Goal: Task Accomplishment & Management: Use online tool/utility

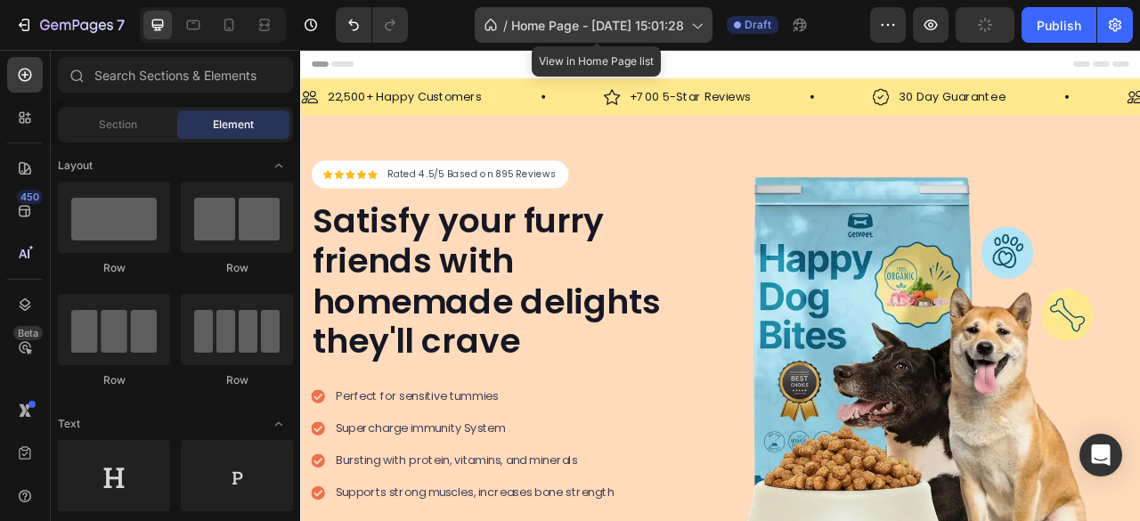
click at [702, 26] on icon at bounding box center [697, 25] width 18 height 18
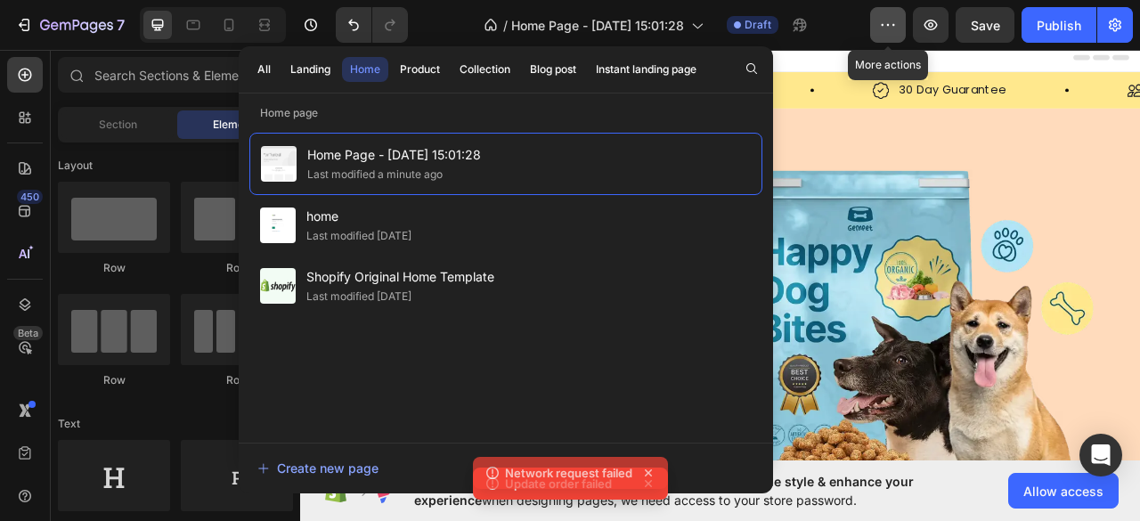
click at [887, 30] on icon "button" at bounding box center [888, 25] width 18 height 18
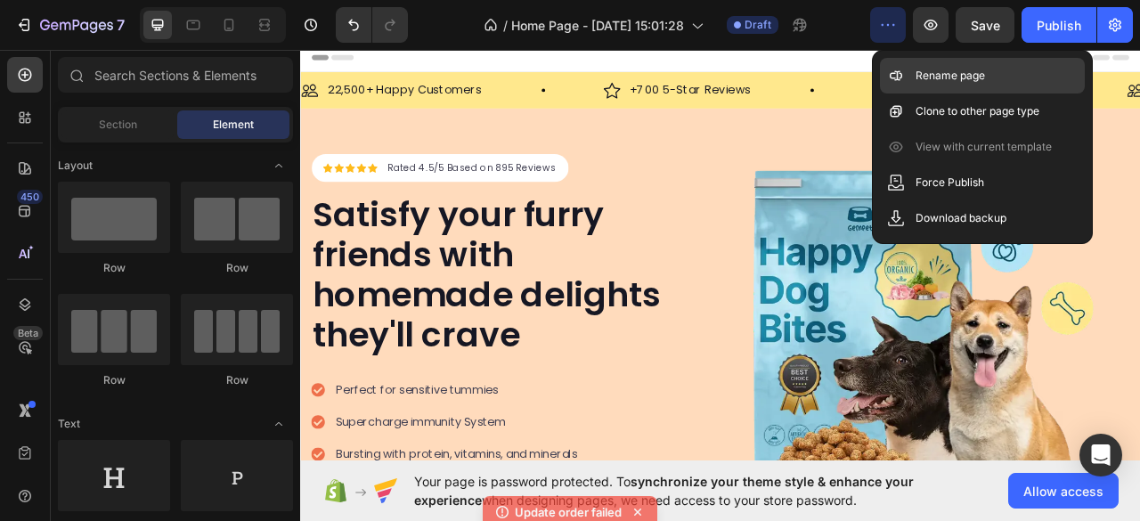
click at [919, 70] on p "Rename page" at bounding box center [950, 76] width 69 height 18
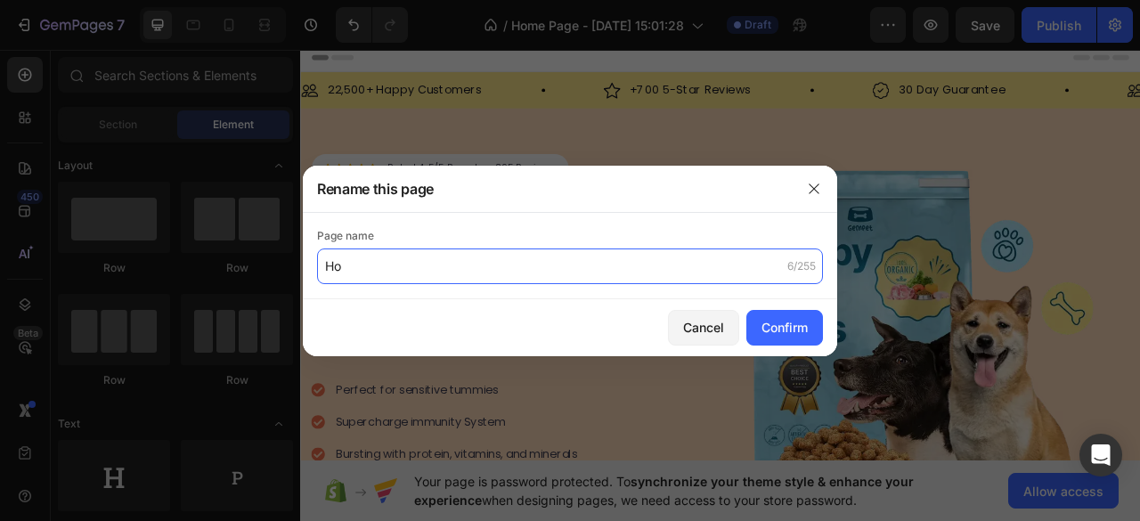
type input "H"
paste input "development"
click at [373, 265] on input "Zubair development" at bounding box center [570, 267] width 506 height 36
type input "Zubair Development Home Page"
click at [559, 254] on input "Zubair Development Home Page" at bounding box center [570, 267] width 506 height 36
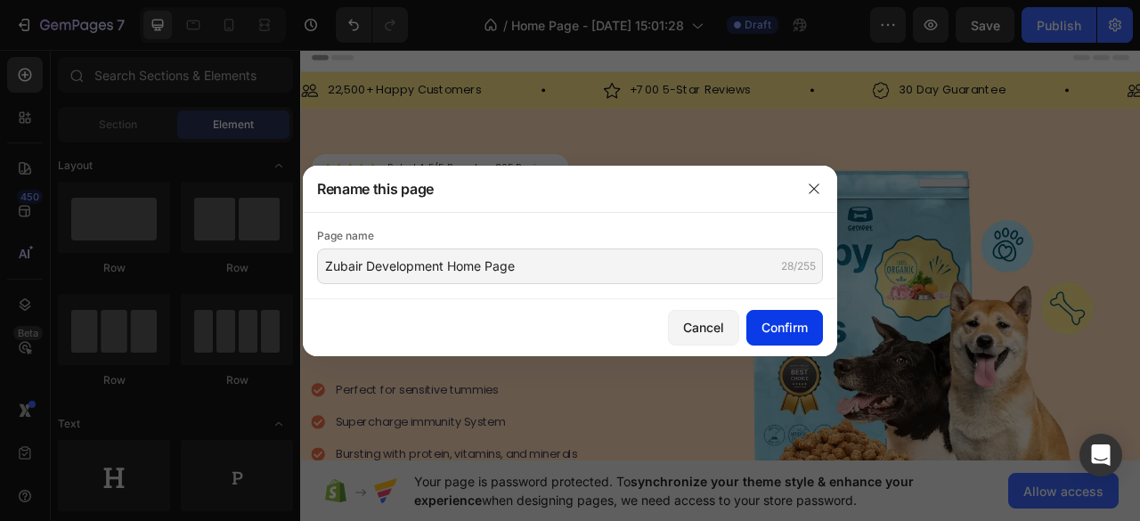
click at [777, 331] on div "Confirm" at bounding box center [785, 327] width 46 height 19
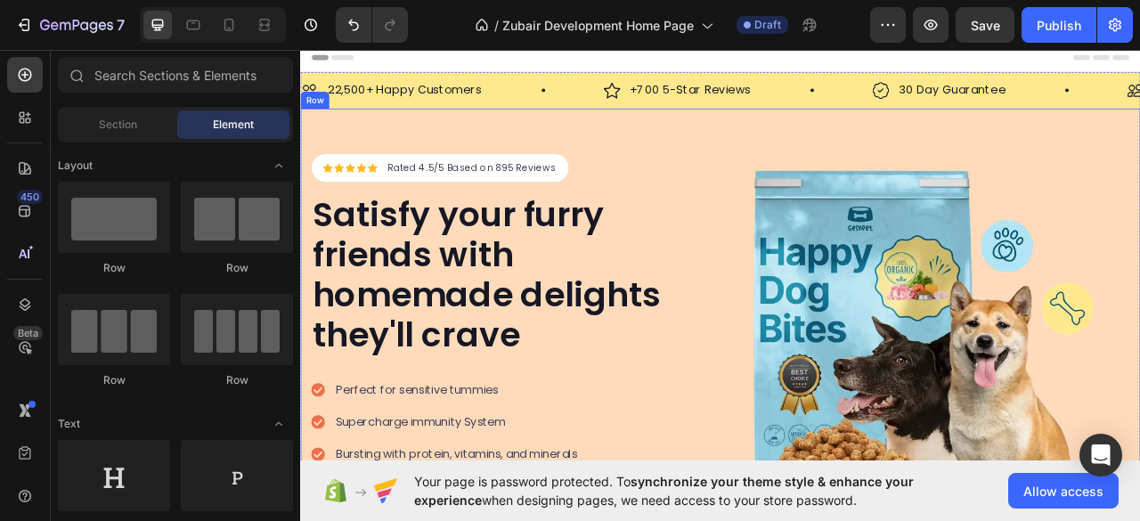
click at [671, 165] on div "Icon Icon Icon Icon Icon Icon List Hoz Rated 4.5/5 Based on 895 Reviews Text bl…" at bounding box center [834, 457] width 1069 height 662
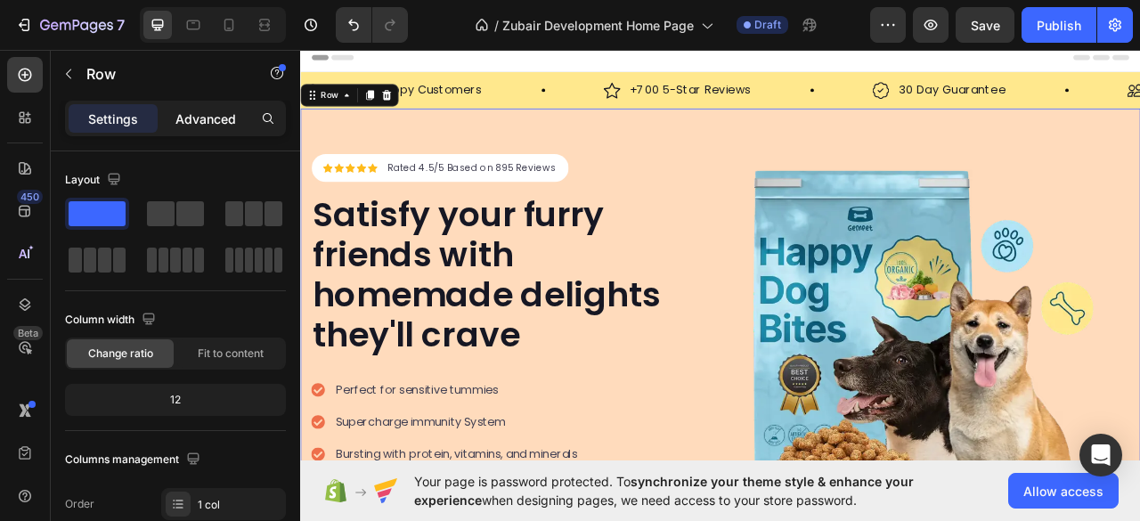
click at [198, 117] on p "Advanced" at bounding box center [205, 119] width 61 height 19
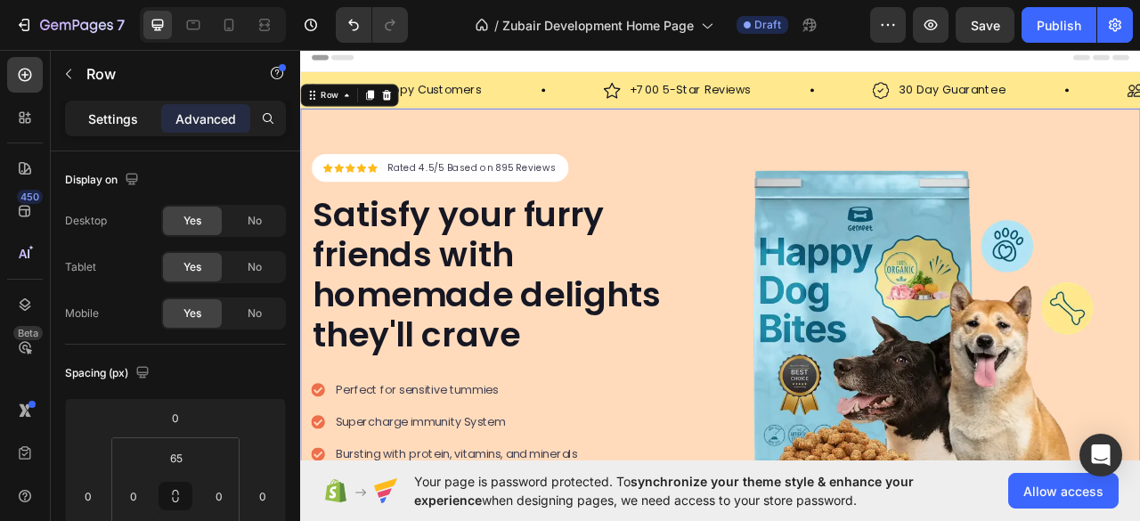
click at [82, 116] on div "Settings" at bounding box center [113, 118] width 89 height 29
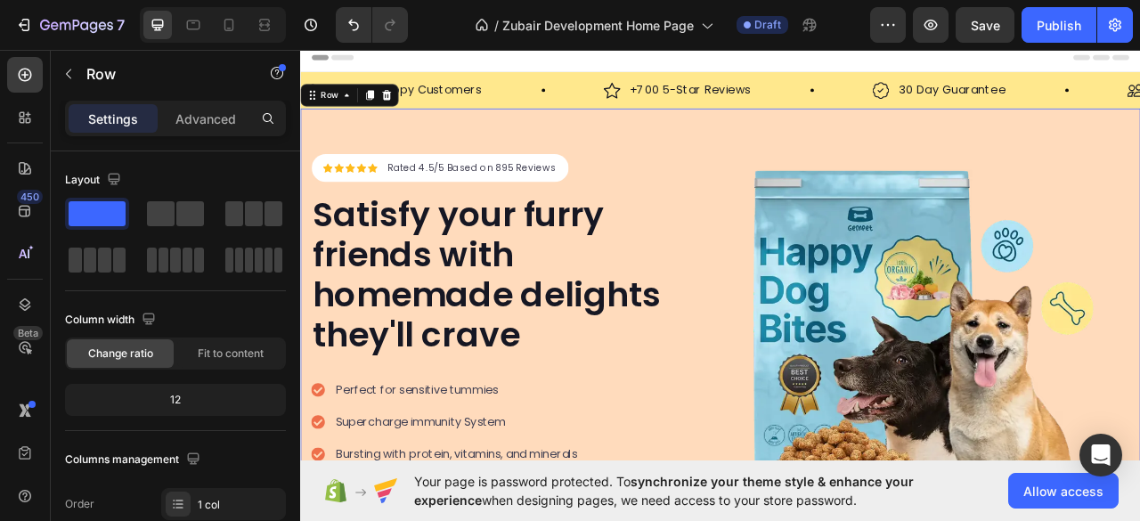
click at [424, 157] on div "Icon Icon Icon Icon Icon Icon List Hoz Rated 4.5/5 Based on 895 Reviews Text bl…" at bounding box center [834, 457] width 1069 height 662
click at [1041, 495] on span "Allow access" at bounding box center [1064, 491] width 80 height 19
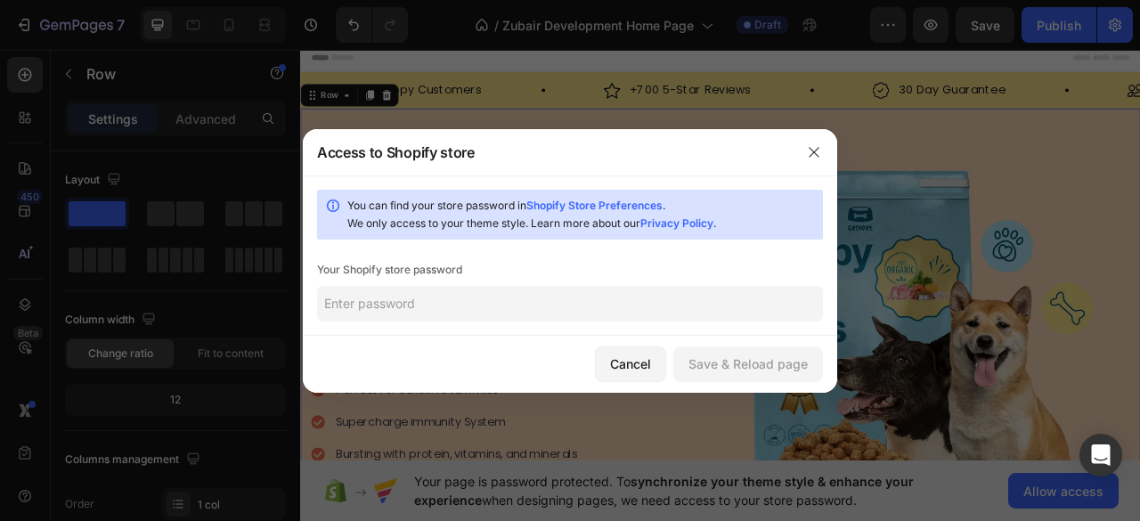
click at [461, 306] on input "text" at bounding box center [570, 304] width 506 height 36
click at [816, 150] on icon "button" at bounding box center [814, 152] width 14 height 14
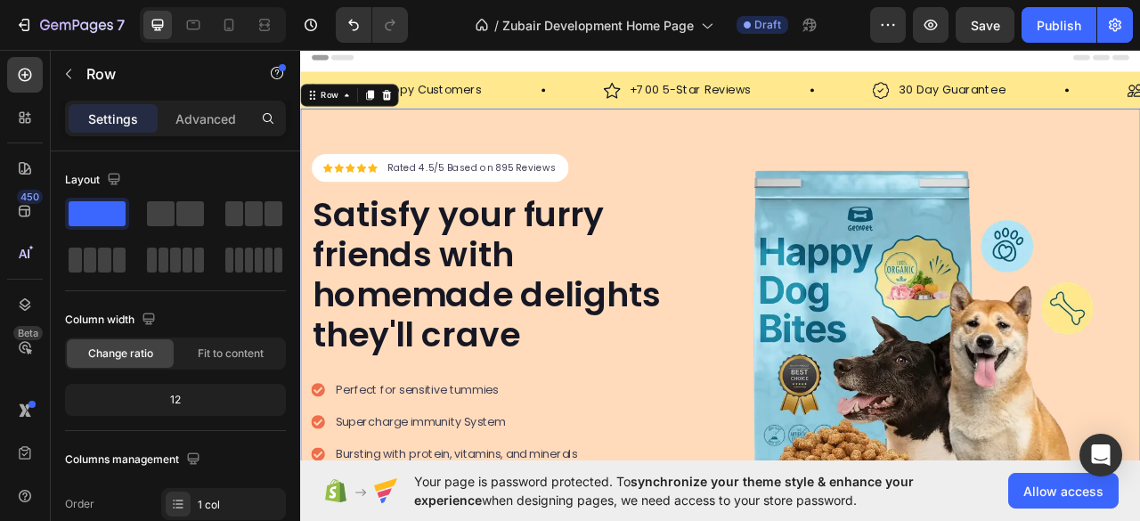
click at [485, 137] on div "Icon Icon Icon Icon Icon Icon List Hoz Rated 4.5/5 Based on 895 Reviews Text bl…" at bounding box center [834, 457] width 1069 height 662
click at [470, 134] on div "Icon Icon Icon Icon Icon Icon List Hoz Rated 4.5/5 Based on 895 Reviews Text bl…" at bounding box center [834, 457] width 1069 height 662
click at [421, 144] on div "Icon Icon Icon Icon Icon Icon List Hoz Rated 4.5/5 Based on 895 Reviews Text bl…" at bounding box center [834, 457] width 1069 height 662
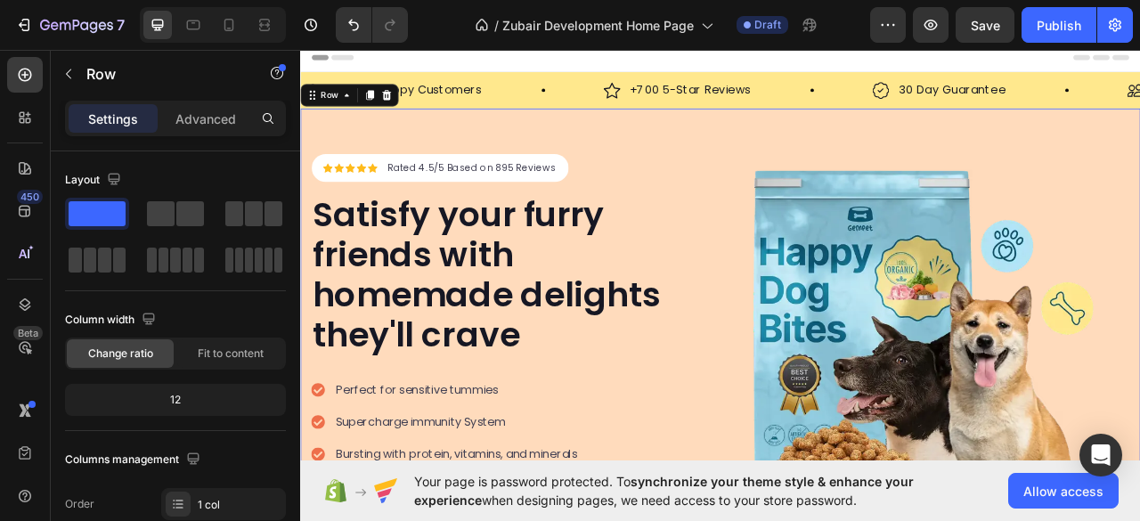
click at [421, 144] on div "Icon Icon Icon Icon Icon Icon List Hoz Rated 4.5/5 Based on 895 Reviews Text bl…" at bounding box center [834, 457] width 1069 height 662
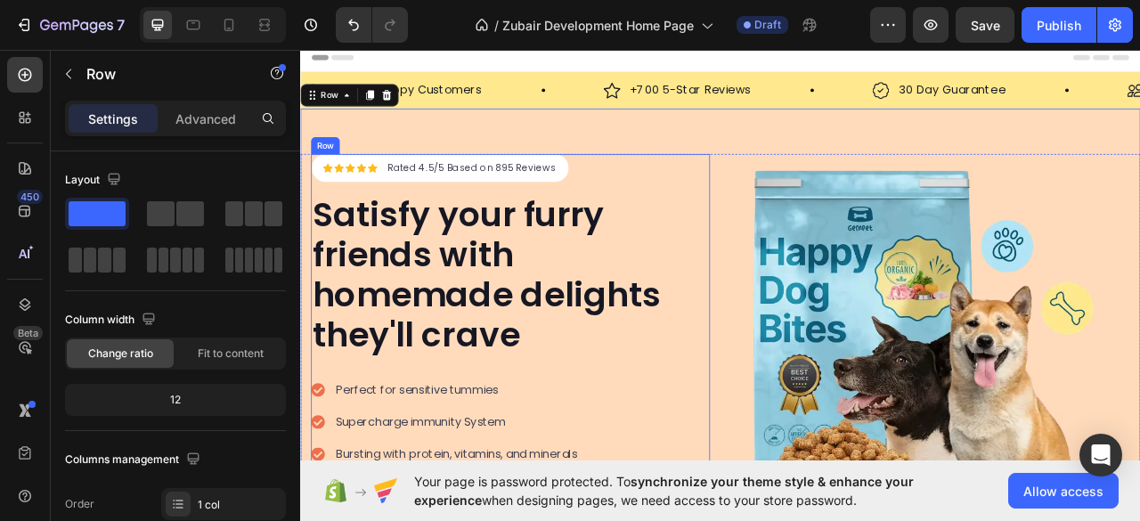
click at [720, 194] on div "Icon Icon Icon Icon Icon Icon List Hoz Rated 4.5/5 Based on 895 Reviews Text bl…" at bounding box center [546, 457] width 465 height 546
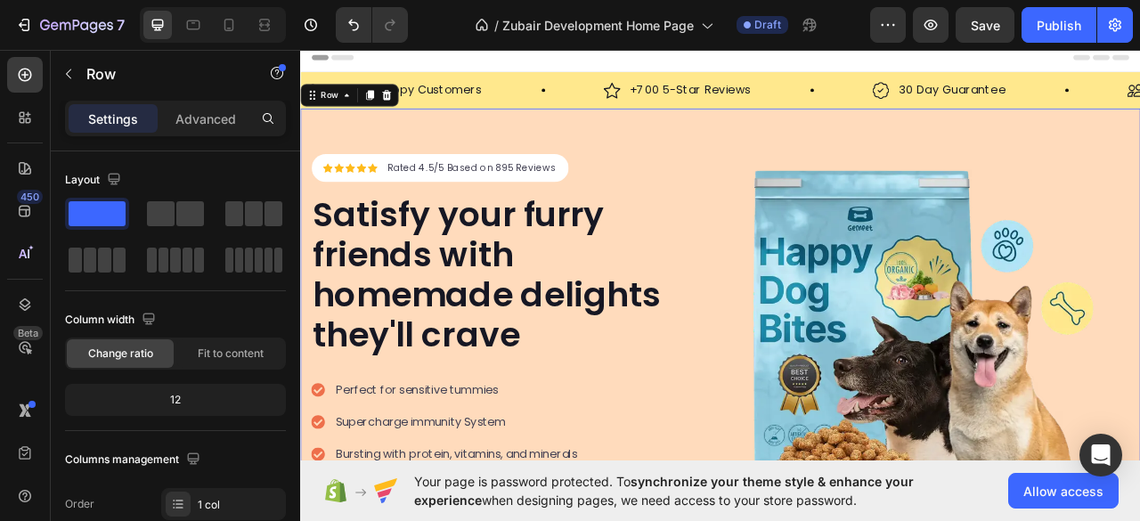
click at [711, 159] on div "Icon Icon Icon Icon Icon Icon List Hoz Rated 4.5/5 Based on 895 Reviews Text bl…" at bounding box center [834, 457] width 1069 height 662
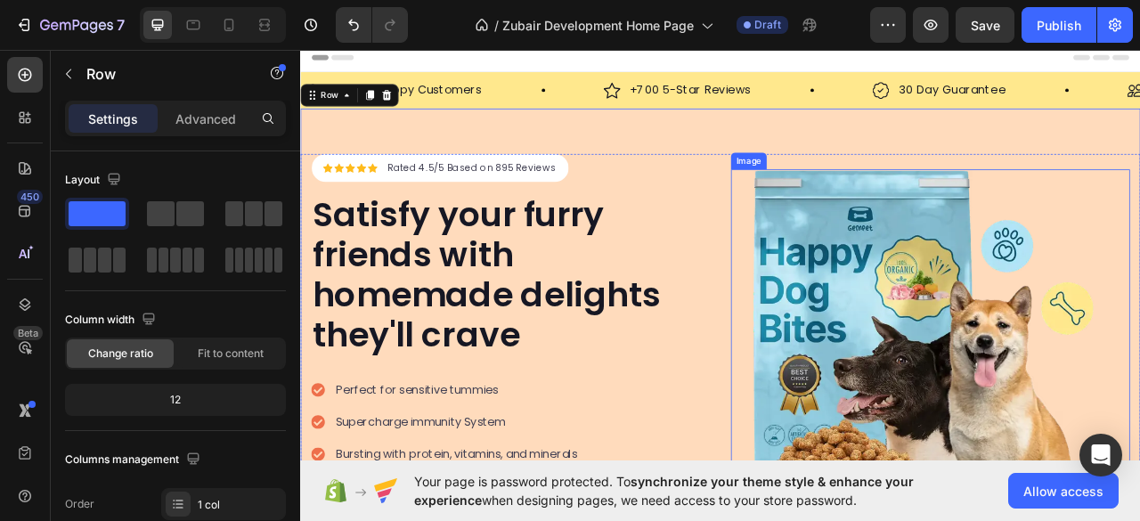
click at [890, 213] on img at bounding box center [1102, 457] width 508 height 508
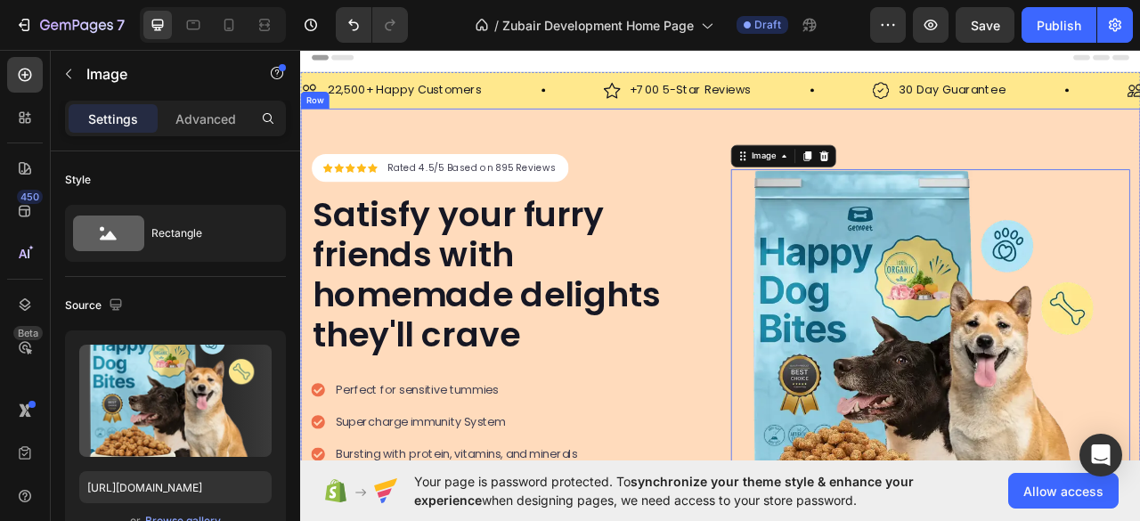
click at [737, 134] on div "Icon Icon Icon Icon Icon Icon List Hoz Rated 4.5/5 Based on 895 Reviews Text bl…" at bounding box center [834, 457] width 1069 height 662
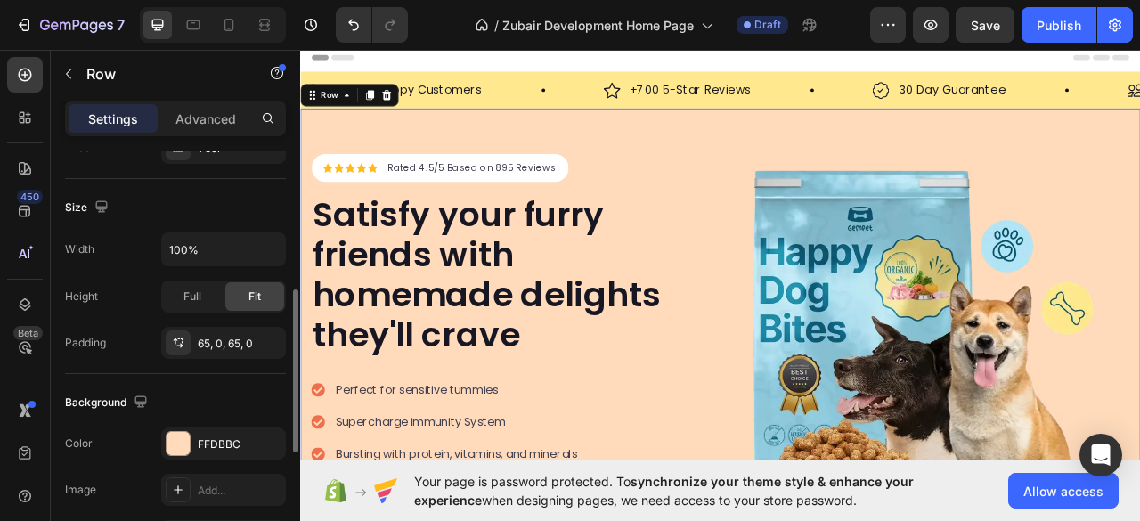
scroll to position [475, 0]
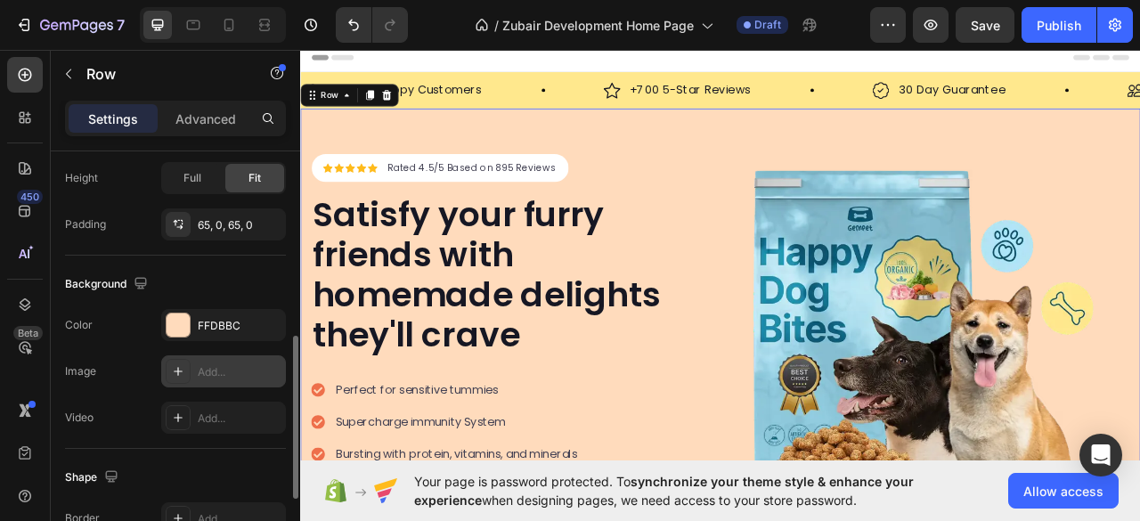
click at [194, 371] on div "Add..." at bounding box center [223, 371] width 125 height 32
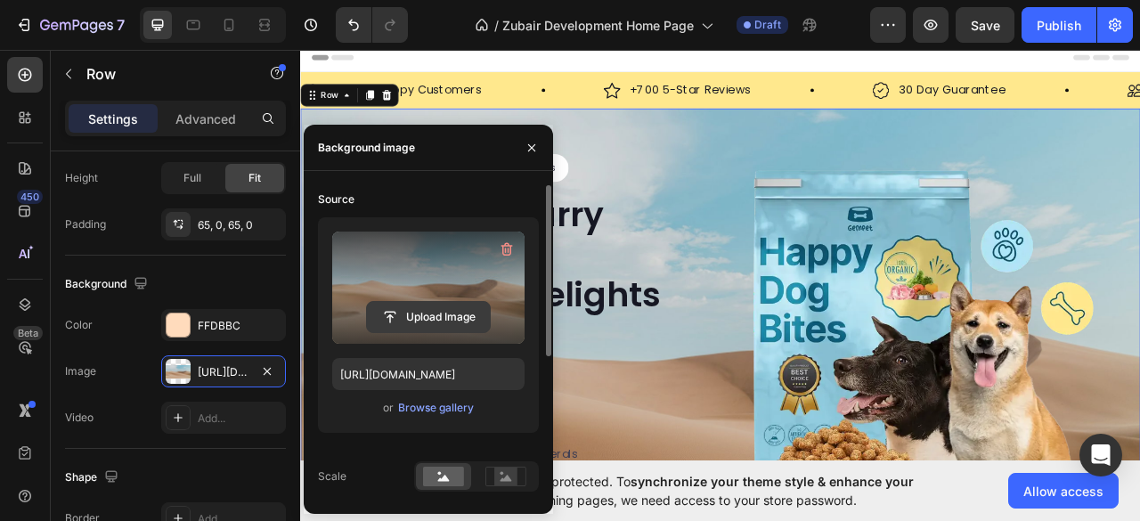
click at [429, 320] on input "file" at bounding box center [428, 317] width 123 height 30
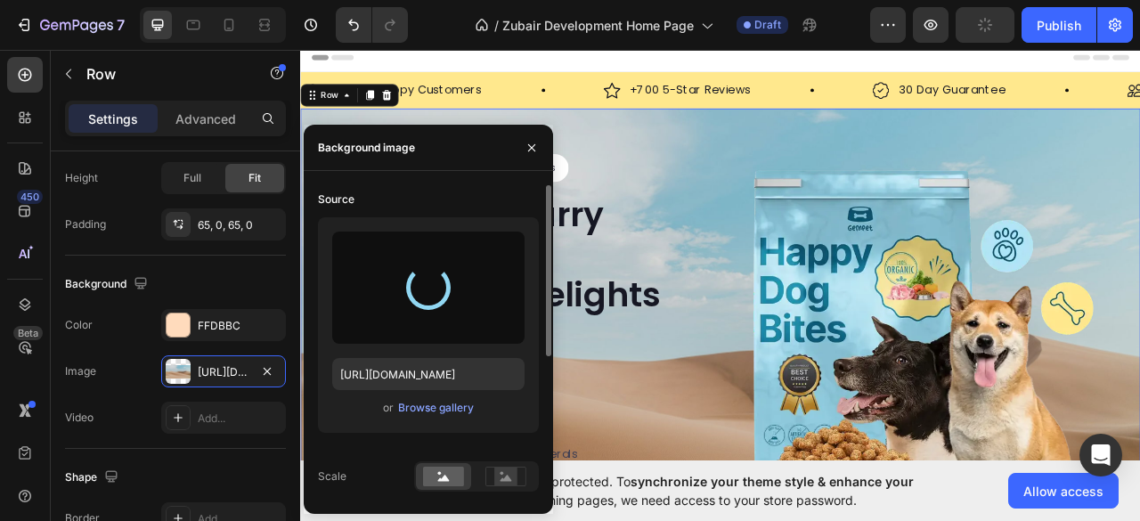
type input "[URL][DOMAIN_NAME]"
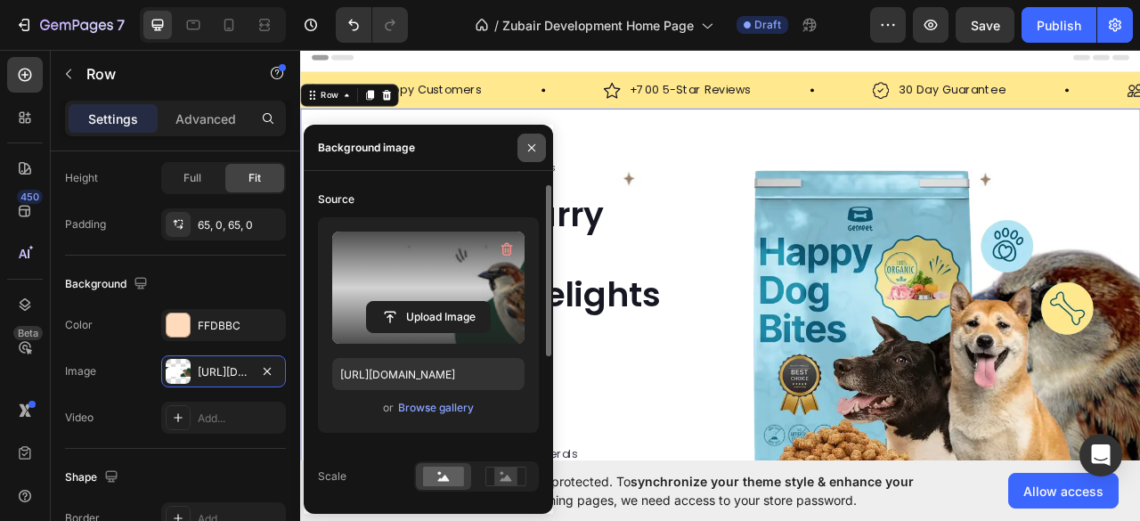
click at [527, 153] on icon "button" at bounding box center [532, 148] width 14 height 14
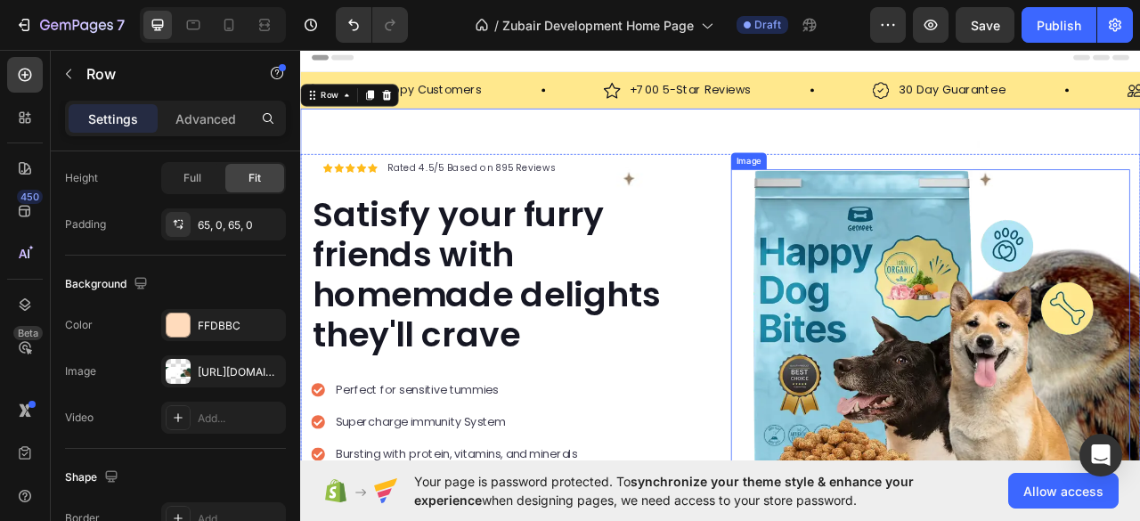
click at [977, 233] on img at bounding box center [1102, 457] width 508 height 508
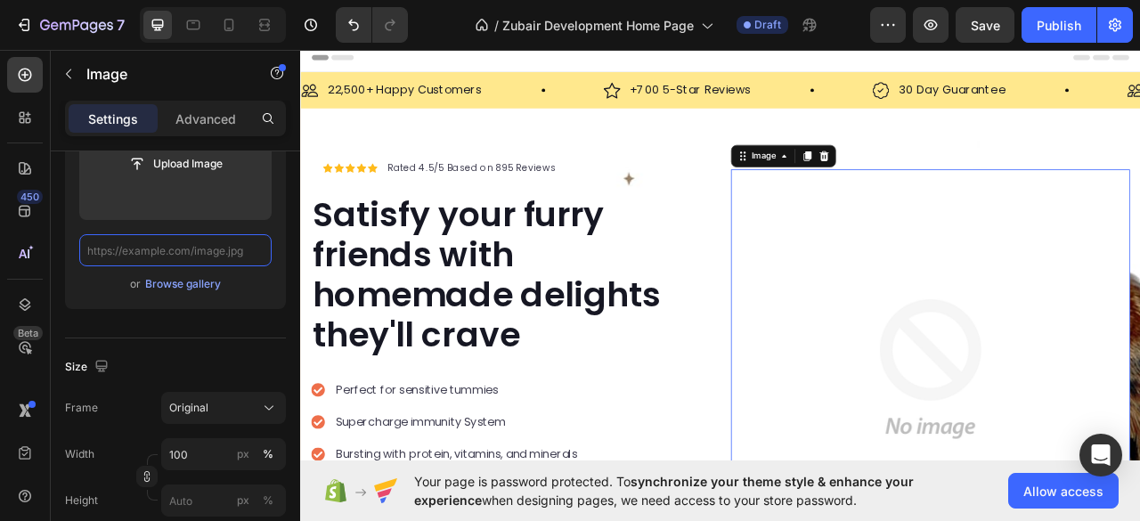
scroll to position [0, 0]
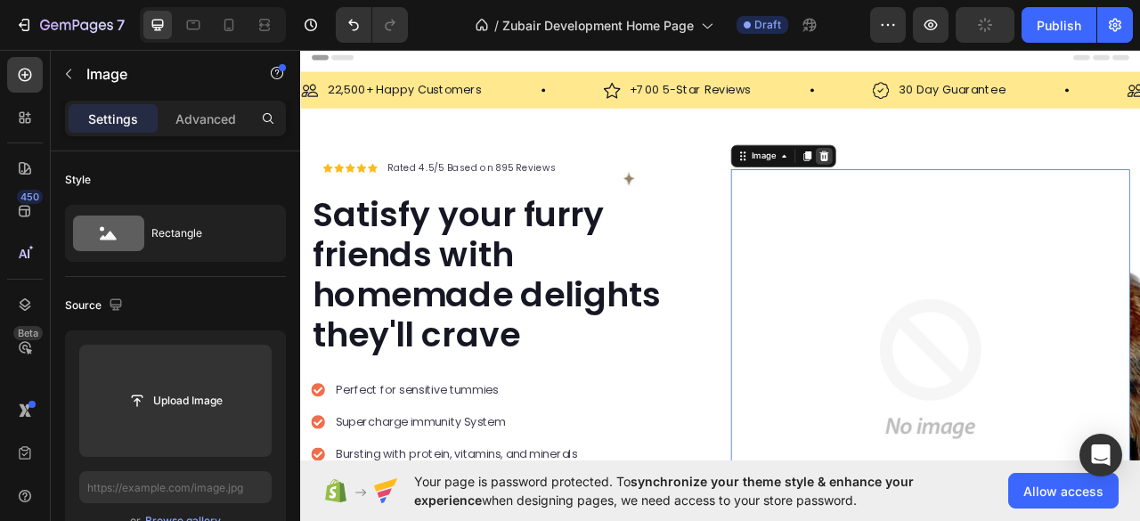
click at [961, 187] on icon at bounding box center [967, 186] width 12 height 12
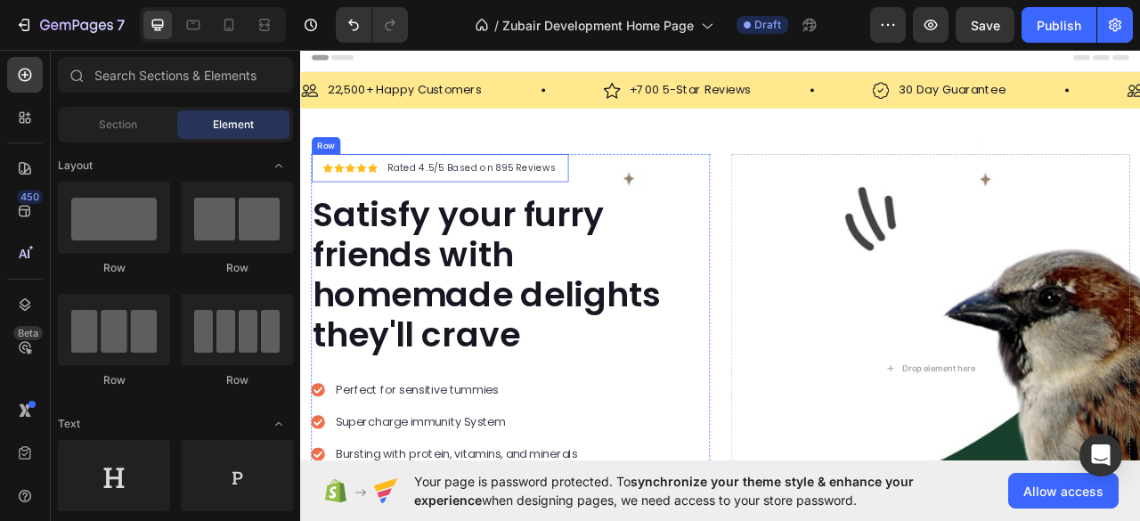
click at [332, 189] on div "Icon Icon Icon Icon Icon Icon List Hoz Rated 4.5/5 Based on 895 Reviews Text bl…" at bounding box center [477, 202] width 327 height 36
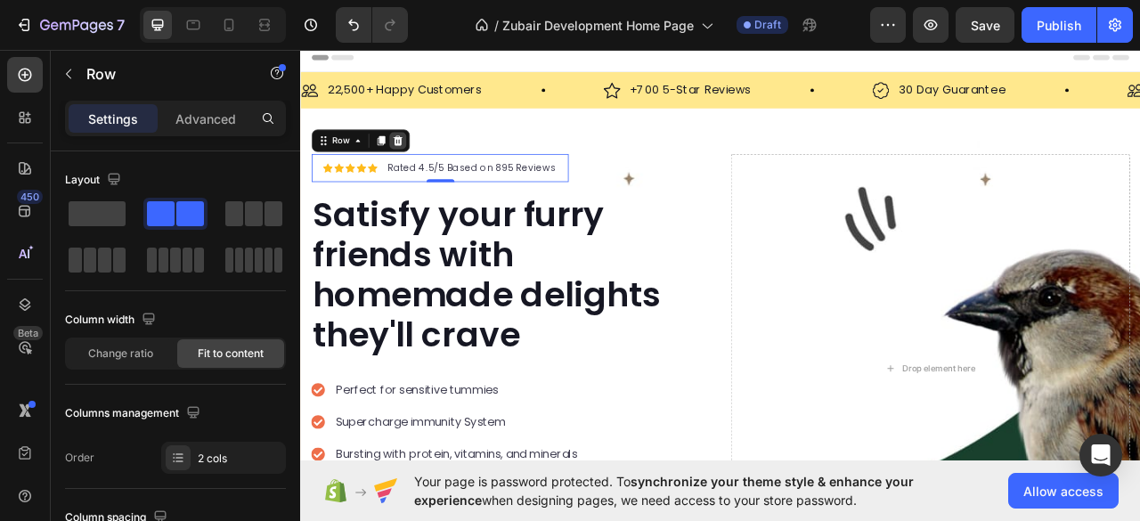
click at [427, 169] on icon at bounding box center [425, 166] width 12 height 12
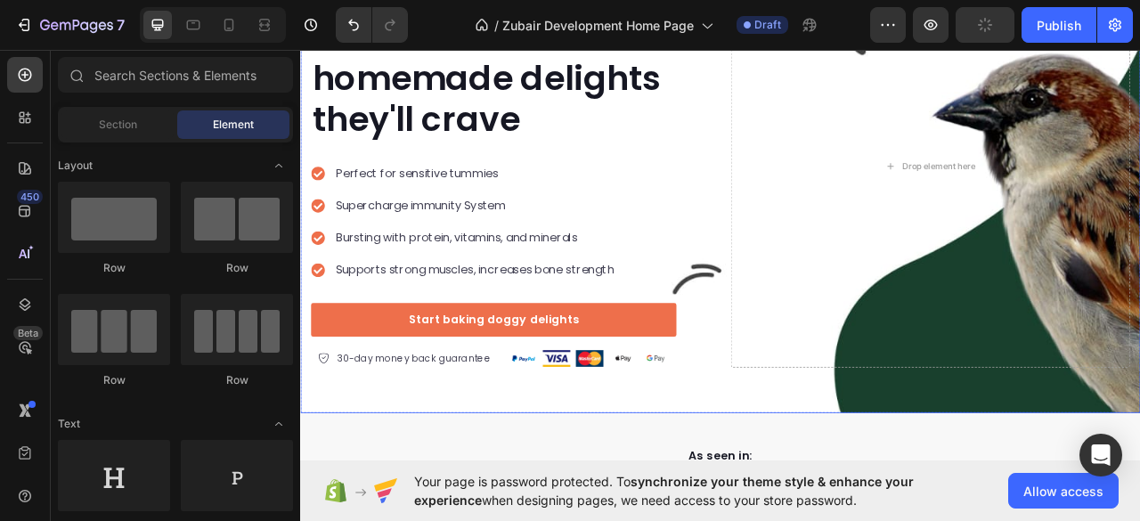
scroll to position [356, 0]
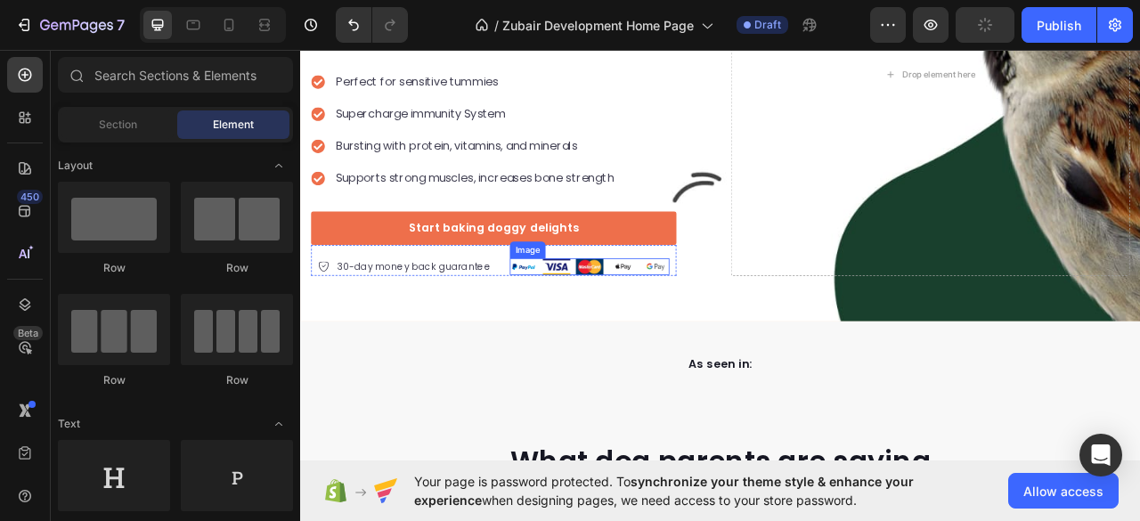
click at [722, 325] on img at bounding box center [668, 326] width 203 height 21
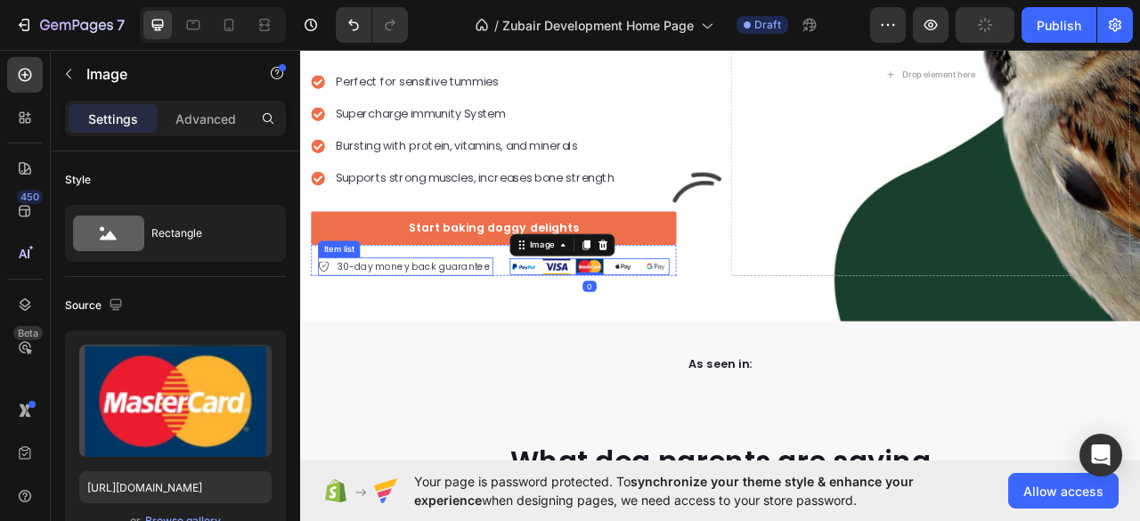
click at [507, 315] on div "30-day money back guarantee" at bounding box center [444, 326] width 201 height 23
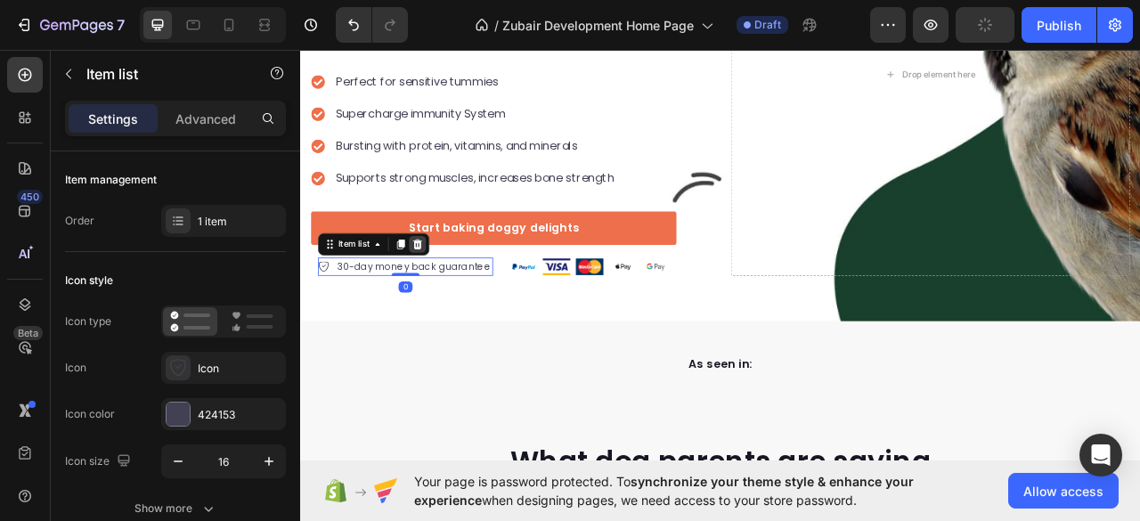
click at [445, 298] on icon at bounding box center [450, 298] width 12 height 12
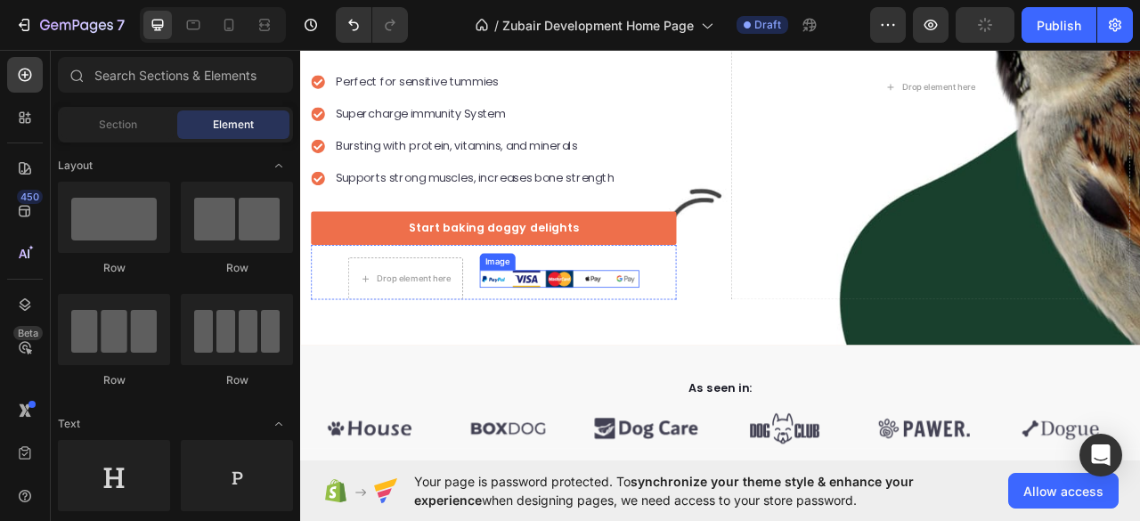
click at [646, 336] on img at bounding box center [629, 341] width 203 height 21
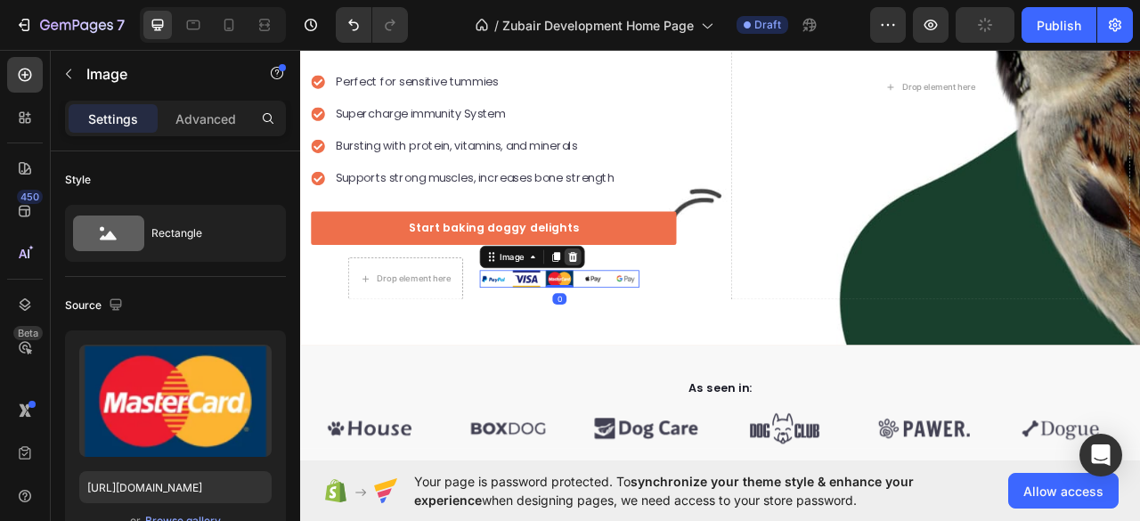
click at [641, 313] on icon at bounding box center [647, 314] width 14 height 14
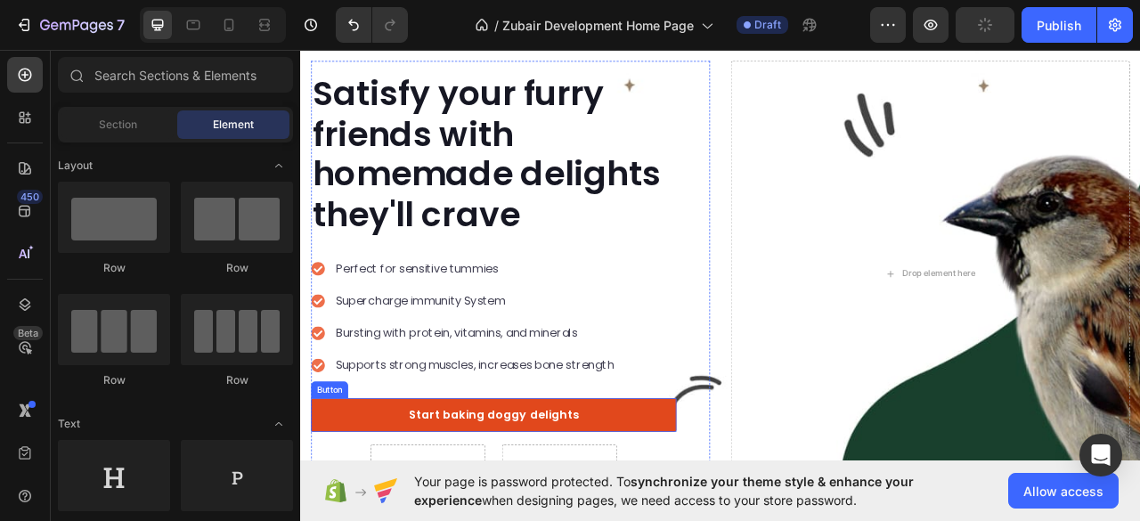
scroll to position [0, 0]
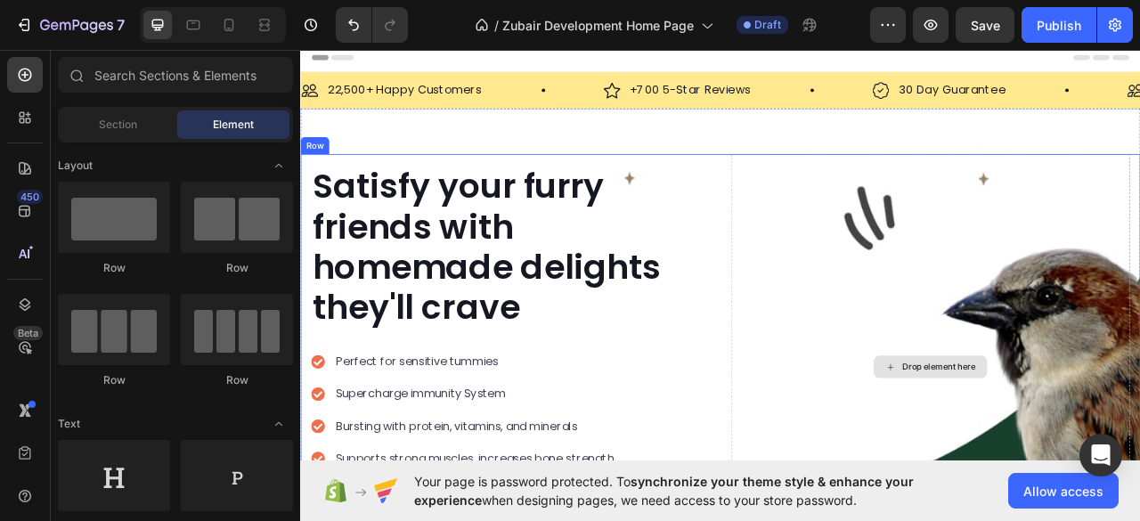
click at [853, 214] on div "Drop element here" at bounding box center [1102, 455] width 508 height 542
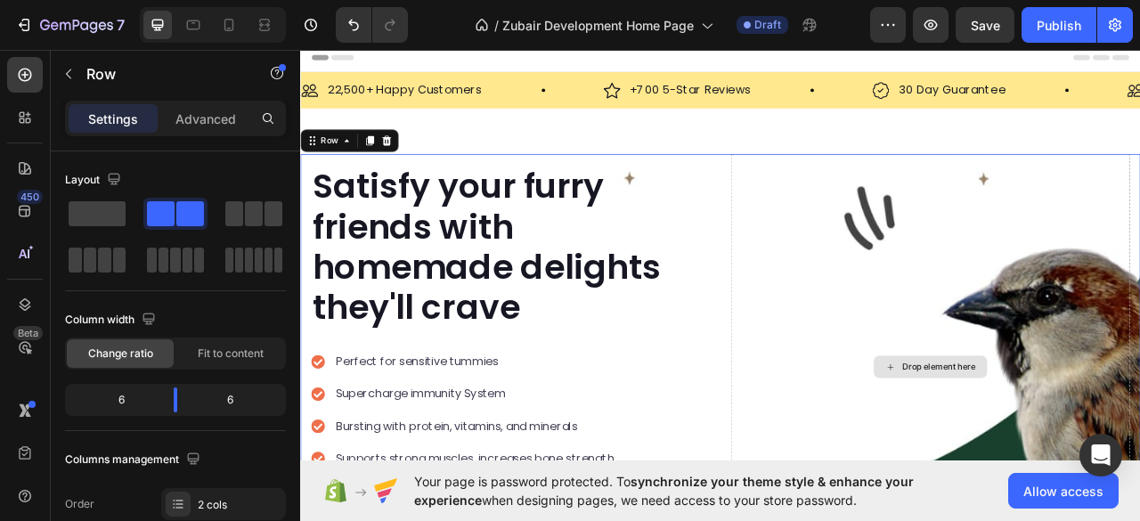
click at [906, 246] on div "Drop element here" at bounding box center [1102, 455] width 508 height 542
click at [910, 246] on div "Drop element here" at bounding box center [1102, 455] width 508 height 542
click at [831, 298] on div "Satisfy your furry friends with homemade delights they'll crave Heading Perfect…" at bounding box center [834, 455] width 1069 height 542
click at [1119, 418] on div "Drop element here" at bounding box center [1102, 455] width 508 height 542
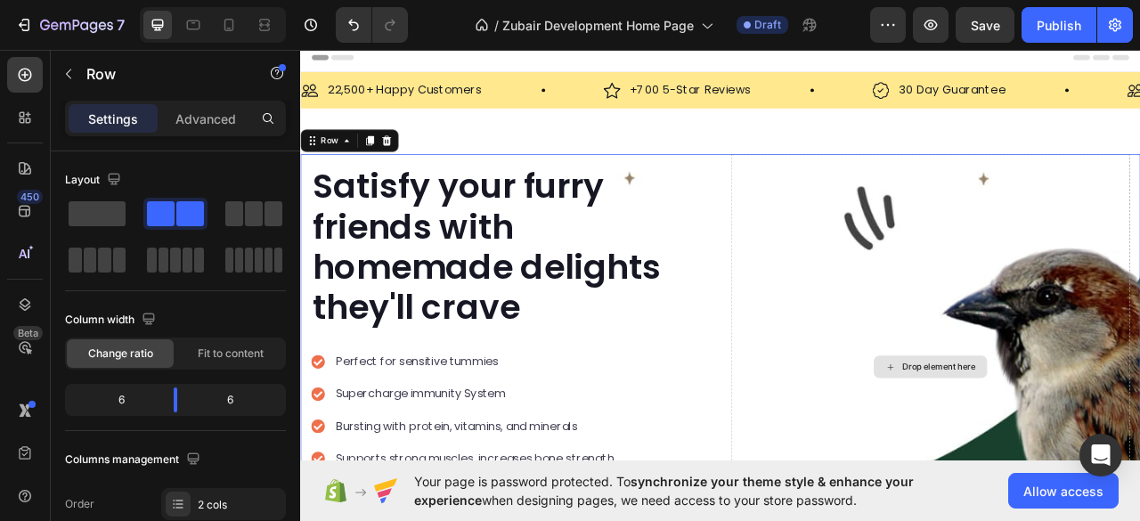
click at [1120, 418] on div "Drop element here" at bounding box center [1102, 455] width 508 height 542
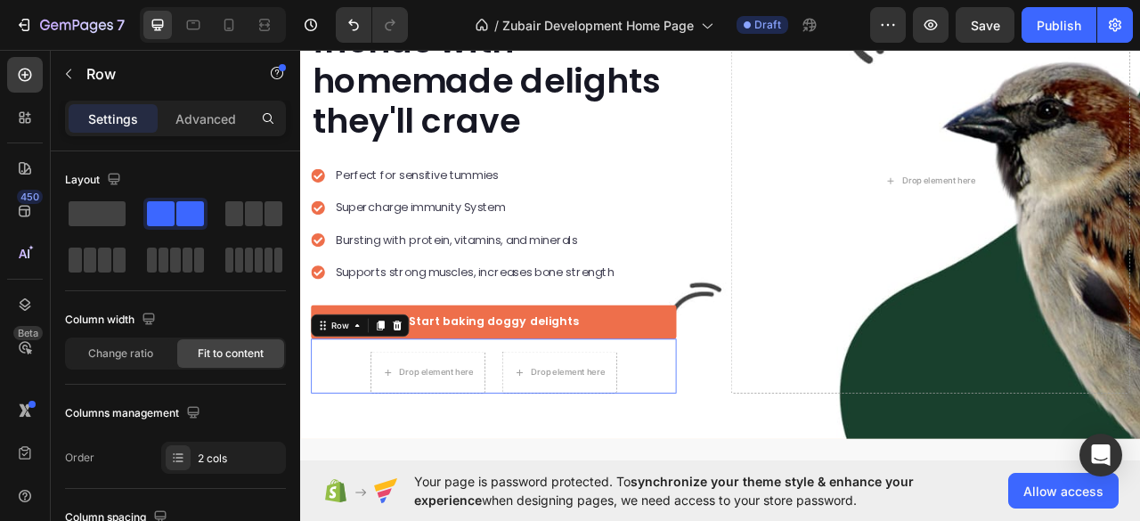
click at [532, 421] on div "Drop element here Drop element here Row 0" at bounding box center [546, 453] width 465 height 69
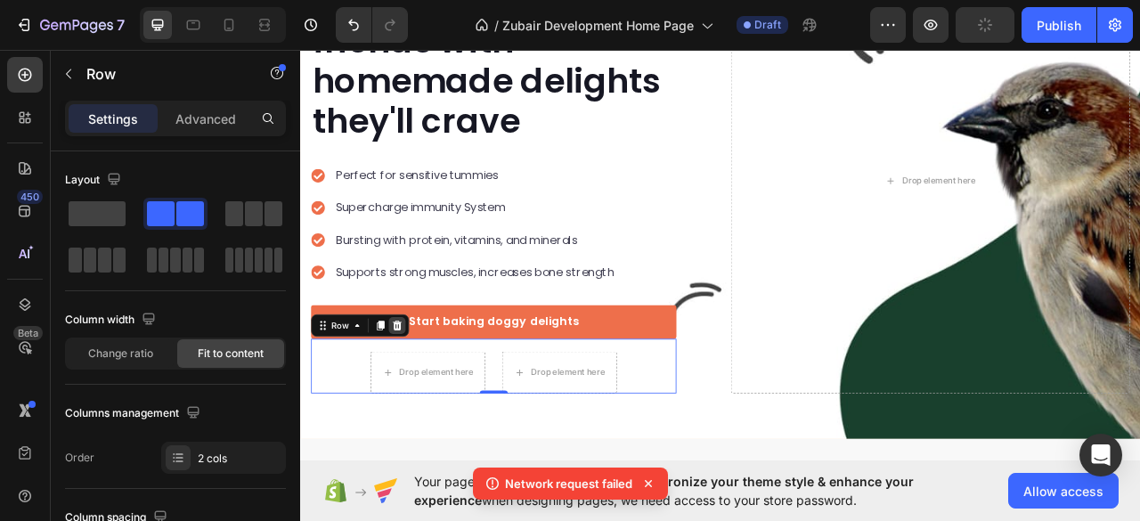
click at [421, 396] on icon at bounding box center [424, 402] width 12 height 12
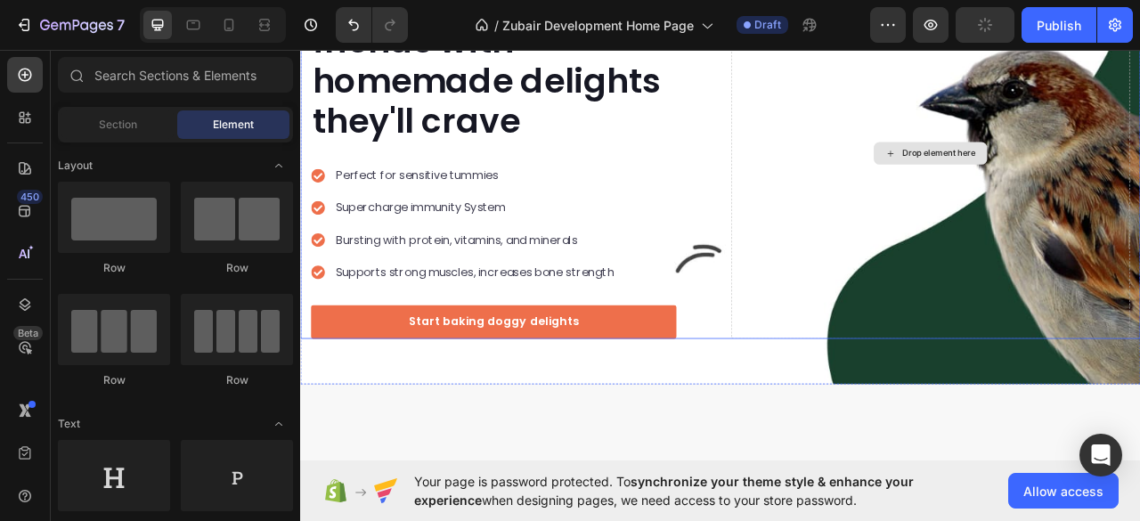
scroll to position [0, 0]
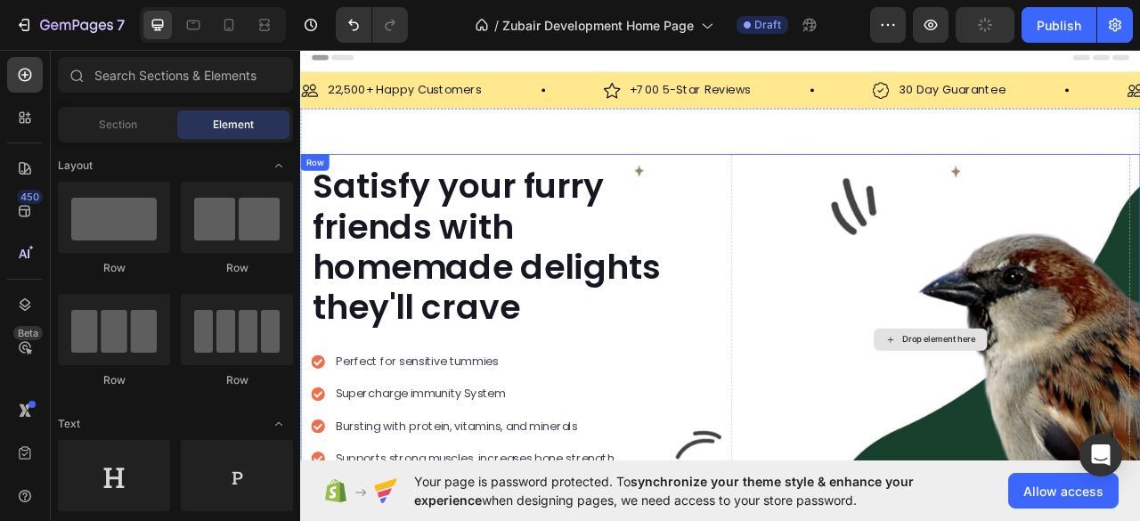
click at [848, 209] on div "Drop element here" at bounding box center [1102, 420] width 508 height 472
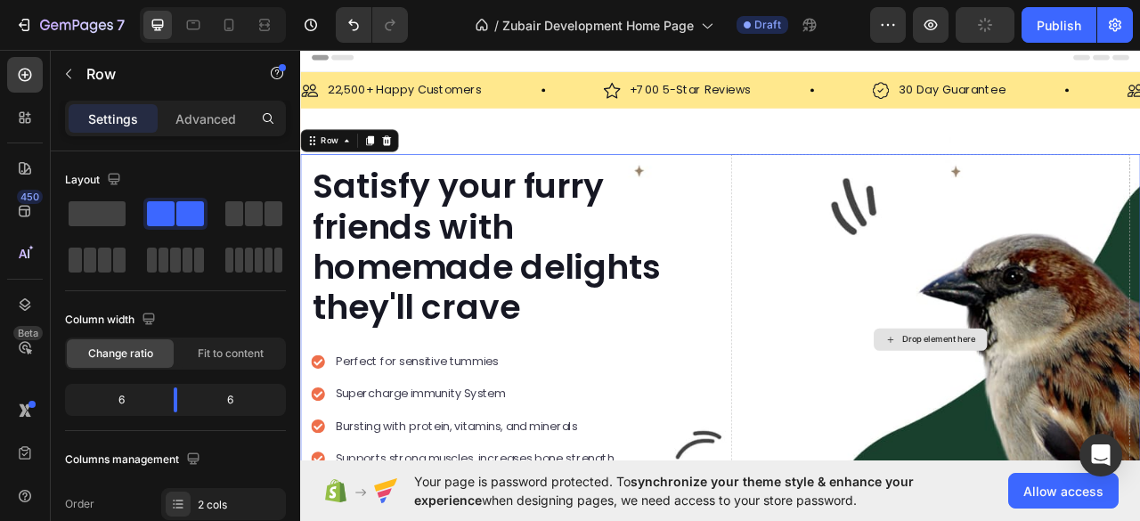
click at [884, 220] on div "Drop element here" at bounding box center [1102, 420] width 508 height 472
click at [886, 220] on div "Drop element here" at bounding box center [1102, 420] width 508 height 472
click at [887, 220] on div "Drop element here" at bounding box center [1102, 420] width 508 height 472
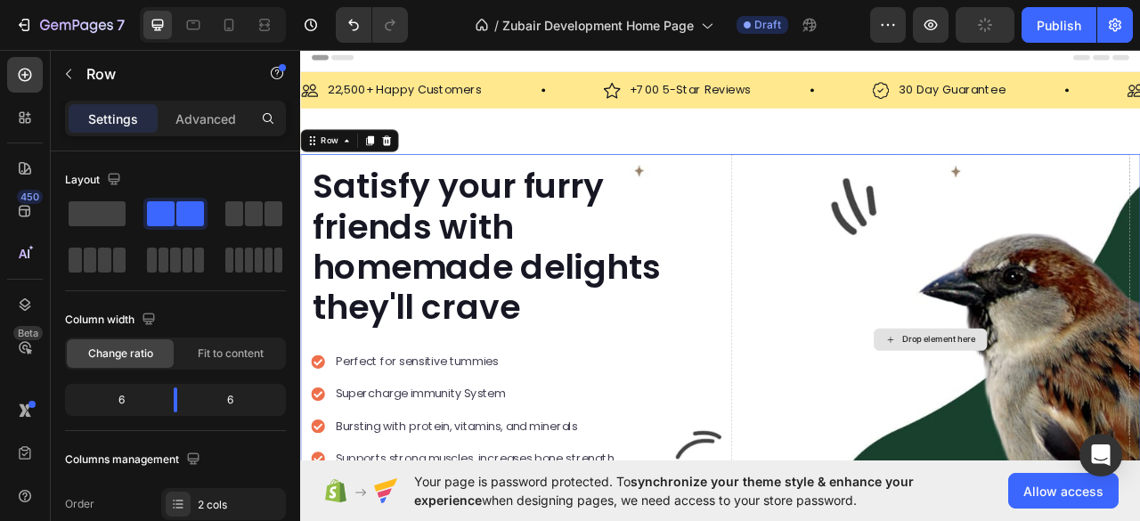
click at [887, 220] on div "Drop element here" at bounding box center [1102, 420] width 508 height 472
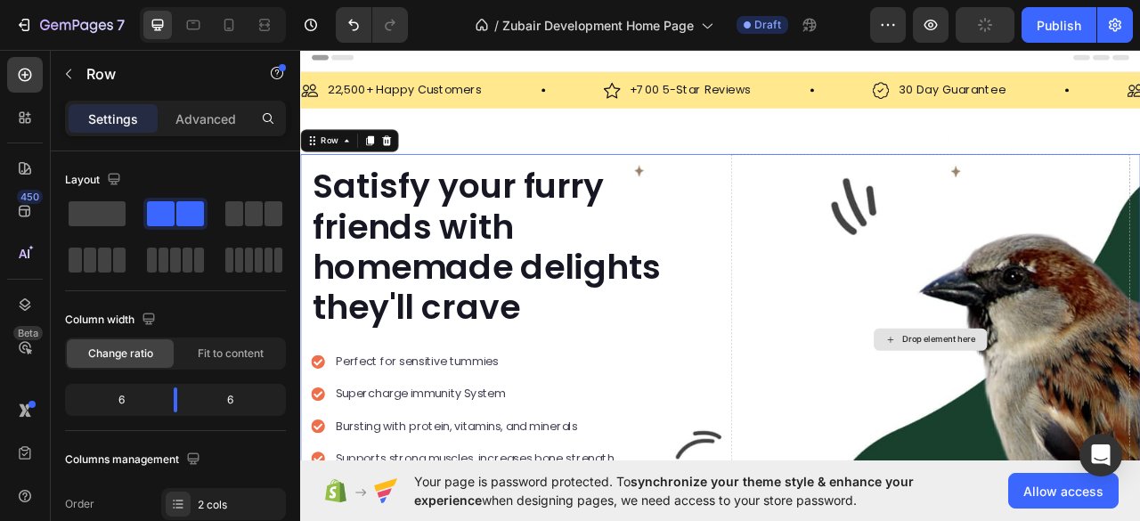
click at [887, 220] on div "Drop element here" at bounding box center [1102, 420] width 508 height 472
click at [889, 220] on div "Drop element here" at bounding box center [1102, 420] width 508 height 472
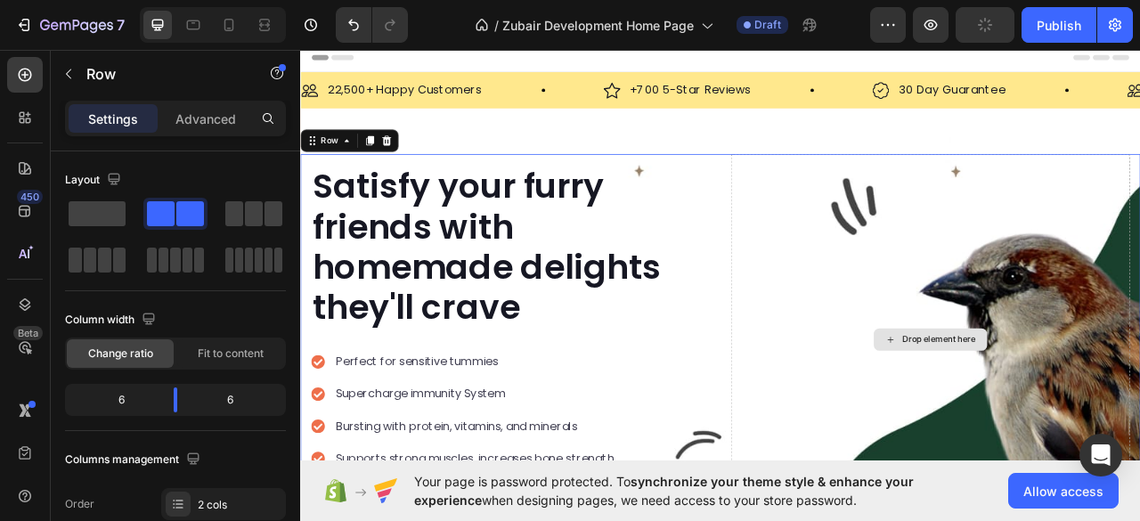
click at [889, 220] on div "Drop element here" at bounding box center [1102, 420] width 508 height 472
click at [890, 219] on div "Drop element here" at bounding box center [1102, 420] width 508 height 472
click at [892, 218] on div "Drop element here" at bounding box center [1102, 420] width 508 height 472
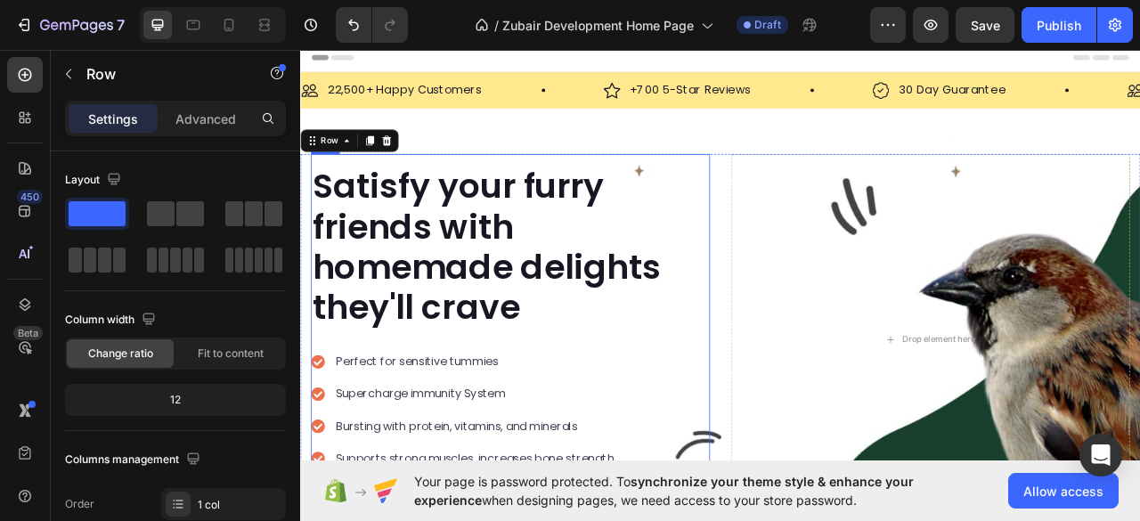
click at [796, 273] on div "Satisfy your furry friends with homemade delights they'll crave Heading Perfect…" at bounding box center [568, 420] width 508 height 472
click at [920, 270] on div "Drop element here" at bounding box center [1102, 420] width 508 height 472
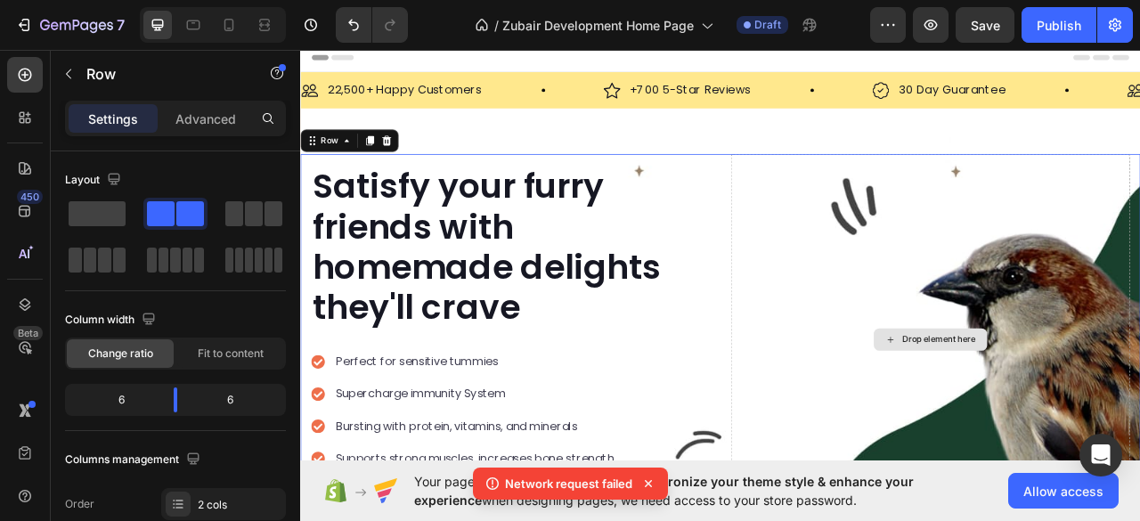
click at [920, 270] on div "Drop element here" at bounding box center [1102, 420] width 508 height 472
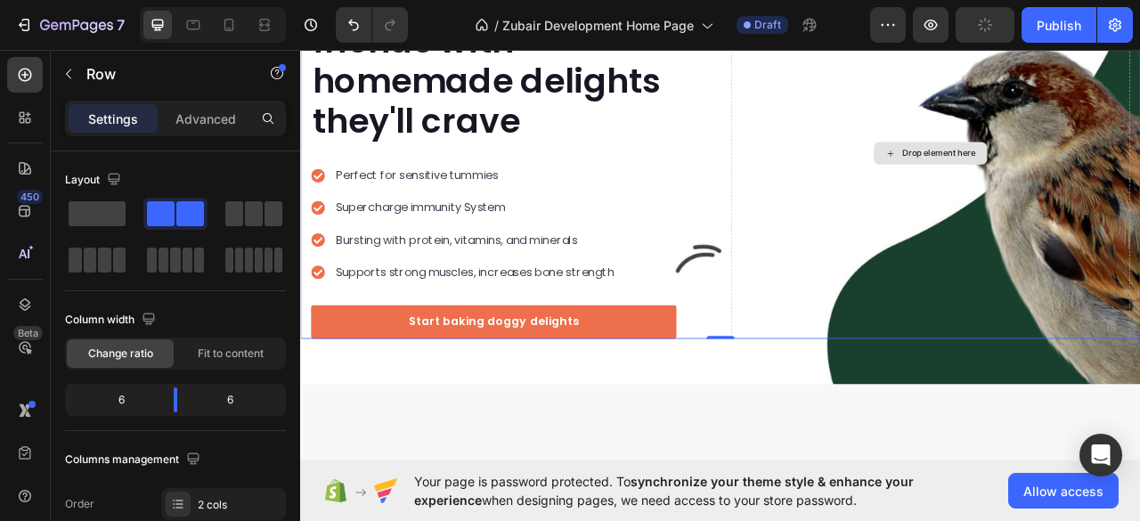
scroll to position [118, 0]
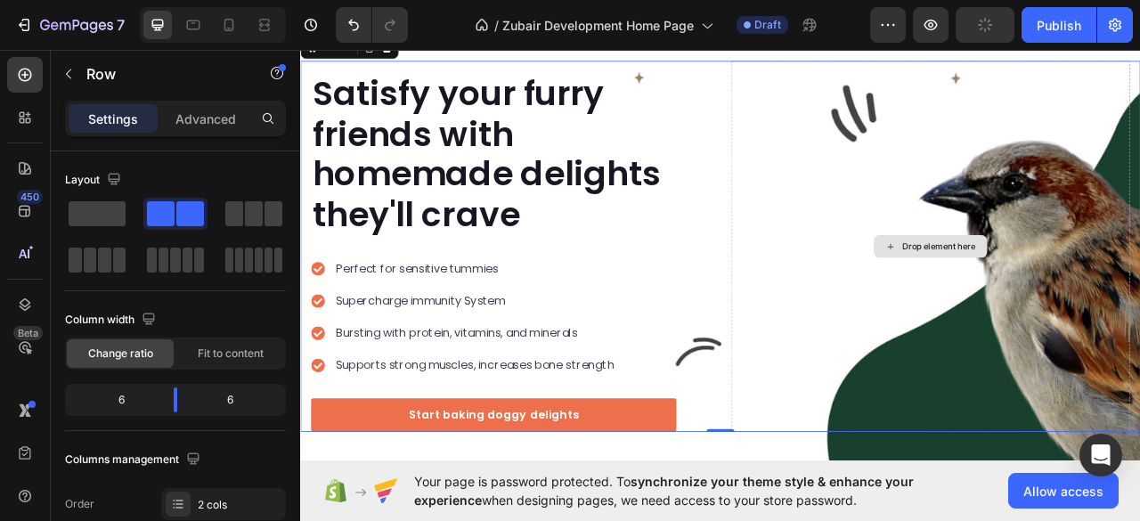
click at [1139, 379] on div "Drop element here" at bounding box center [1102, 301] width 508 height 472
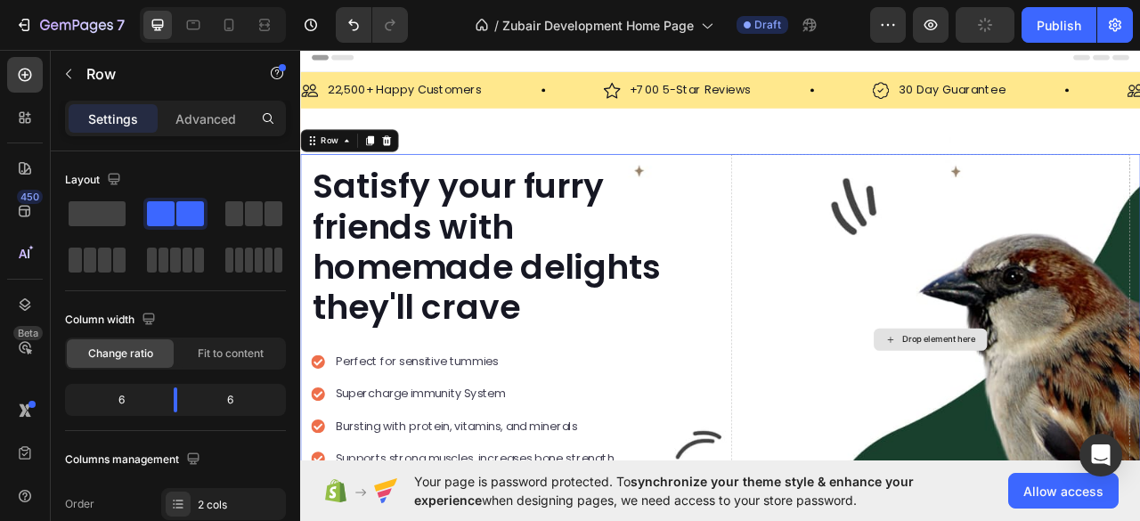
click at [848, 200] on div "Drop element here" at bounding box center [1102, 420] width 508 height 472
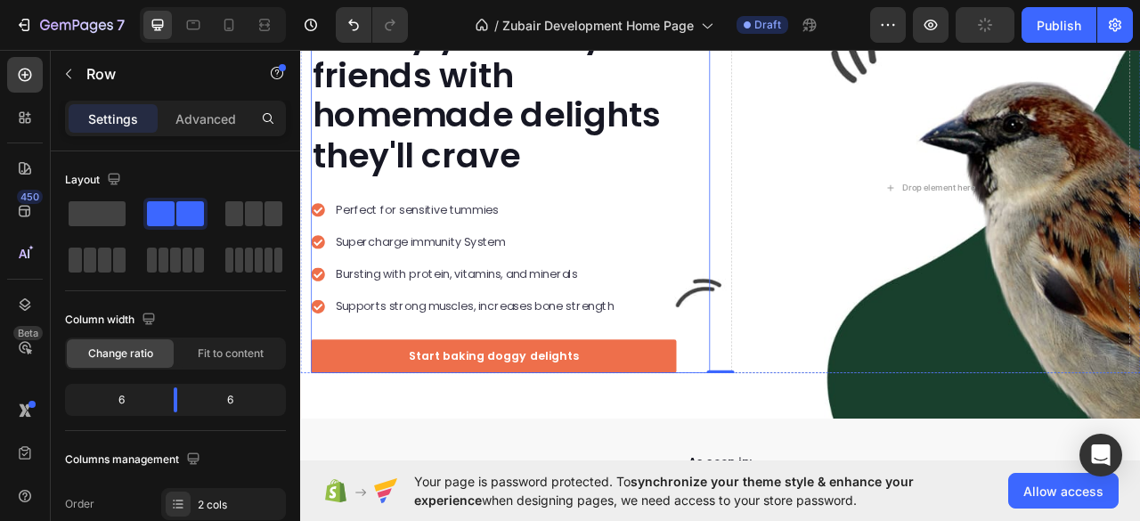
scroll to position [237, 0]
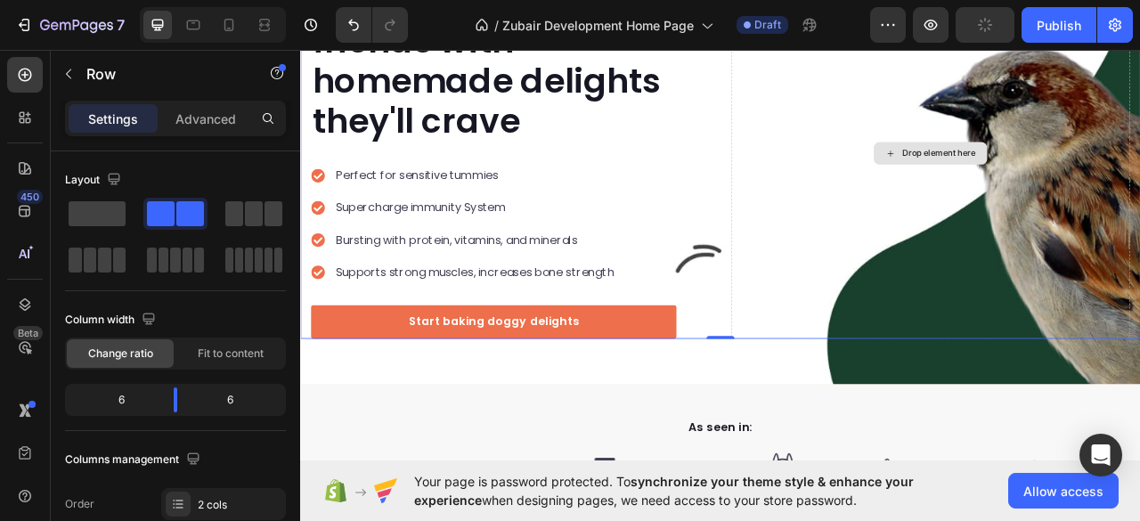
click at [851, 304] on div "Drop element here" at bounding box center [1102, 183] width 508 height 472
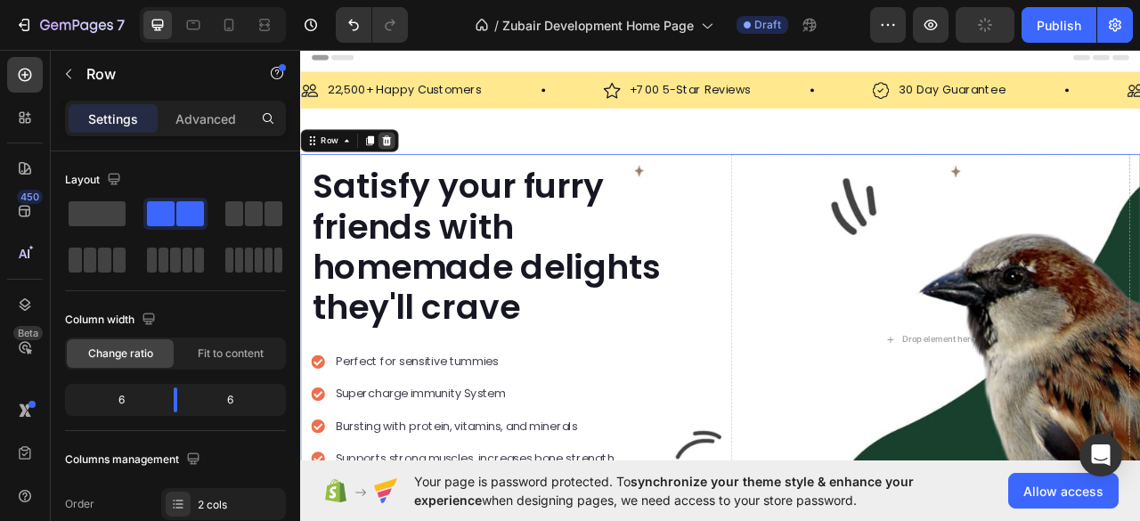
click at [415, 166] on icon at bounding box center [410, 166] width 14 height 14
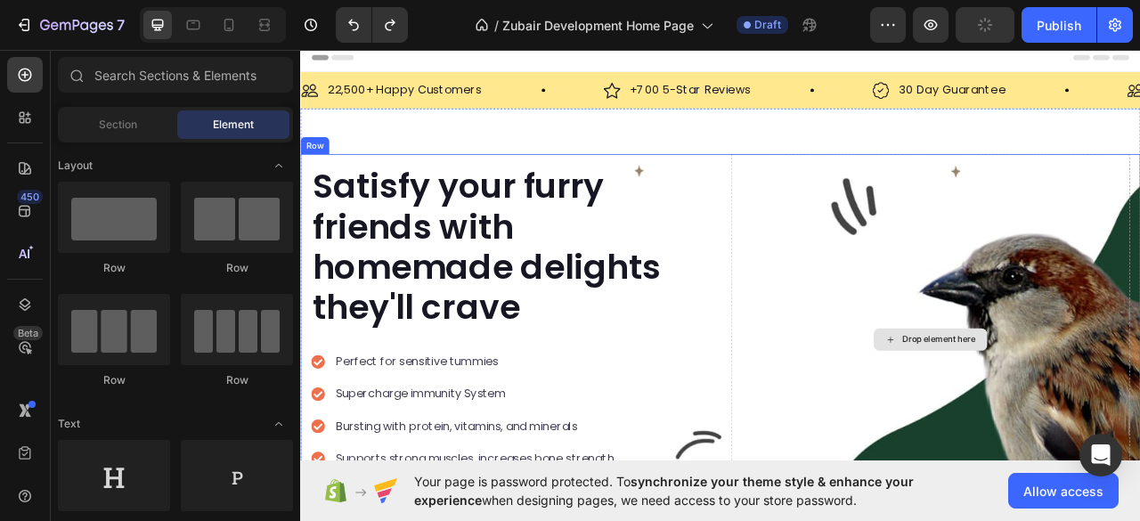
click at [886, 193] on div "Drop element here" at bounding box center [1102, 420] width 508 height 472
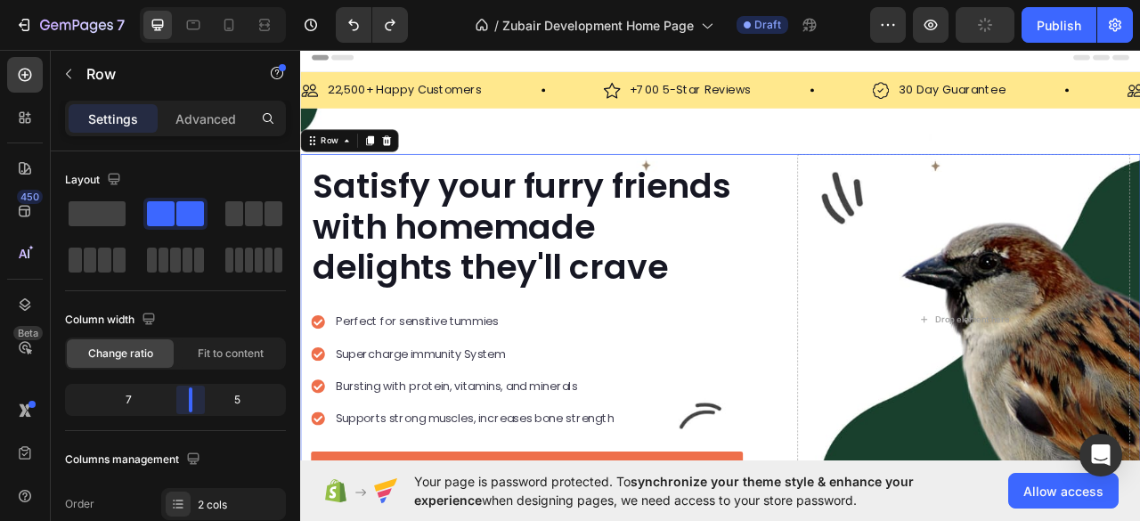
drag, startPoint x: 177, startPoint y: 404, endPoint x: 106, endPoint y: 377, distance: 76.1
click at [200, 0] on body "7 Version history / Zubair Development Home Page Draft Preview Publish 450 Beta…" at bounding box center [570, 0] width 1140 height 0
click at [933, 216] on div "Drop element here" at bounding box center [1144, 394] width 423 height 421
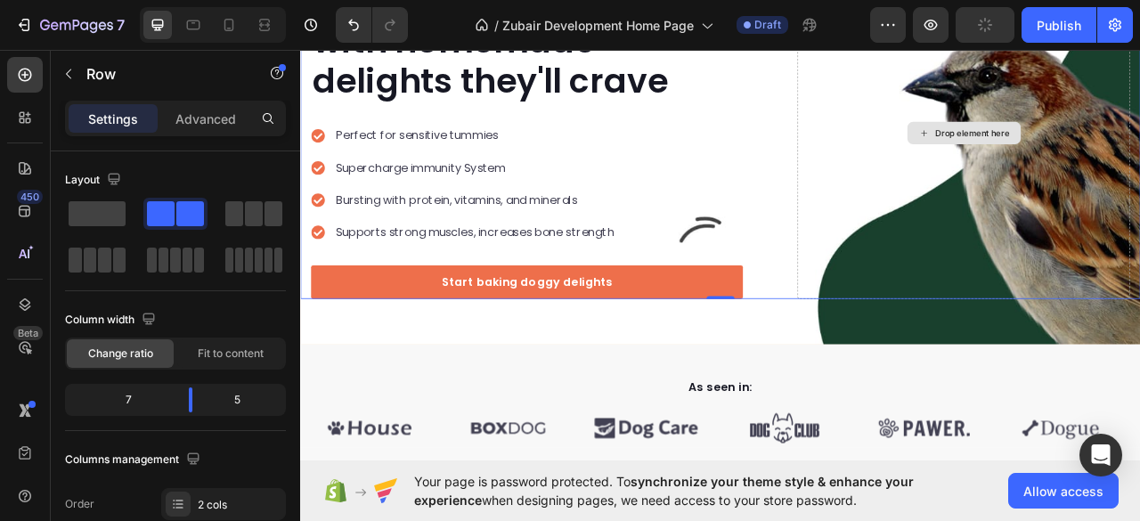
scroll to position [118, 0]
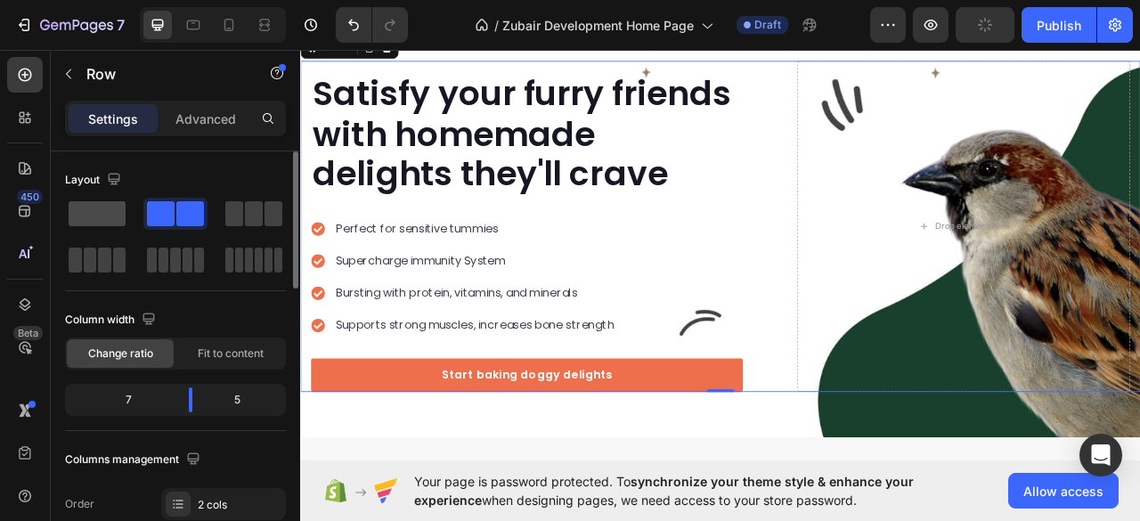
click at [94, 217] on span at bounding box center [97, 213] width 57 height 25
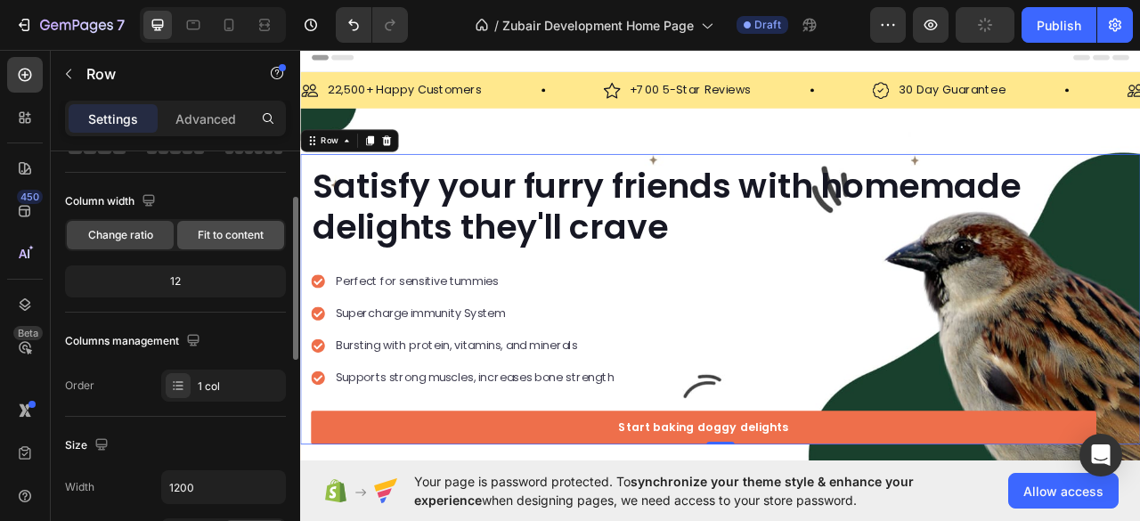
click at [232, 236] on span "Fit to content" at bounding box center [231, 235] width 66 height 16
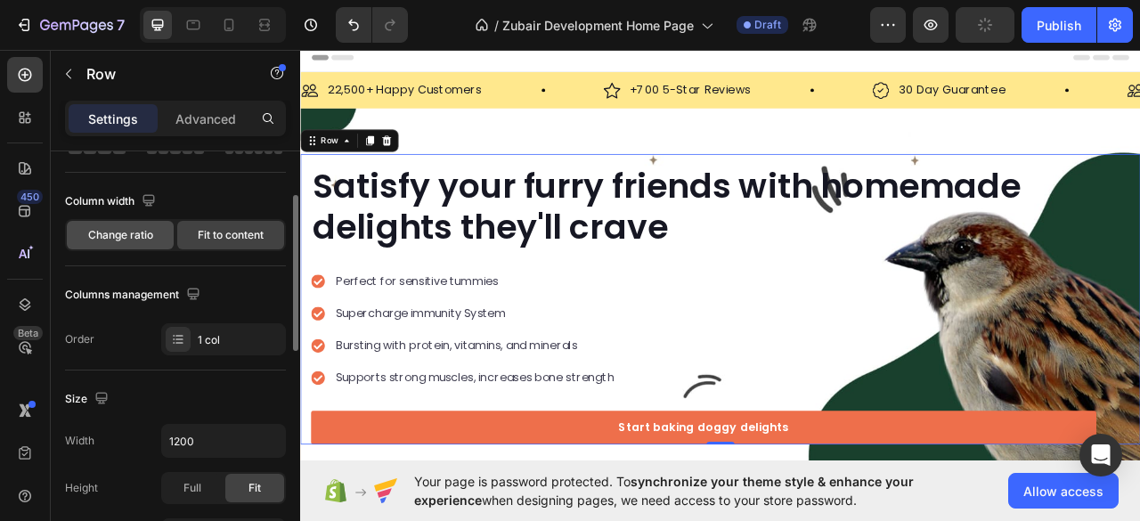
click at [140, 230] on span "Change ratio" at bounding box center [120, 235] width 65 height 16
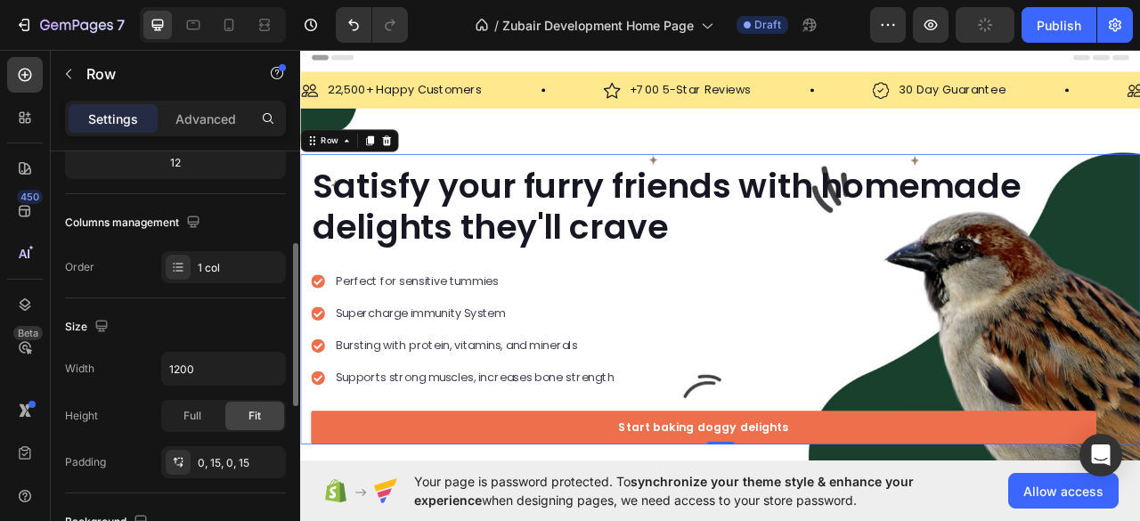
scroll to position [356, 0]
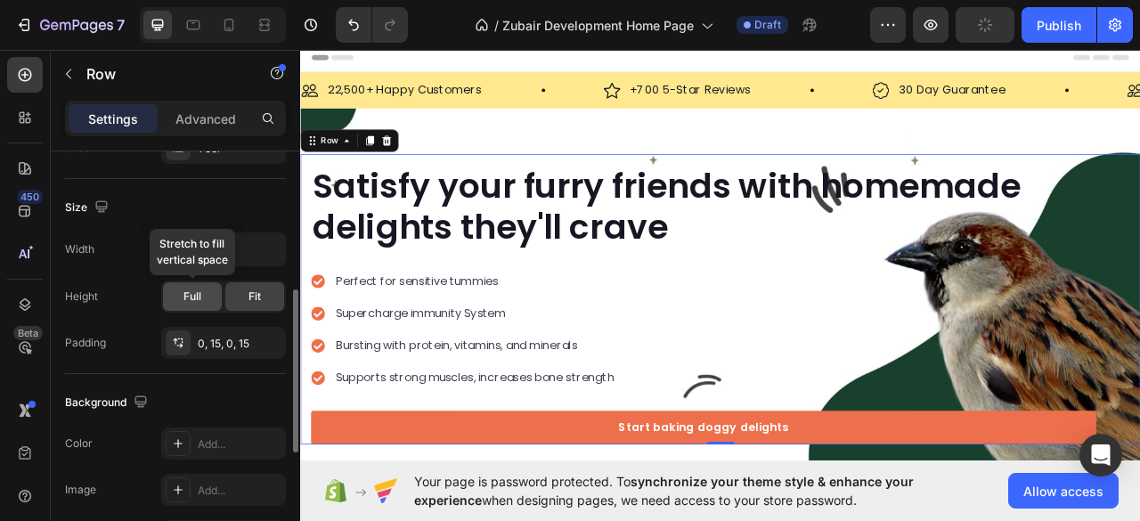
click at [187, 297] on span "Full" at bounding box center [193, 297] width 18 height 16
click at [265, 300] on div "Fit" at bounding box center [254, 296] width 59 height 29
click at [203, 252] on input "1200" at bounding box center [223, 249] width 123 height 32
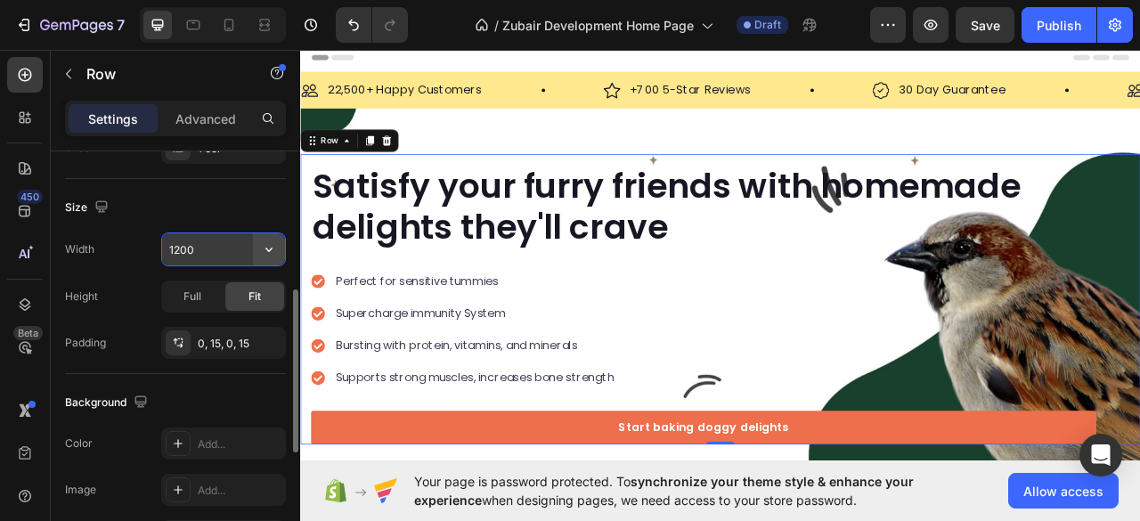
click at [266, 244] on icon "button" at bounding box center [269, 250] width 18 height 18
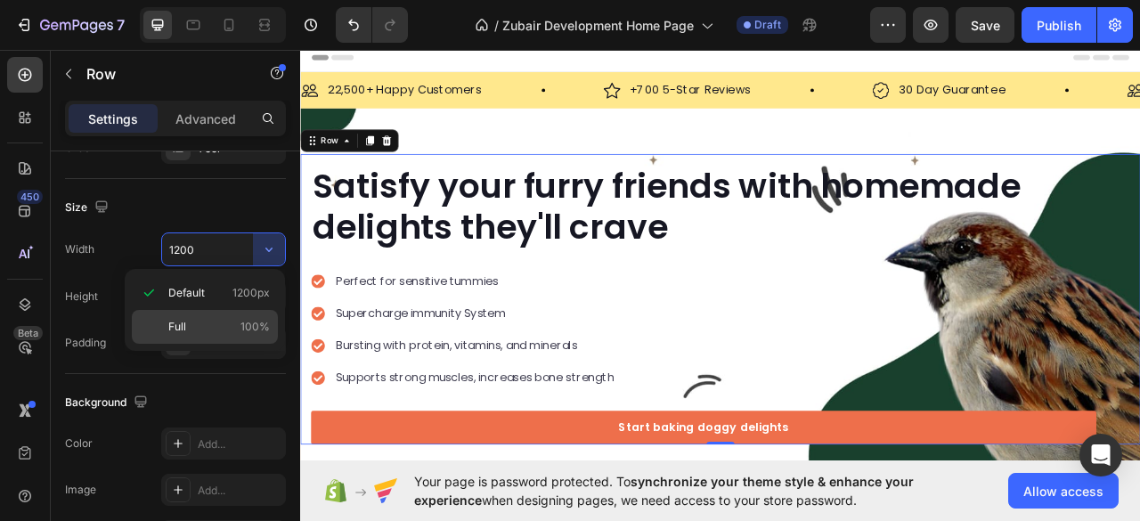
click at [206, 319] on p "Full 100%" at bounding box center [219, 327] width 102 height 16
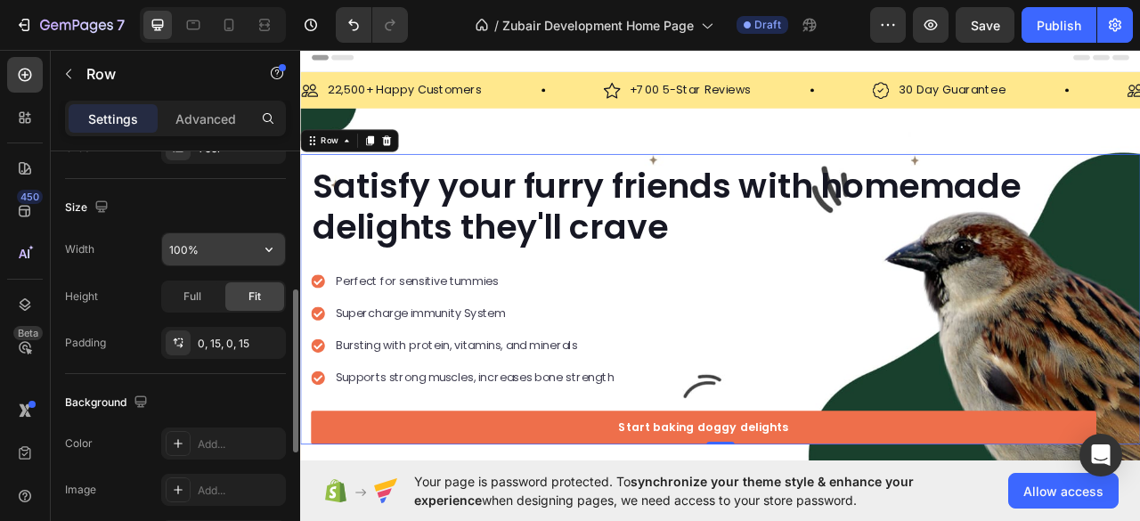
click at [219, 245] on input "100%" at bounding box center [223, 249] width 123 height 32
click at [275, 246] on icon "button" at bounding box center [269, 250] width 18 height 18
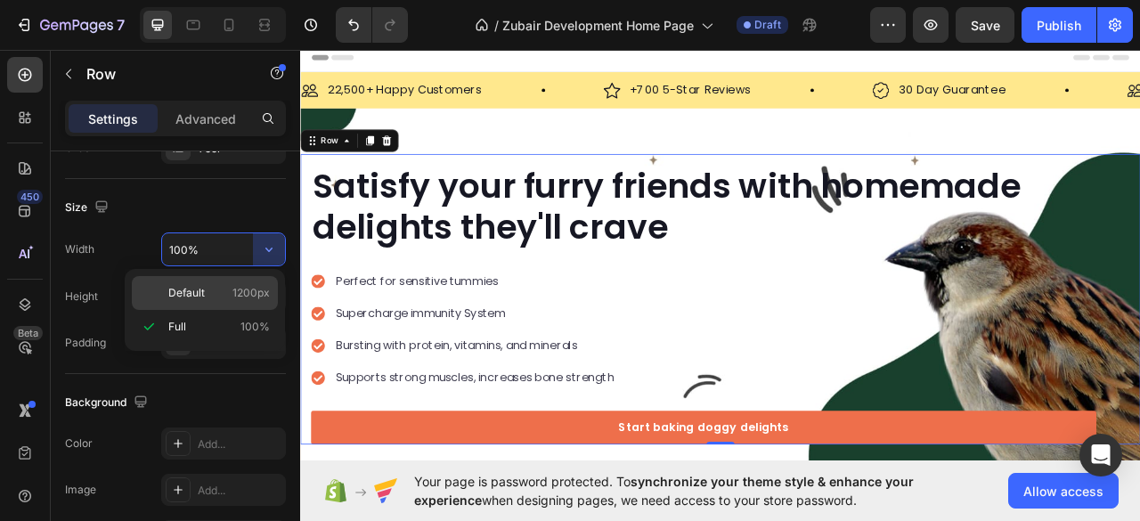
click at [196, 287] on span "Default" at bounding box center [186, 293] width 37 height 16
type input "1200"
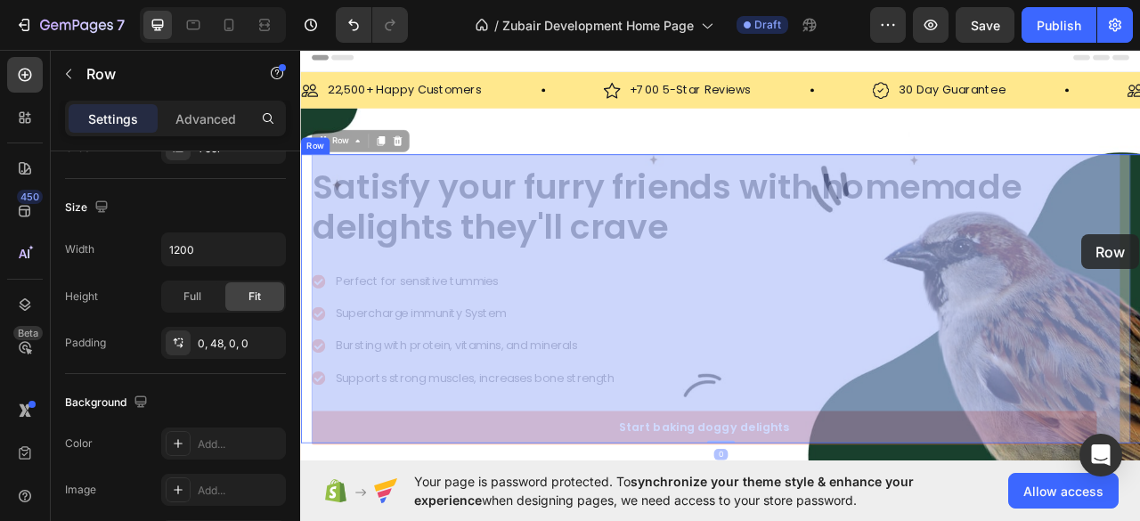
drag, startPoint x: 1340, startPoint y: 277, endPoint x: 1280, endPoint y: 288, distance: 60.6
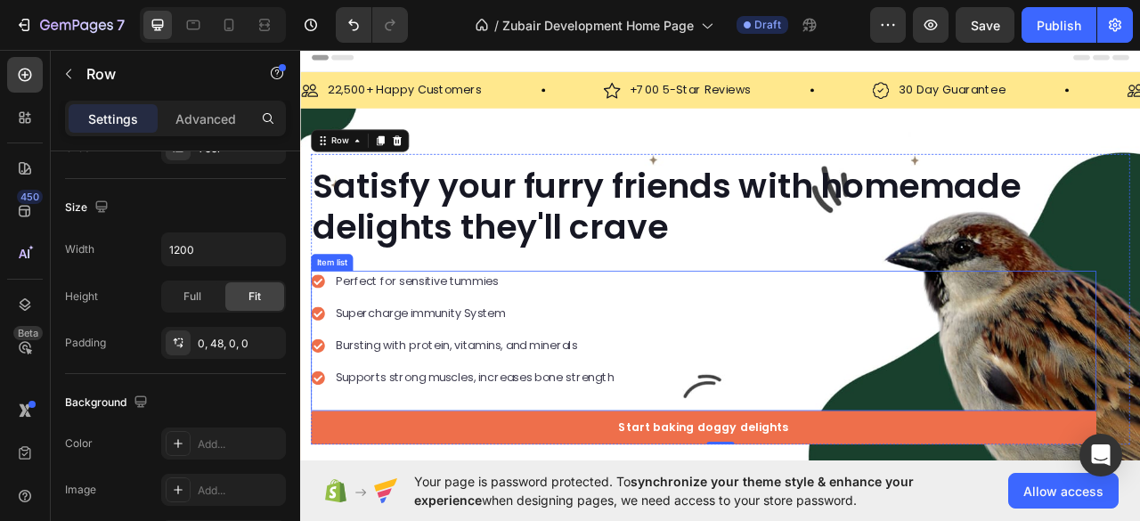
click at [477, 350] on p "Perfect for sensitive tummies" at bounding box center [522, 345] width 355 height 21
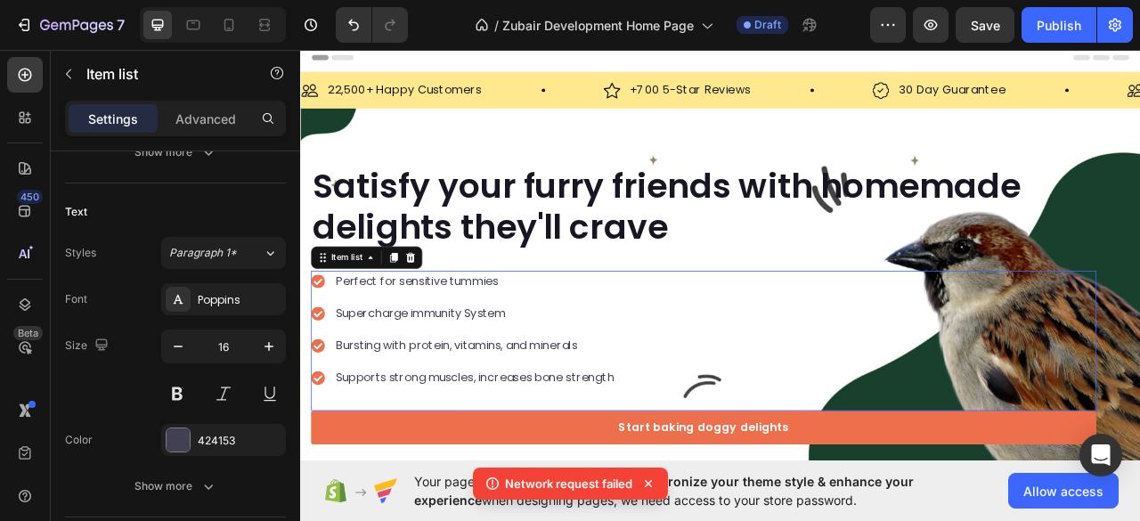
scroll to position [0, 0]
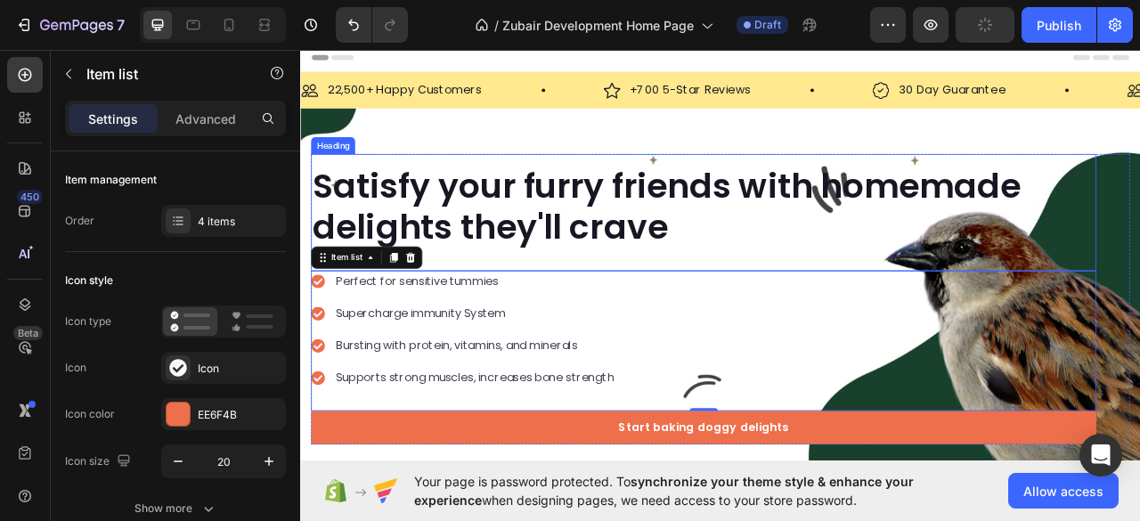
click at [704, 209] on p "Satisfy your furry friends with homemade delights they'll crave" at bounding box center [813, 251] width 996 height 102
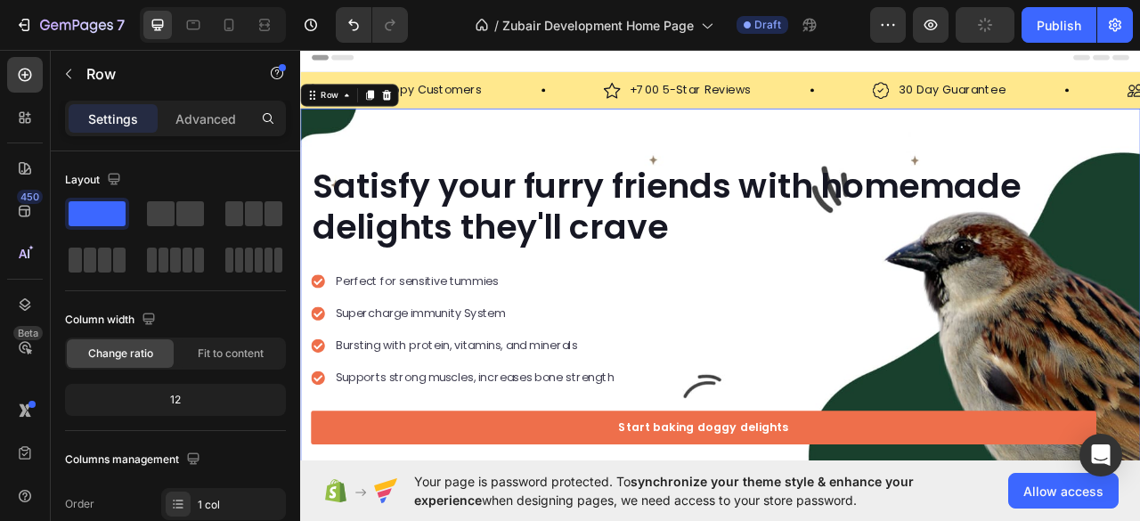
click at [824, 176] on div "Satisfy your furry friends with homemade delights they'll crave Heading Perfect…" at bounding box center [834, 369] width 1069 height 486
click at [412, 102] on icon at bounding box center [410, 109] width 14 height 14
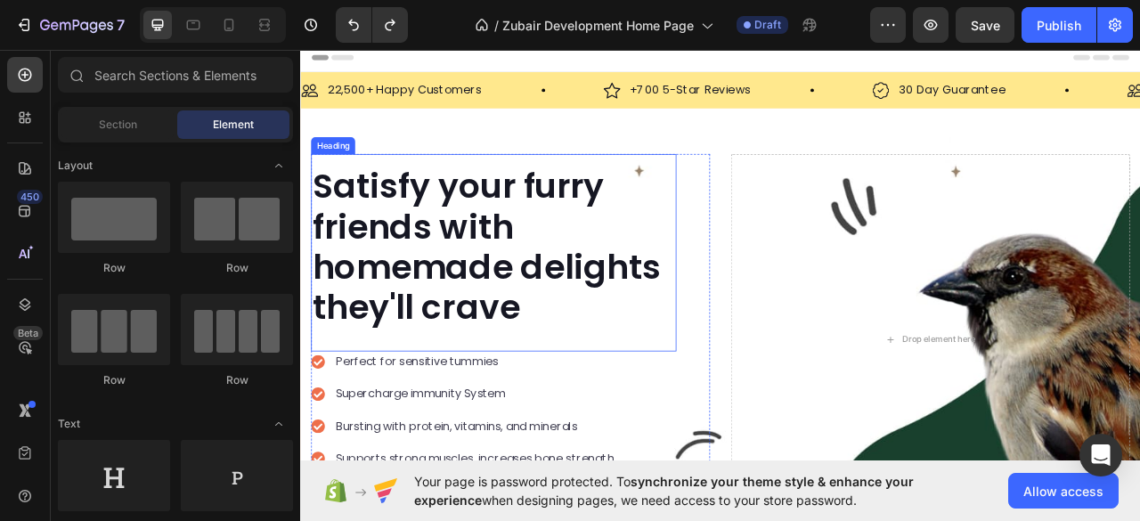
scroll to position [118, 0]
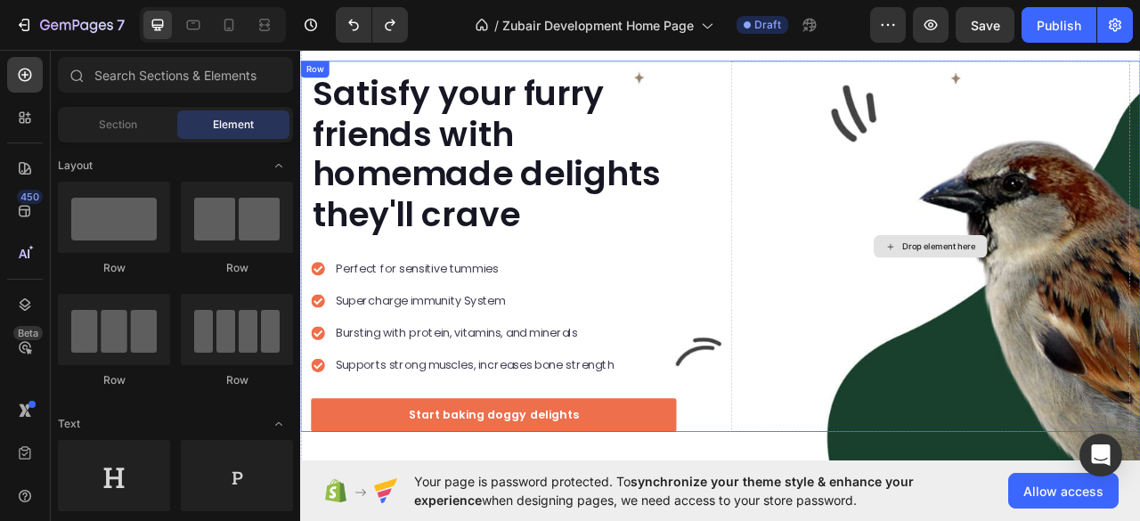
click at [857, 224] on div "Drop element here" at bounding box center [1102, 301] width 508 height 472
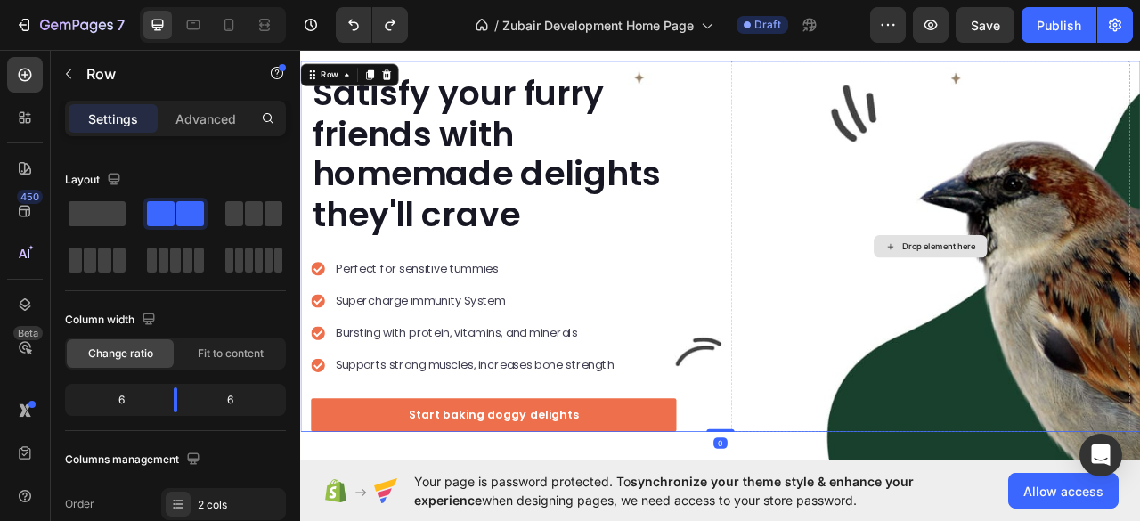
scroll to position [0, 0]
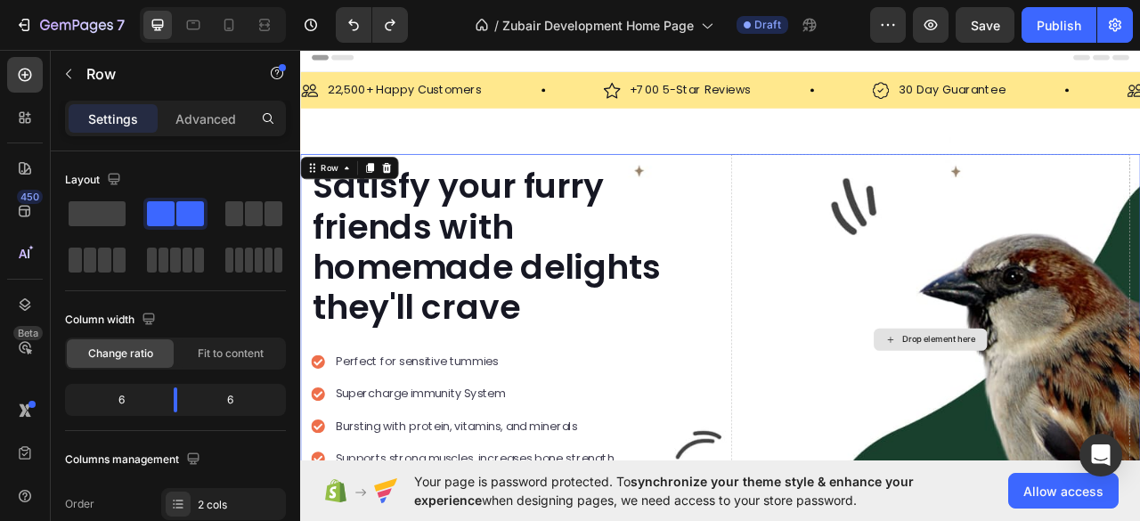
click at [848, 196] on div "Drop element here" at bounding box center [1102, 420] width 508 height 472
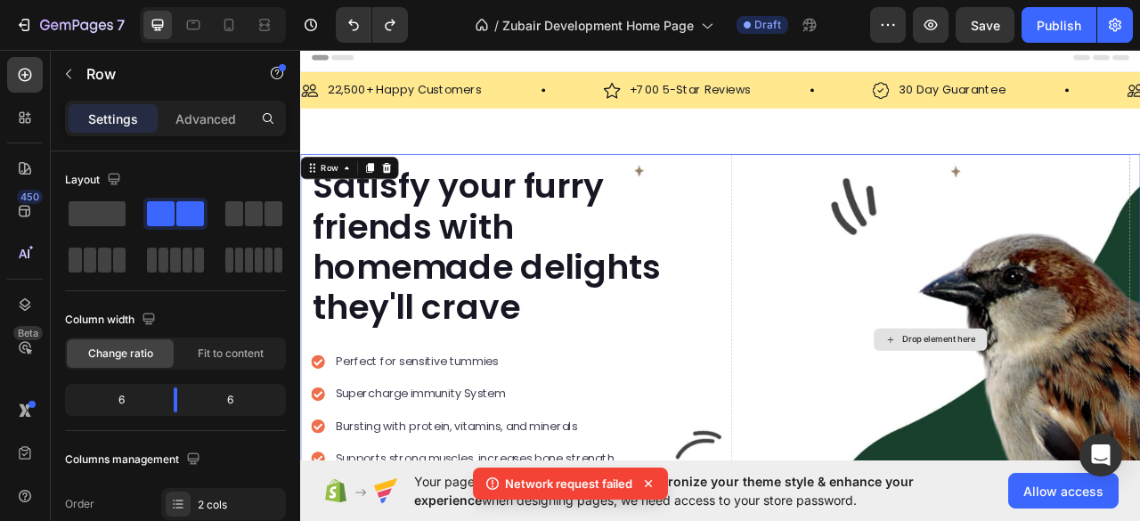
click at [848, 196] on div "Drop element here" at bounding box center [1102, 420] width 508 height 472
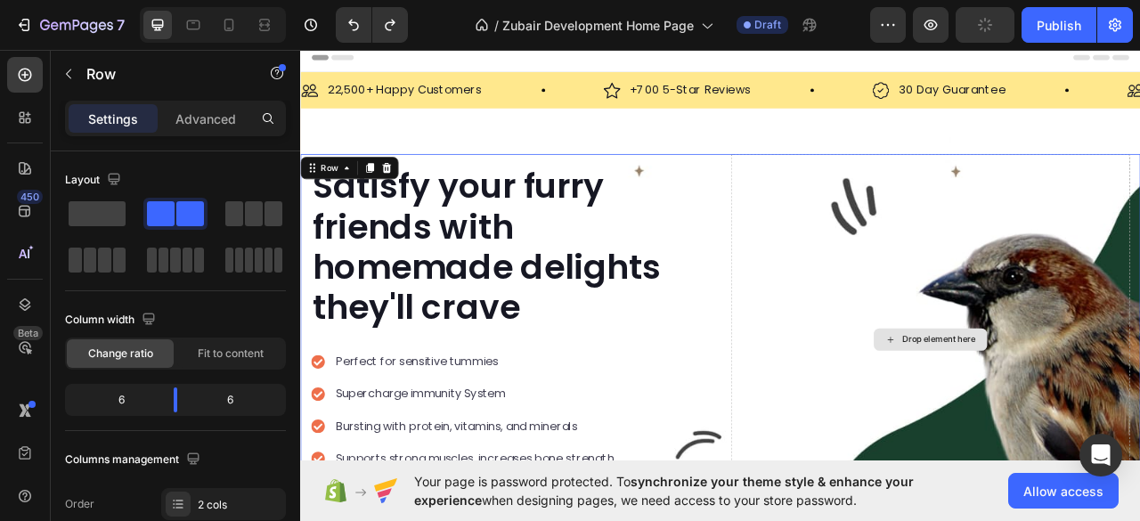
click at [848, 216] on div "Drop element here" at bounding box center [1102, 420] width 508 height 472
click at [203, 126] on p "Advanced" at bounding box center [205, 119] width 61 height 19
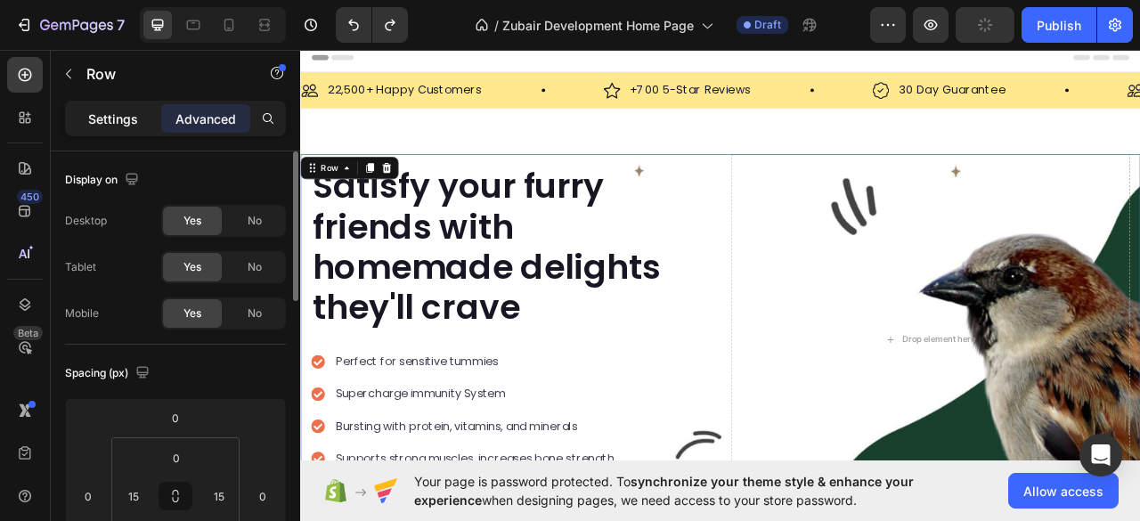
click at [118, 120] on p "Settings" at bounding box center [113, 119] width 50 height 19
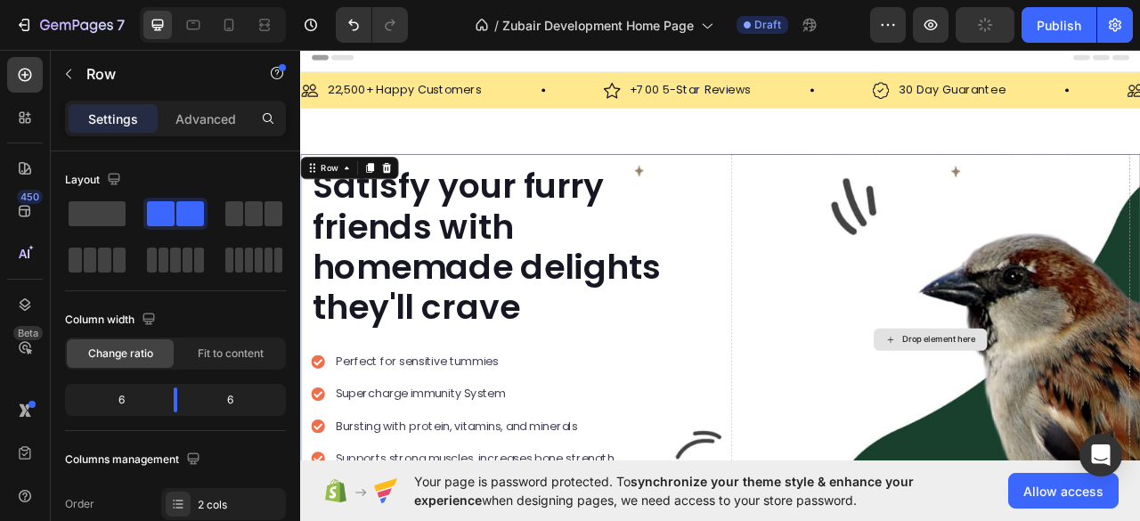
click at [848, 220] on div "Drop element here" at bounding box center [1102, 420] width 508 height 472
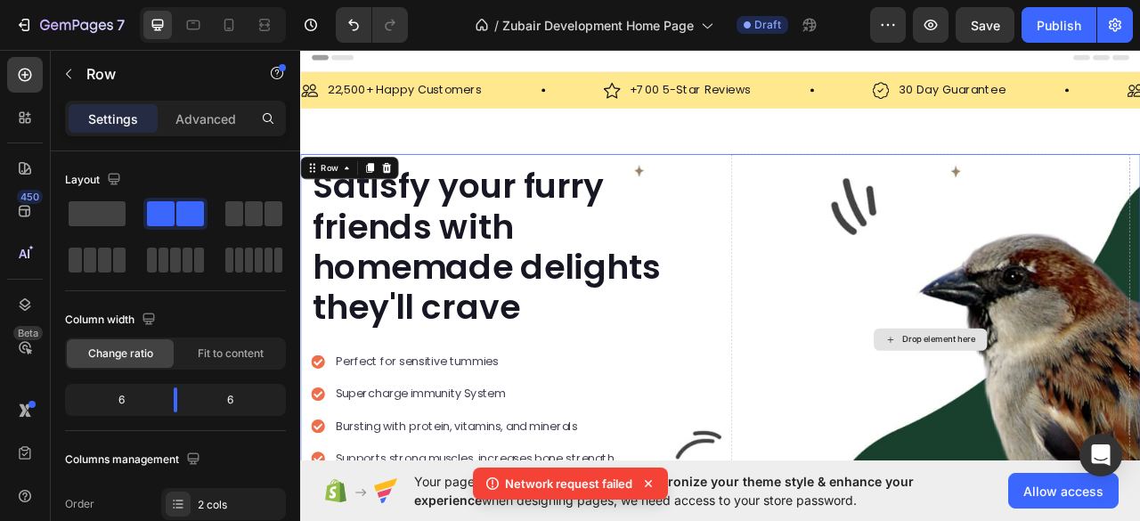
click at [848, 220] on div "Drop element here" at bounding box center [1102, 420] width 508 height 472
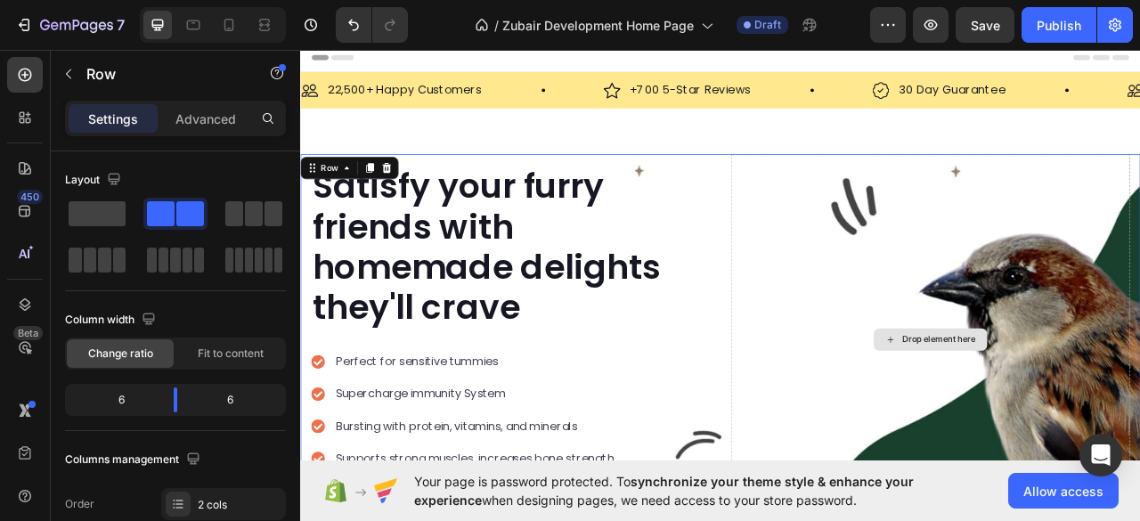
click at [942, 248] on div "Drop element here" at bounding box center [1102, 420] width 508 height 472
click at [867, 218] on div "Drop element here" at bounding box center [1102, 420] width 508 height 472
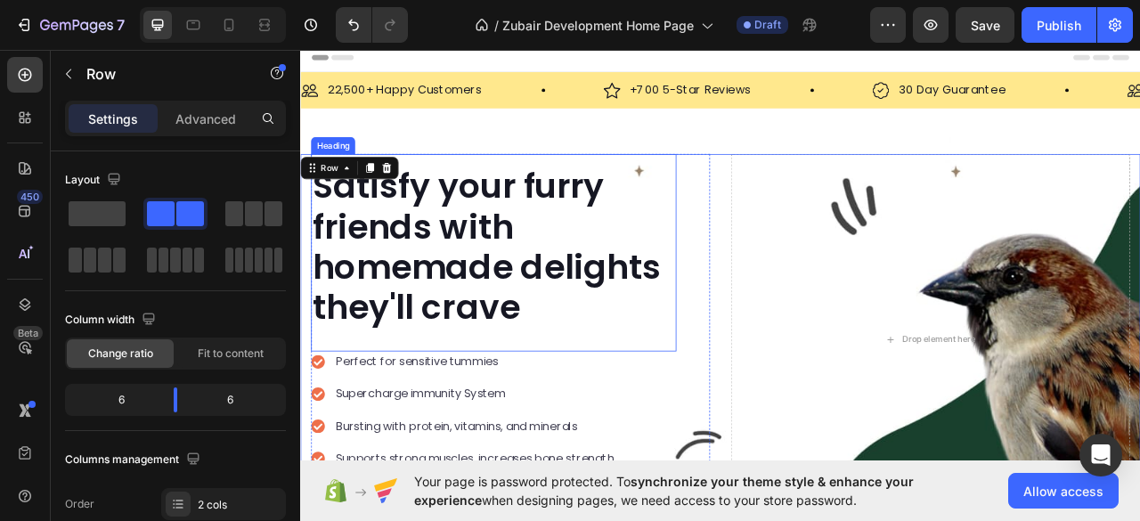
scroll to position [118, 0]
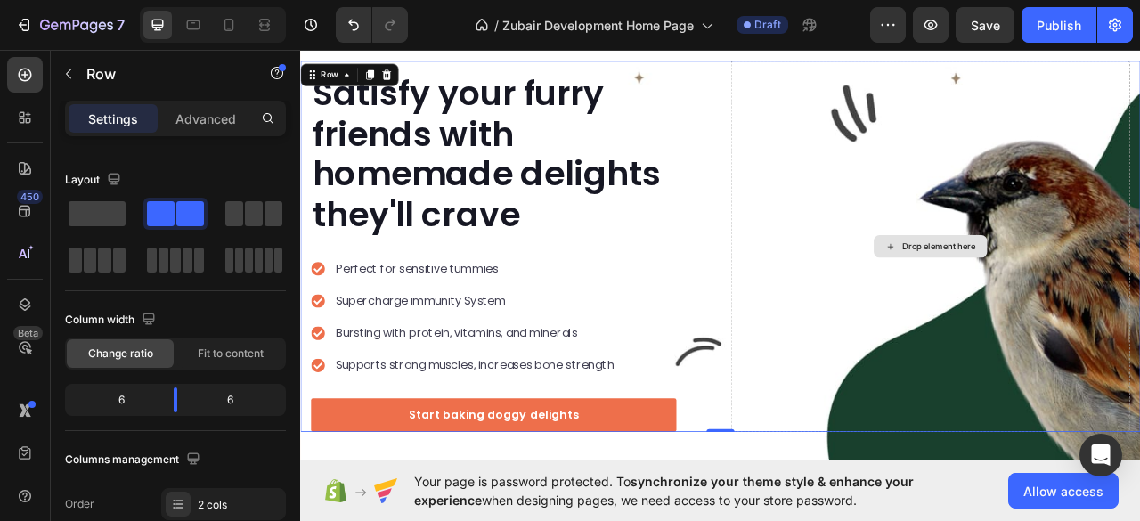
click at [943, 188] on div "Drop element here" at bounding box center [1102, 301] width 508 height 472
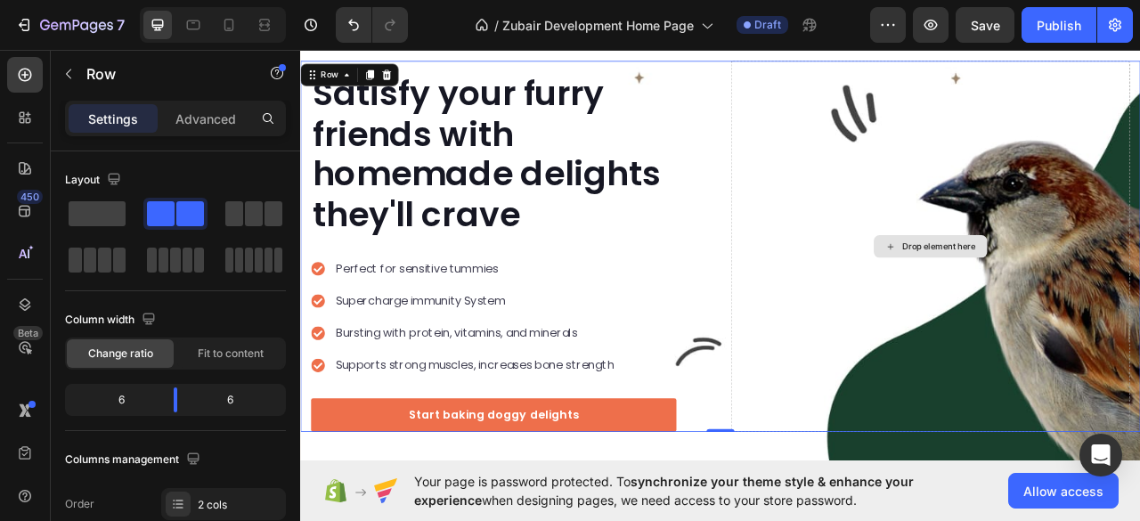
click at [943, 188] on div "Drop element here" at bounding box center [1102, 301] width 508 height 472
click at [1043, 135] on div "Drop element here" at bounding box center [1102, 301] width 508 height 472
click at [909, 214] on div "Drop element here" at bounding box center [1102, 301] width 508 height 472
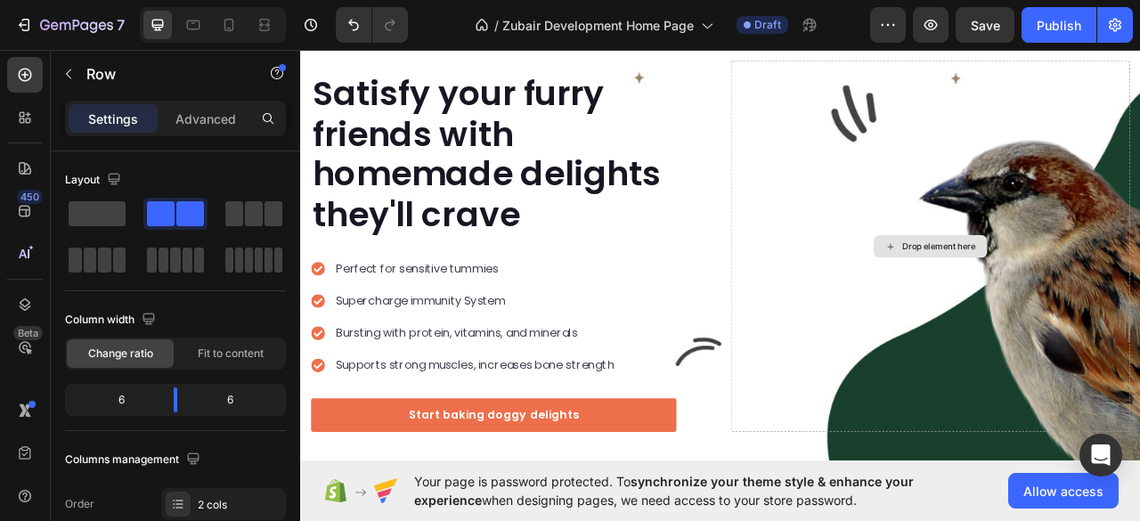
click at [1093, 294] on div "Drop element here" at bounding box center [1112, 301] width 94 height 14
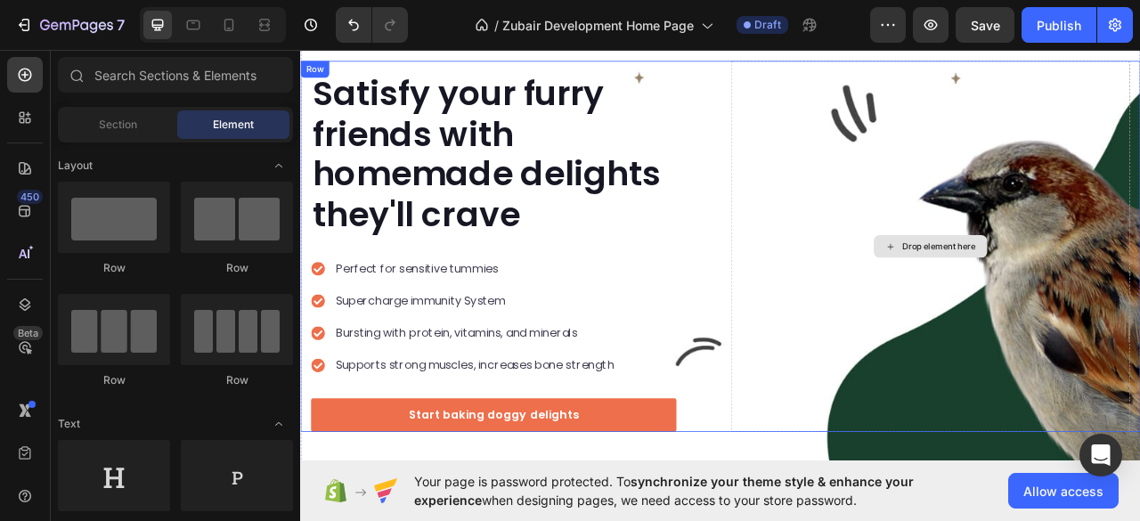
click at [1095, 294] on div "Drop element here" at bounding box center [1112, 301] width 94 height 14
click at [1085, 297] on div "Drop element here" at bounding box center [1112, 301] width 94 height 14
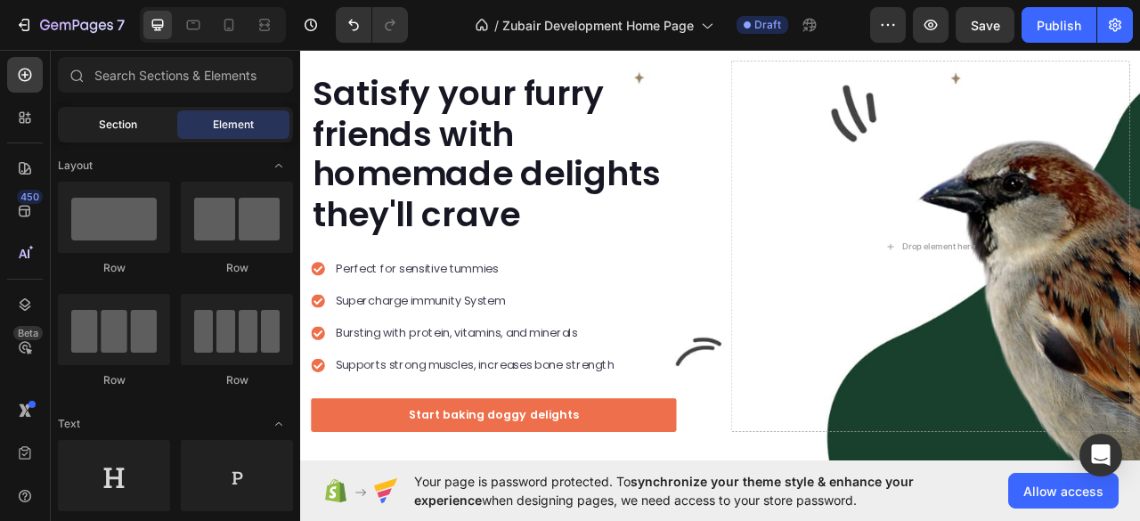
click at [114, 127] on span "Section" at bounding box center [118, 125] width 38 height 16
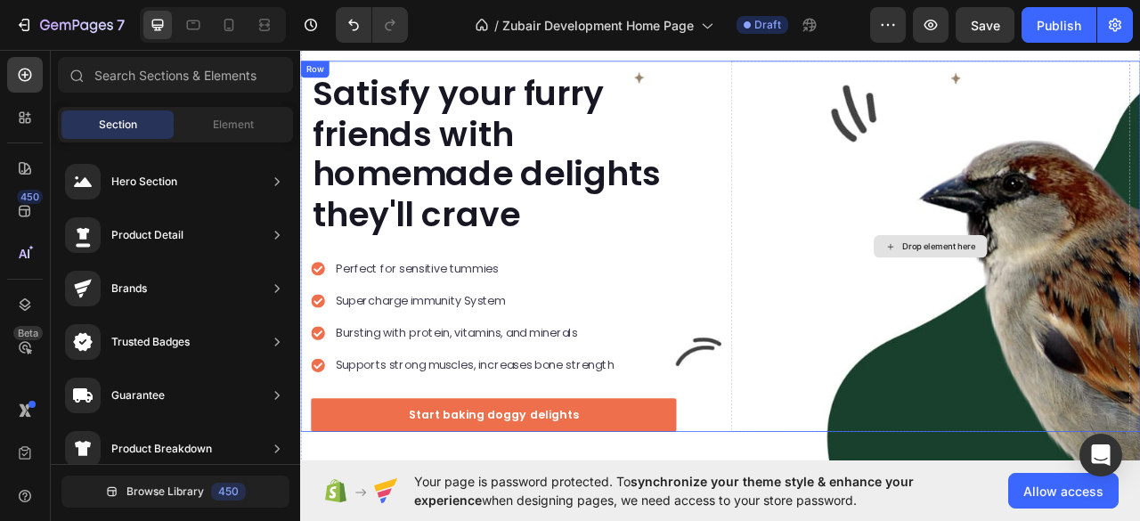
click at [854, 92] on div "Drop element here" at bounding box center [1102, 301] width 508 height 472
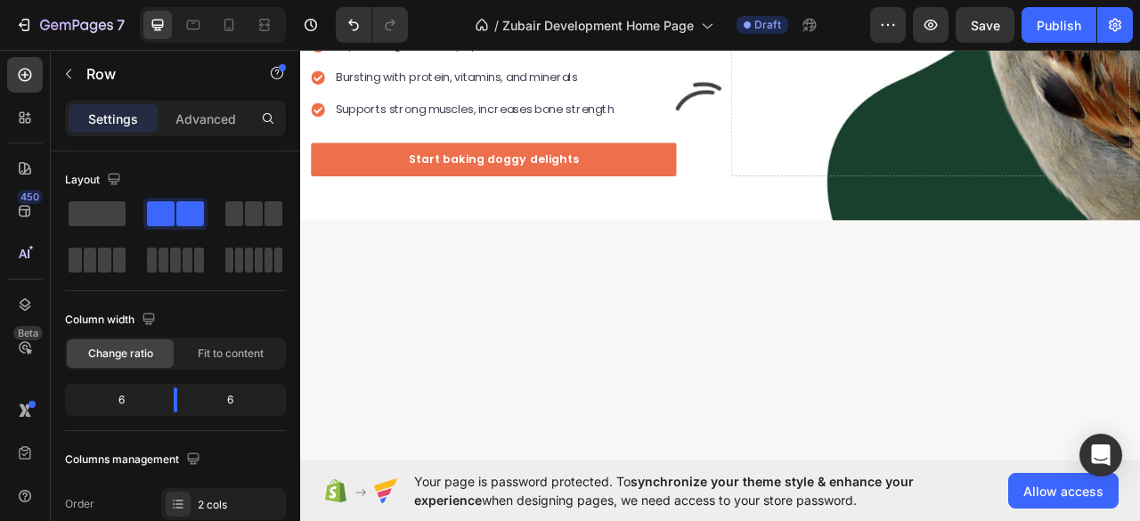
scroll to position [0, 0]
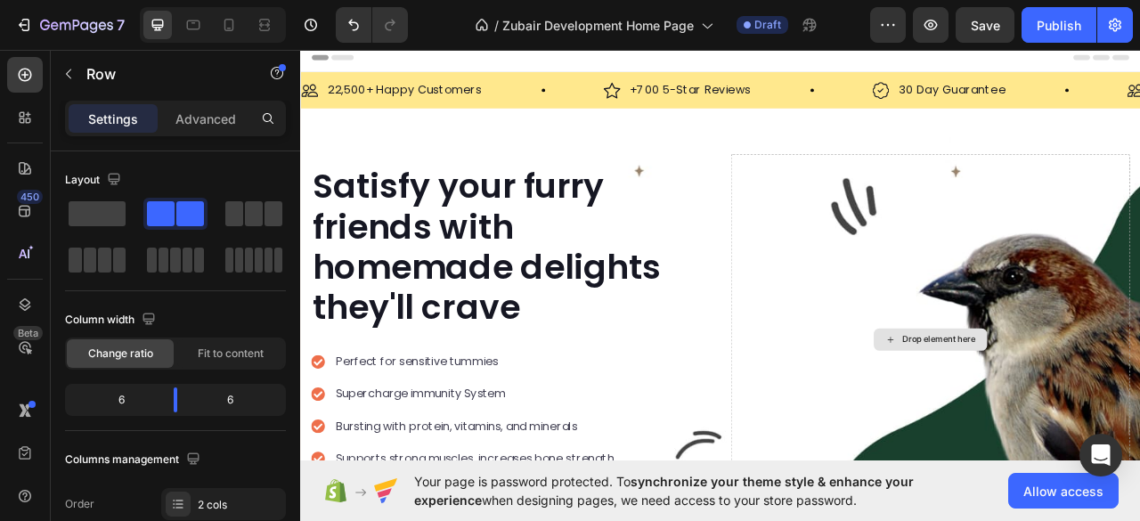
click at [865, 283] on div "Drop element here" at bounding box center [1102, 420] width 508 height 472
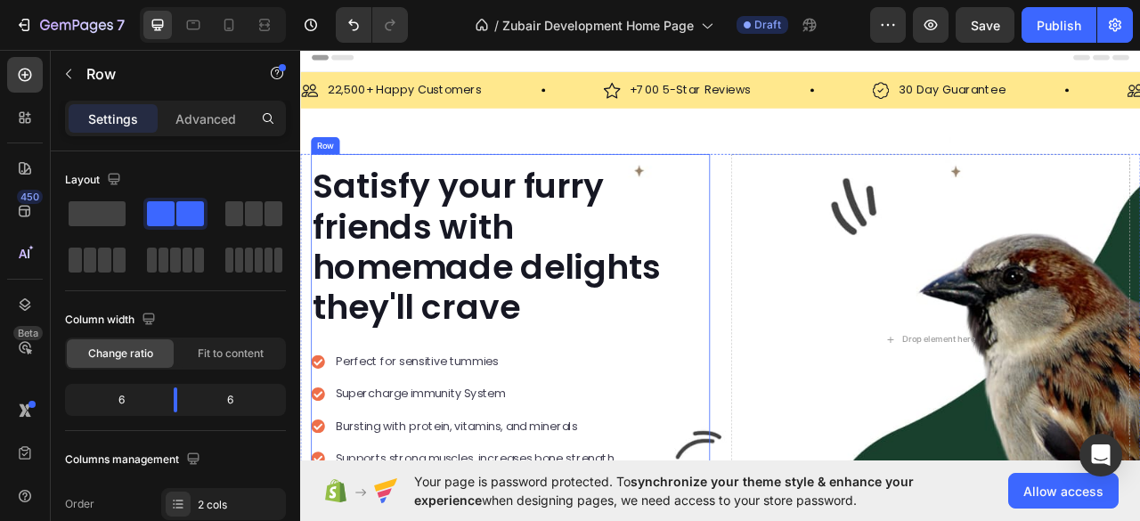
click at [787, 245] on div "Satisfy your furry friends with homemade delights they'll crave Heading Perfect…" at bounding box center [568, 420] width 508 height 472
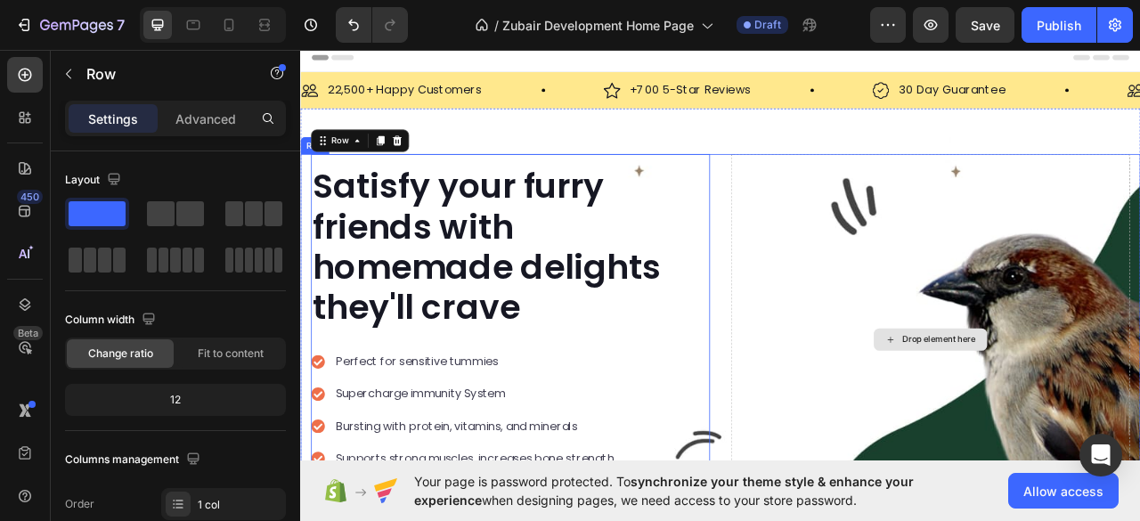
click at [864, 239] on div "Drop element here" at bounding box center [1102, 420] width 508 height 472
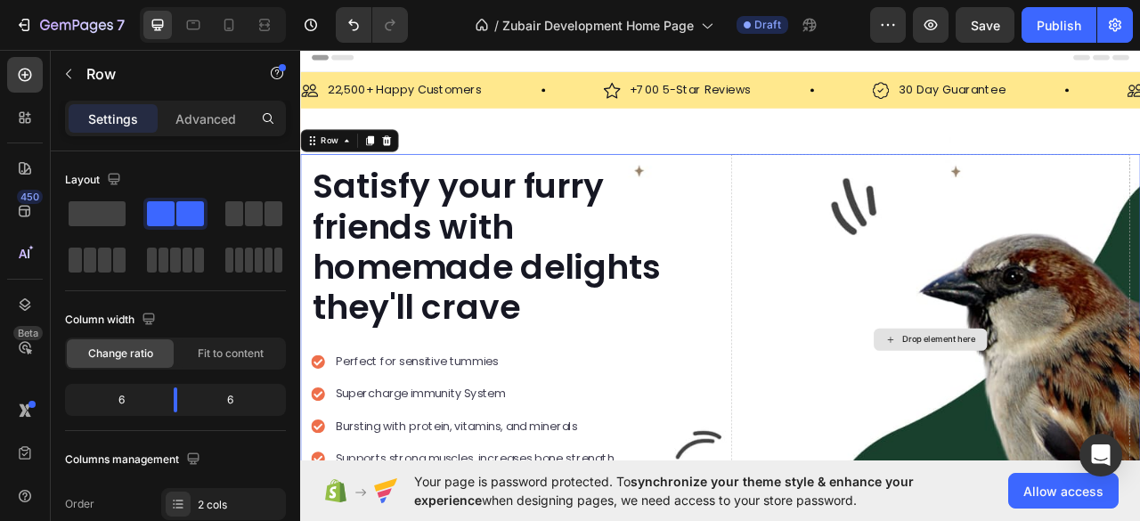
click at [849, 249] on div "Drop element here" at bounding box center [1102, 420] width 508 height 472
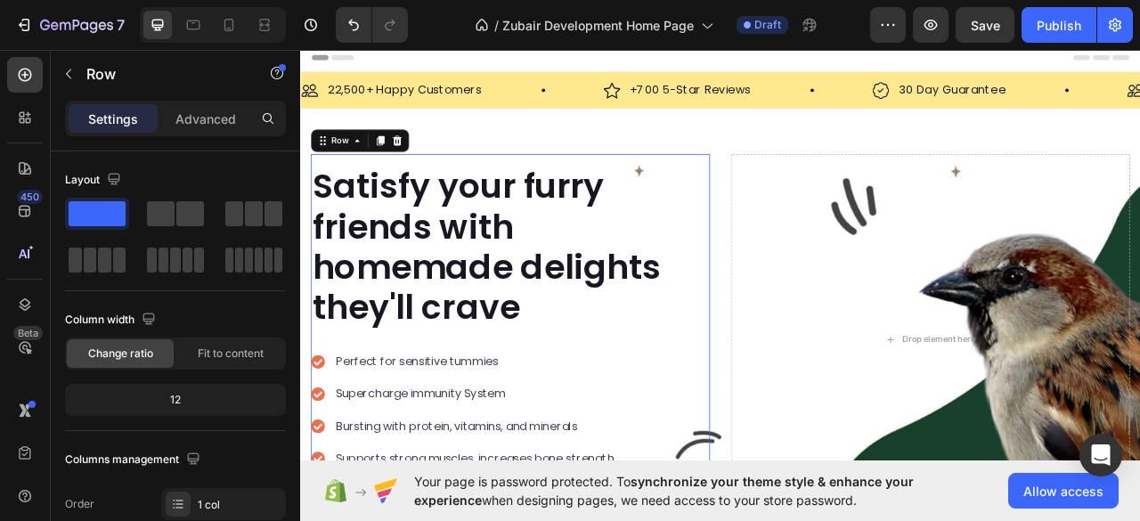
click at [805, 255] on div "Satisfy your furry friends with homemade delights they'll crave Heading Perfect…" at bounding box center [568, 420] width 508 height 472
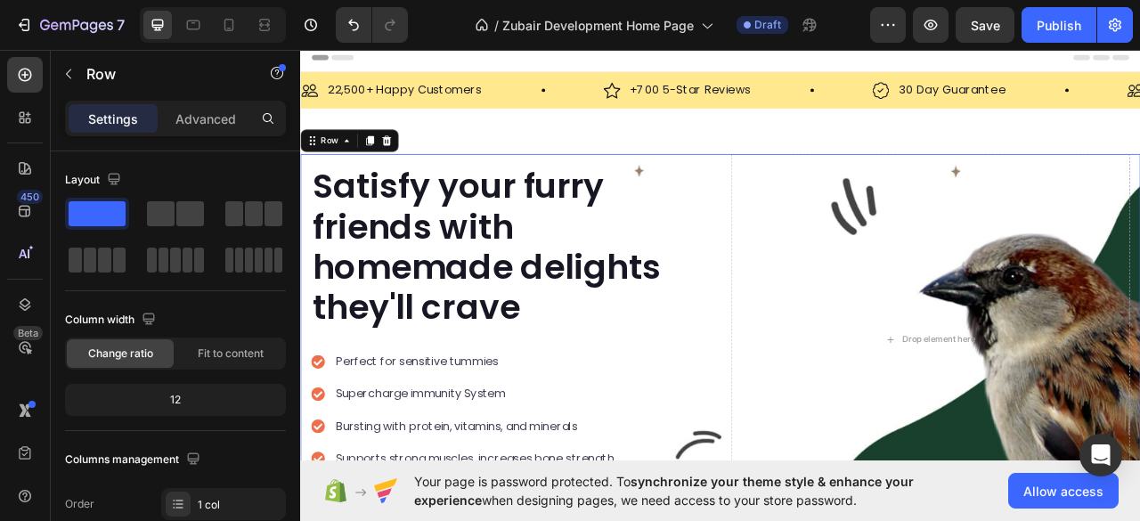
click at [838, 250] on div "Satisfy your furry friends with homemade delights they'll crave Heading Perfect…" at bounding box center [834, 420] width 1069 height 472
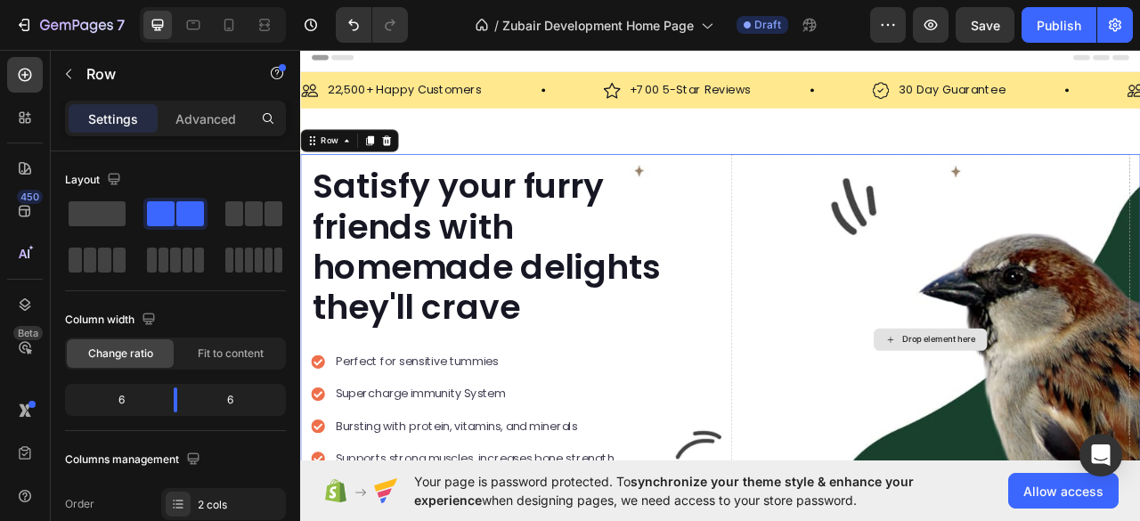
click at [905, 269] on div "Drop element here" at bounding box center [1102, 420] width 508 height 472
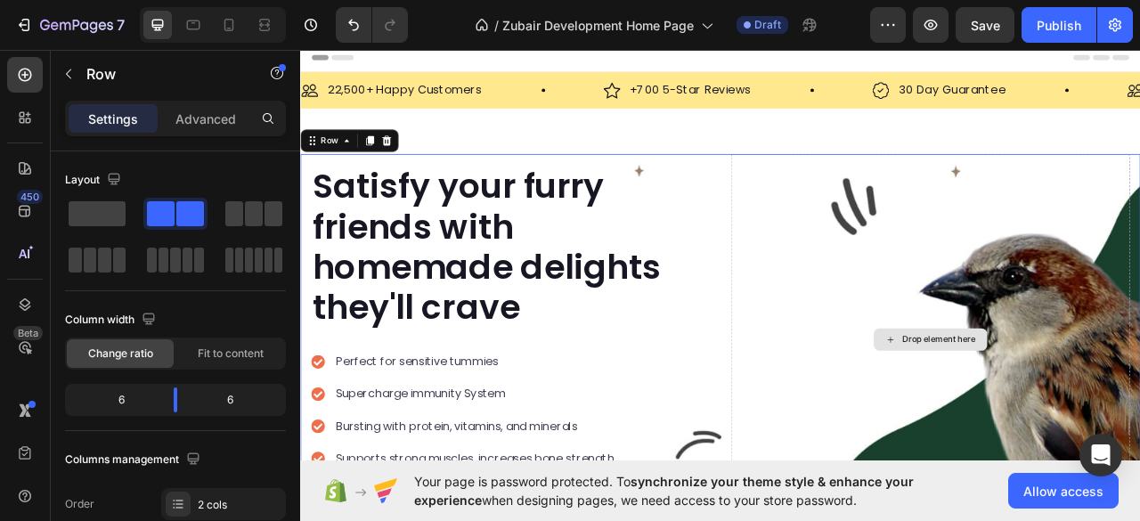
click at [905, 269] on div "Drop element here" at bounding box center [1102, 420] width 508 height 472
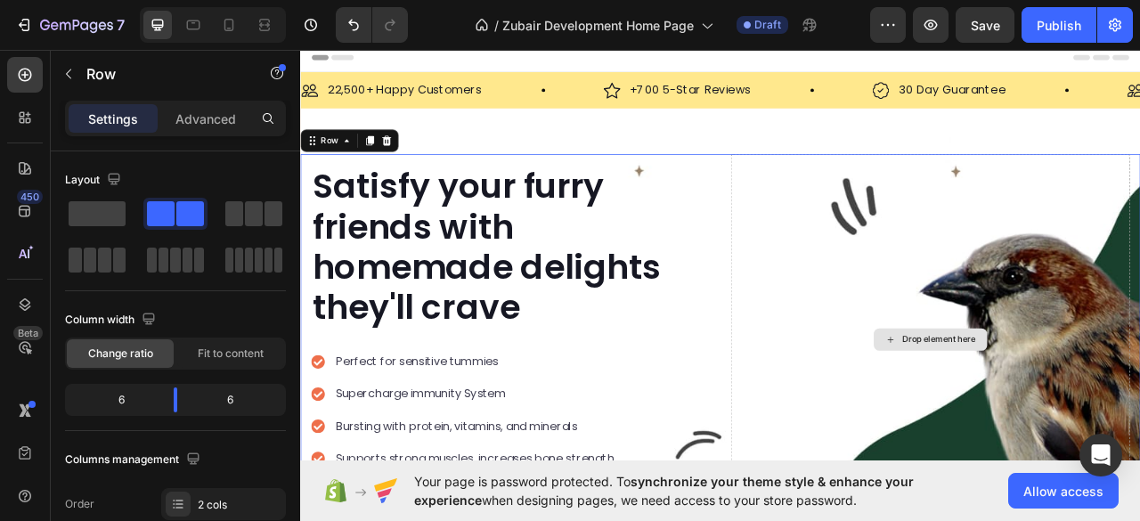
click at [905, 269] on div "Drop element here" at bounding box center [1102, 420] width 508 height 472
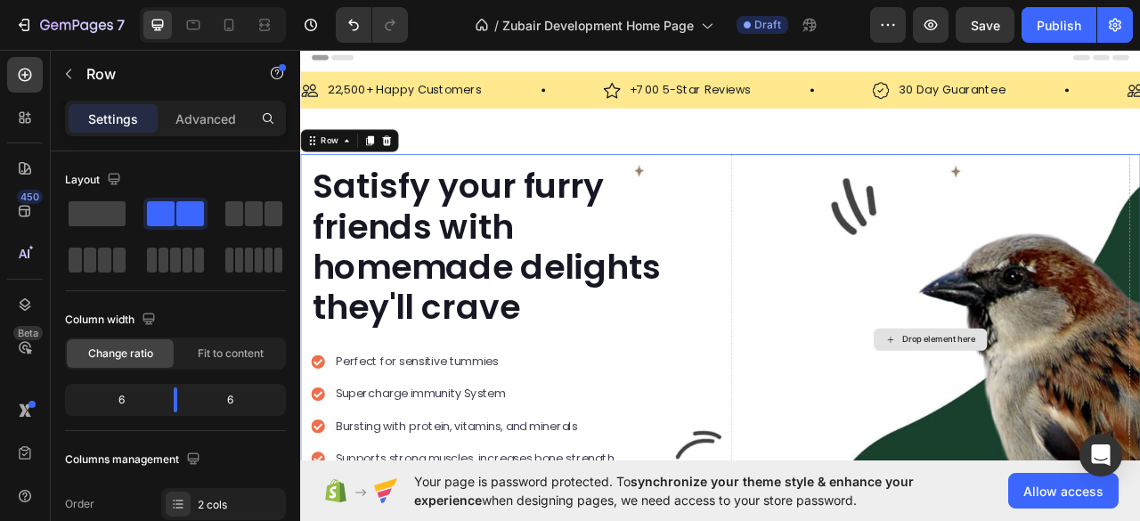
click at [905, 269] on div "Drop element here" at bounding box center [1102, 420] width 508 height 472
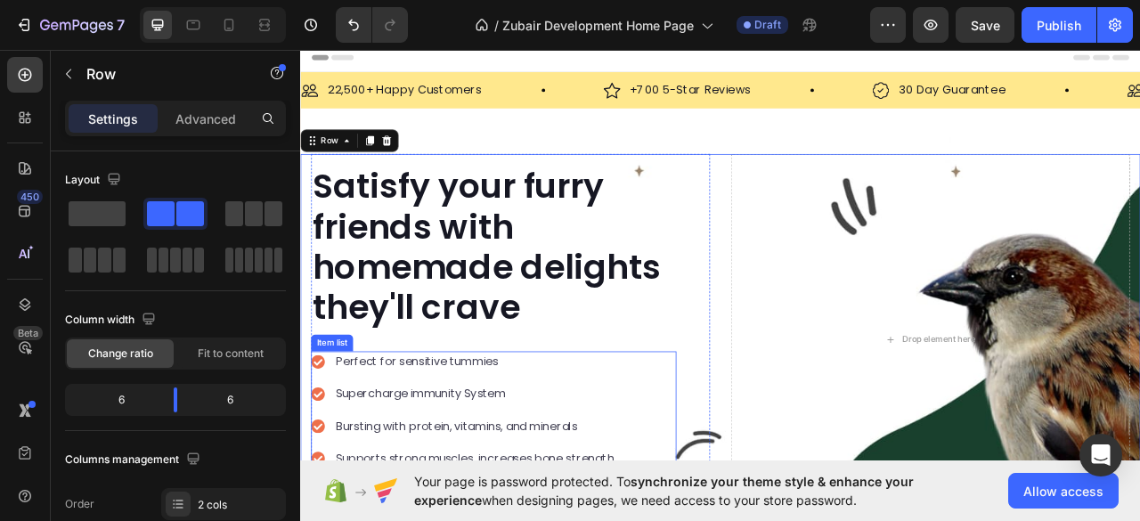
click at [746, 448] on div "Perfect for sensitive tummies Supercharge immunity System Bursting with protein…" at bounding box center [546, 524] width 465 height 178
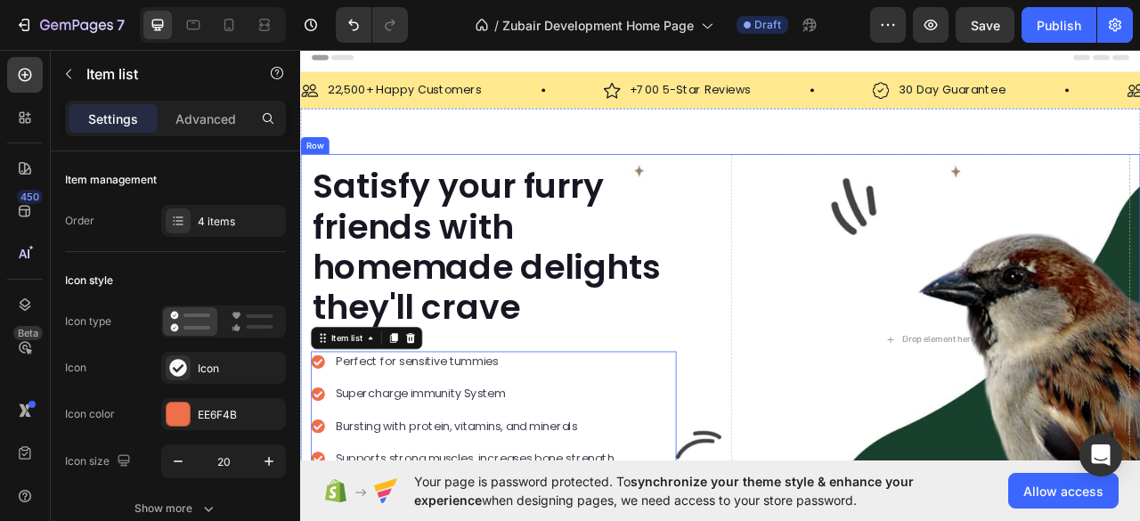
click at [822, 387] on div "Satisfy your furry friends with homemade delights they'll crave Heading Perfect…" at bounding box center [834, 420] width 1069 height 472
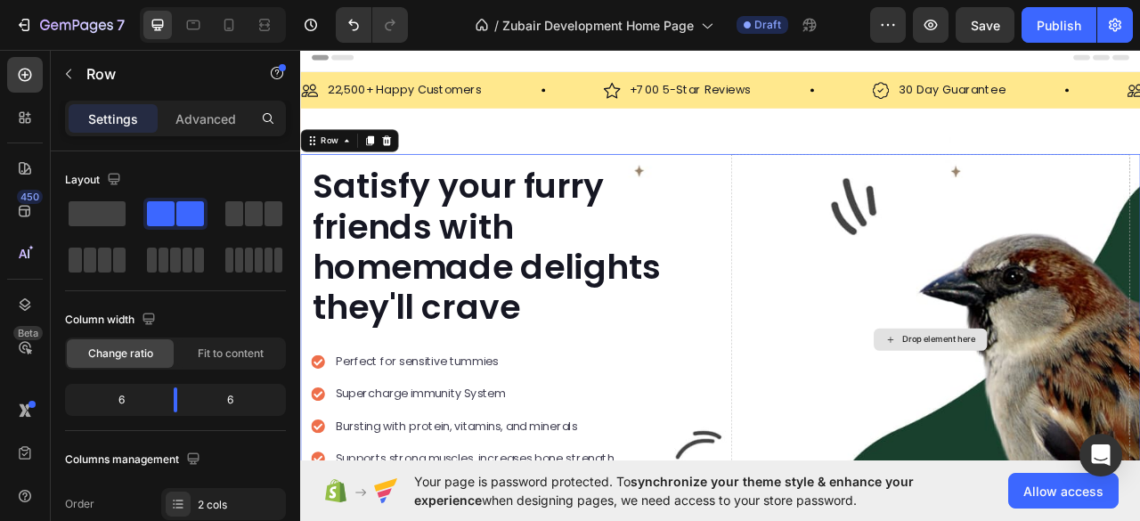
click at [848, 319] on div "Drop element here" at bounding box center [1102, 420] width 508 height 472
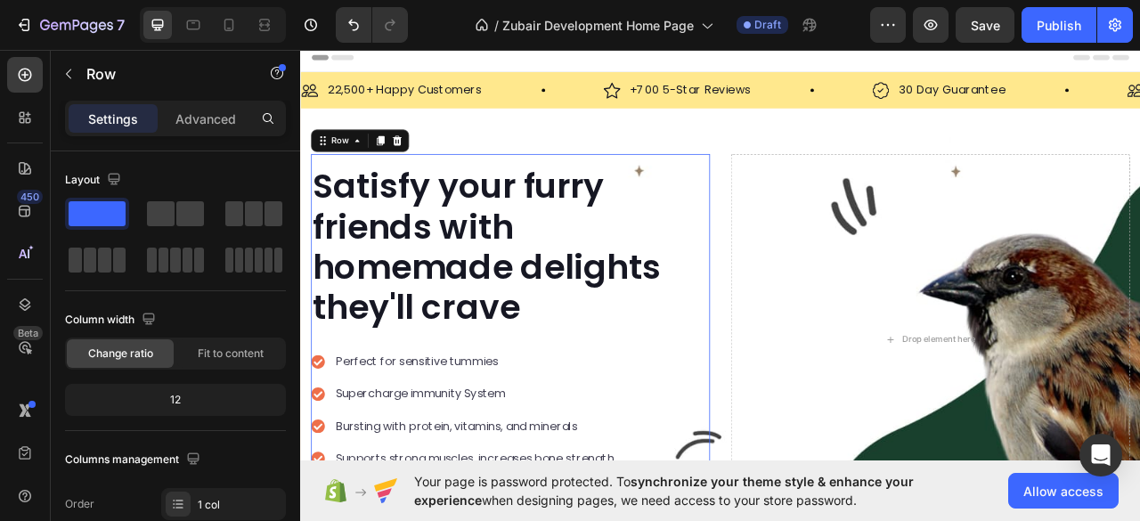
click at [802, 323] on div "Satisfy your furry friends with homemade delights they'll crave Heading Perfect…" at bounding box center [568, 420] width 508 height 472
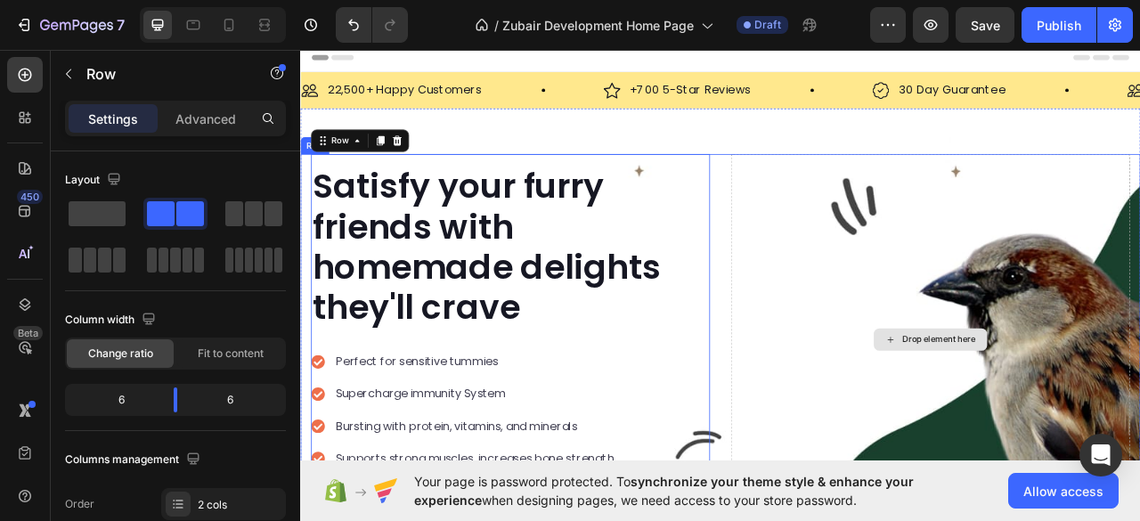
click at [849, 306] on div "Drop element here" at bounding box center [1102, 420] width 508 height 472
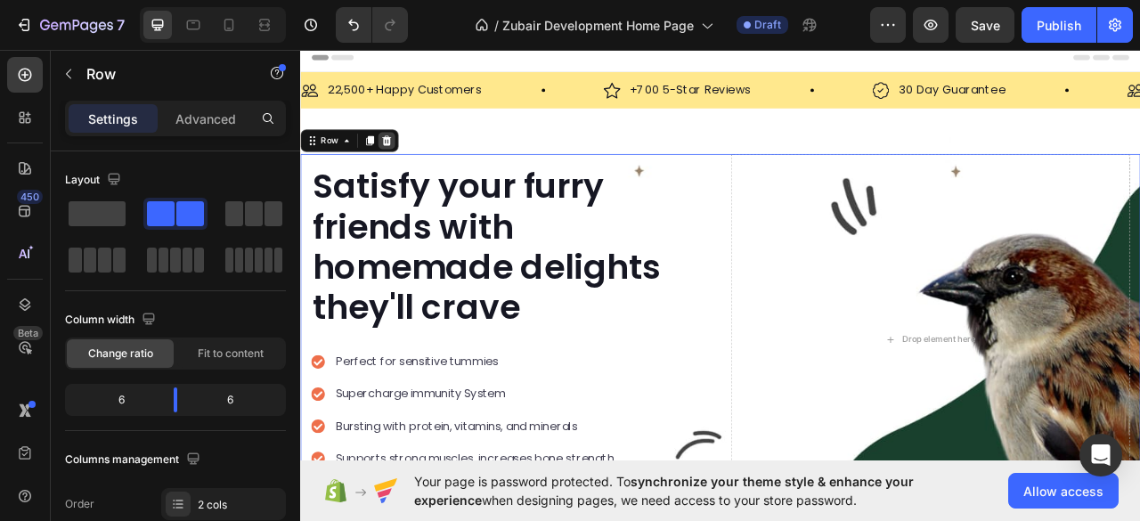
click at [411, 169] on icon at bounding box center [410, 166] width 14 height 14
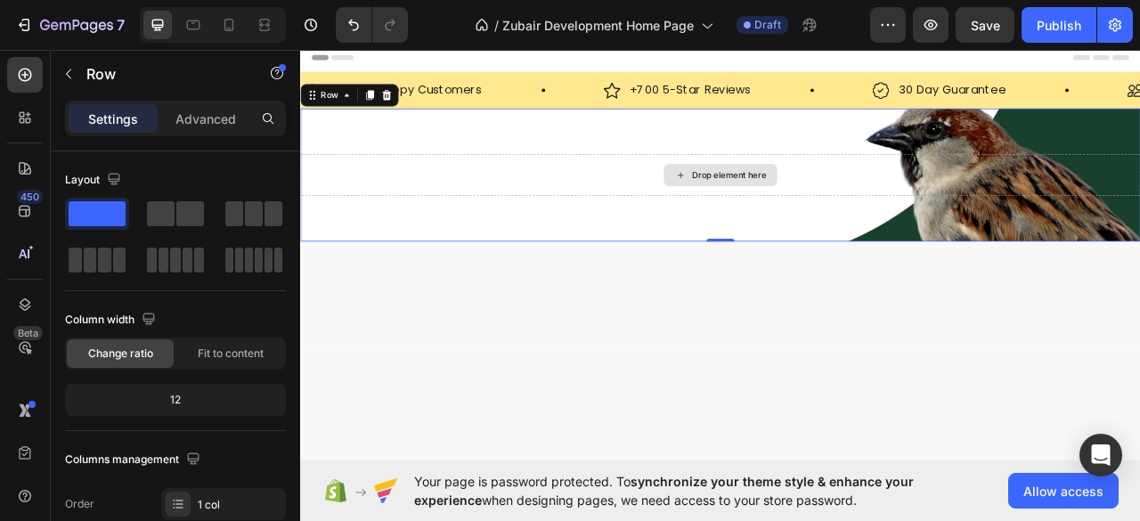
click at [563, 184] on div "Drop element here" at bounding box center [834, 210] width 1069 height 53
click at [412, 104] on icon at bounding box center [410, 108] width 12 height 12
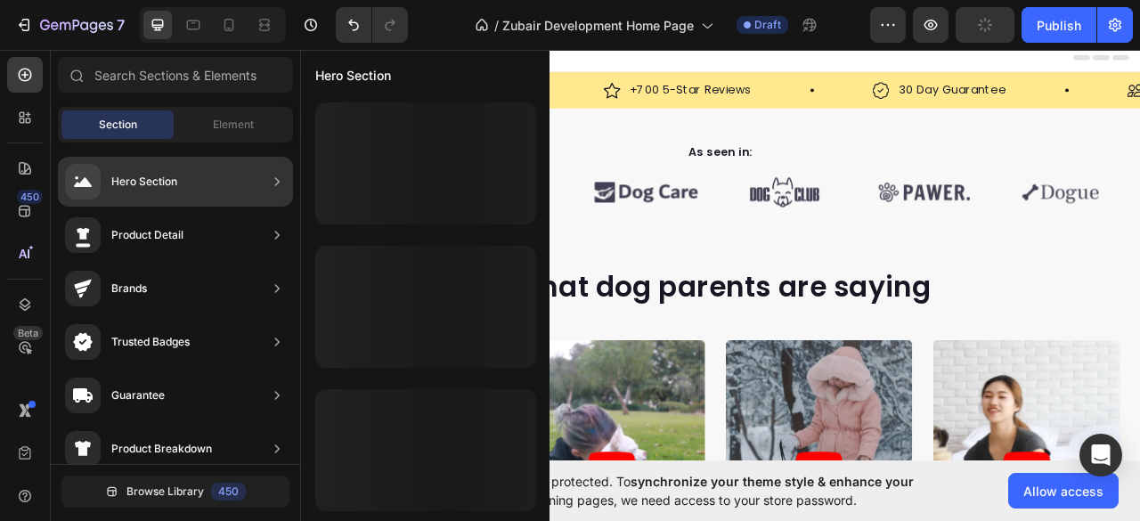
click at [137, 182] on div "Hero Section" at bounding box center [144, 182] width 66 height 18
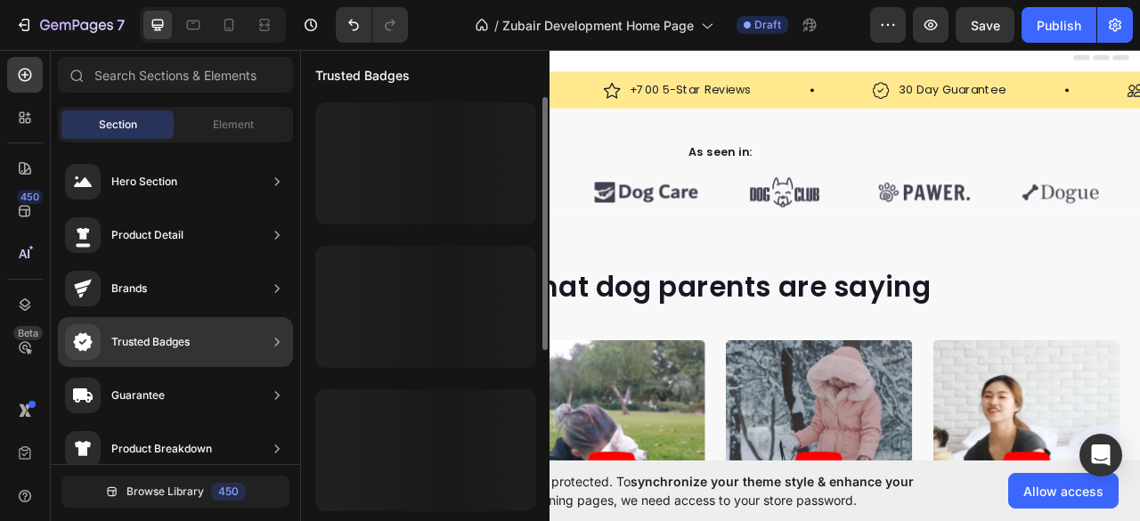
click at [358, 202] on div at bounding box center [425, 163] width 221 height 122
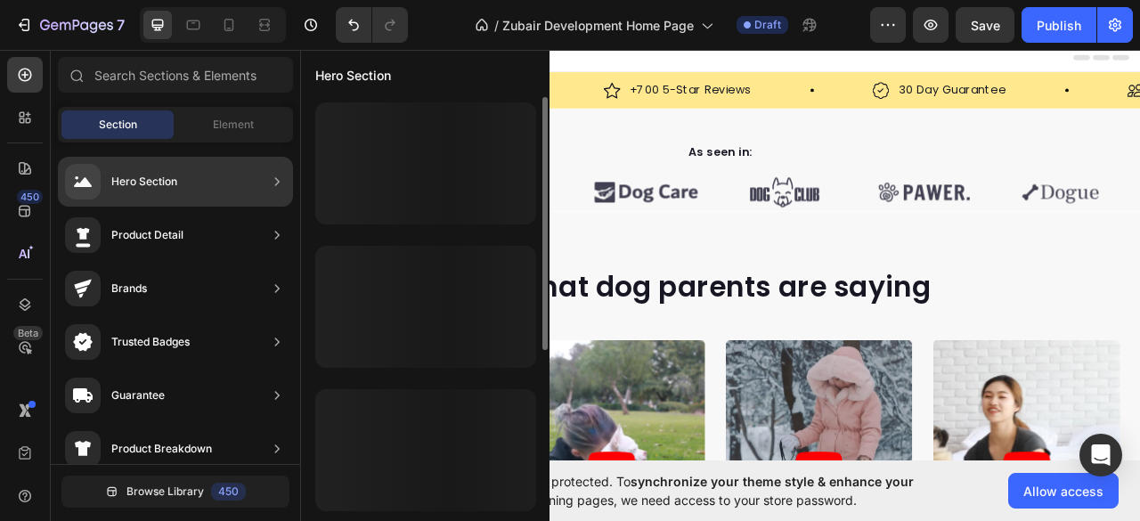
click at [380, 159] on div at bounding box center [425, 163] width 221 height 122
click at [247, 184] on div "Hero Section" at bounding box center [175, 182] width 235 height 50
click at [369, 161] on div at bounding box center [425, 163] width 221 height 122
click at [280, 181] on icon at bounding box center [277, 182] width 18 height 18
click at [273, 181] on icon at bounding box center [277, 182] width 18 height 18
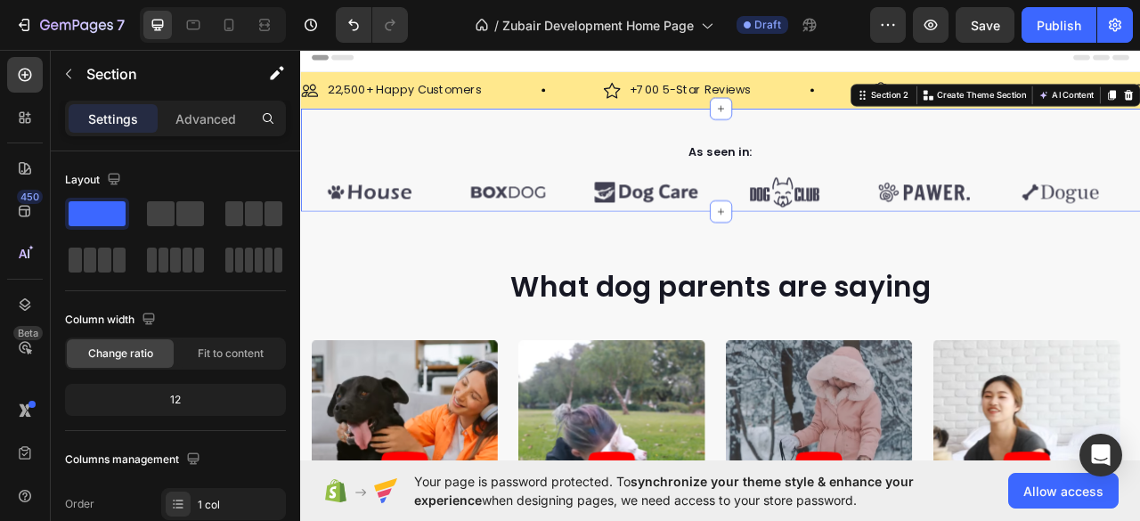
click at [484, 159] on div "As seen in: Text block Image Image Image Image Image Image Carousel Row Section…" at bounding box center [834, 191] width 1069 height 131
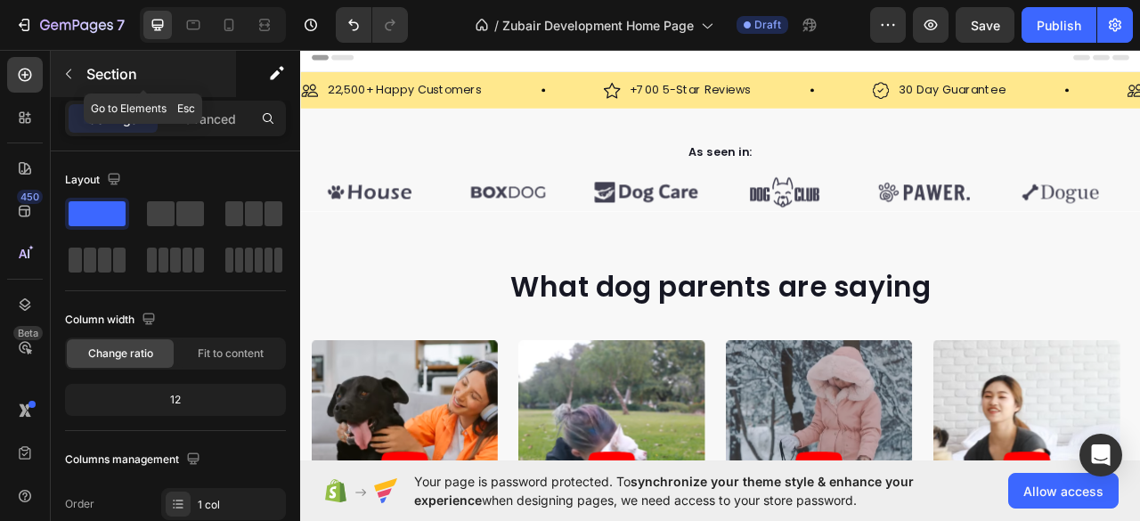
click at [75, 65] on button "button" at bounding box center [68, 74] width 29 height 29
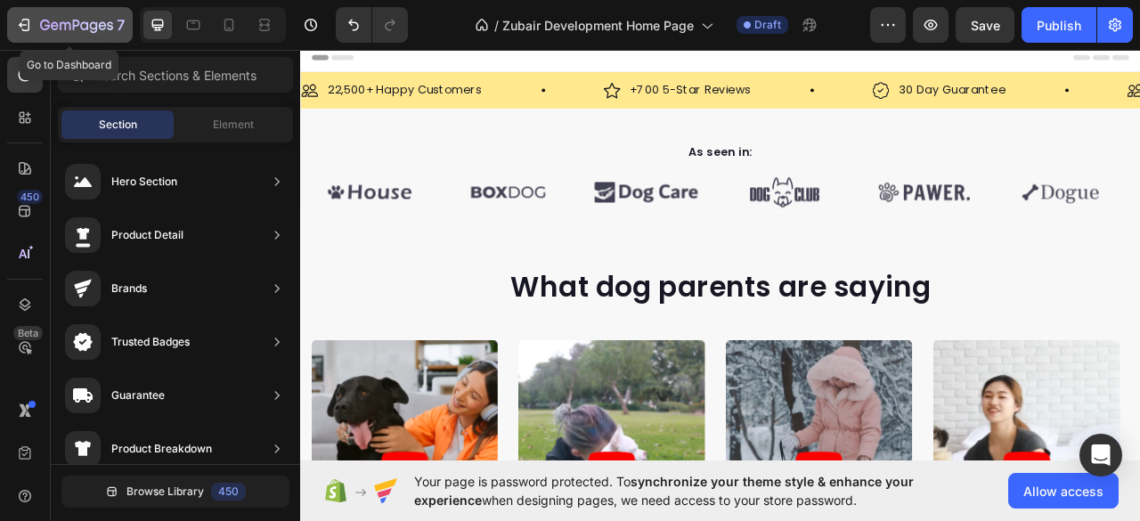
click at [37, 20] on div "7" at bounding box center [70, 24] width 110 height 21
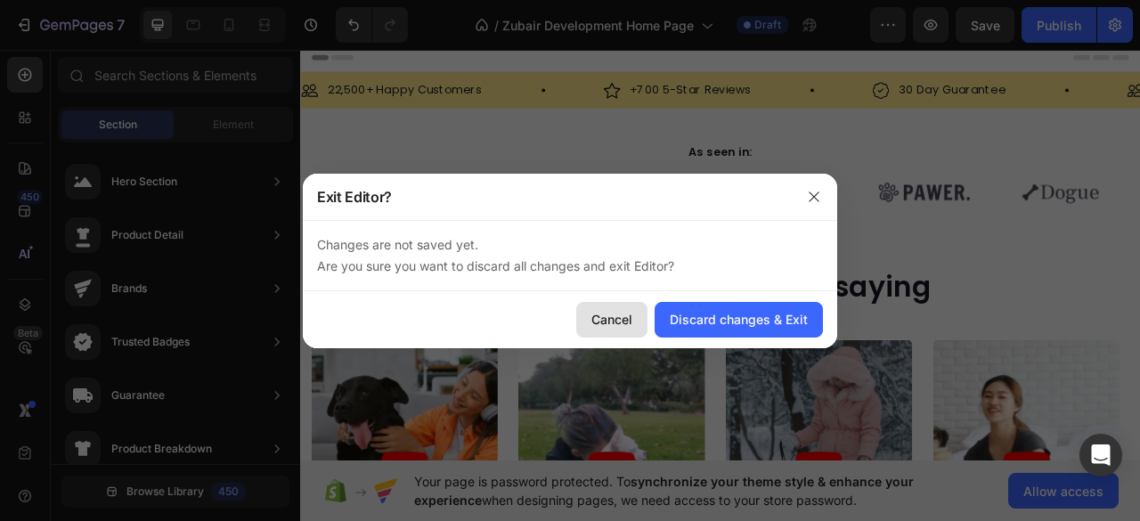
click at [609, 315] on div "Cancel" at bounding box center [612, 319] width 41 height 19
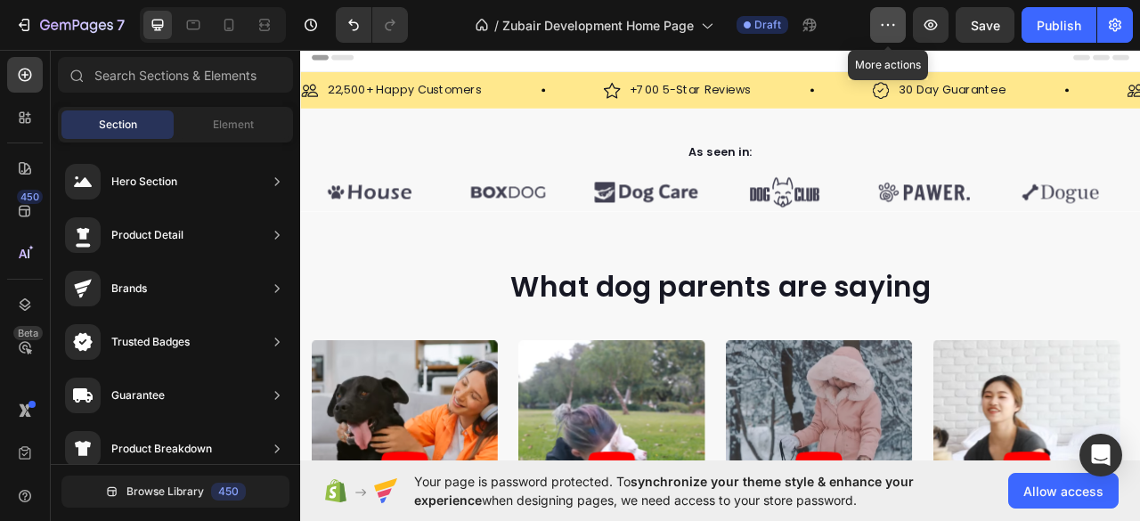
click at [890, 28] on icon "button" at bounding box center [888, 25] width 18 height 18
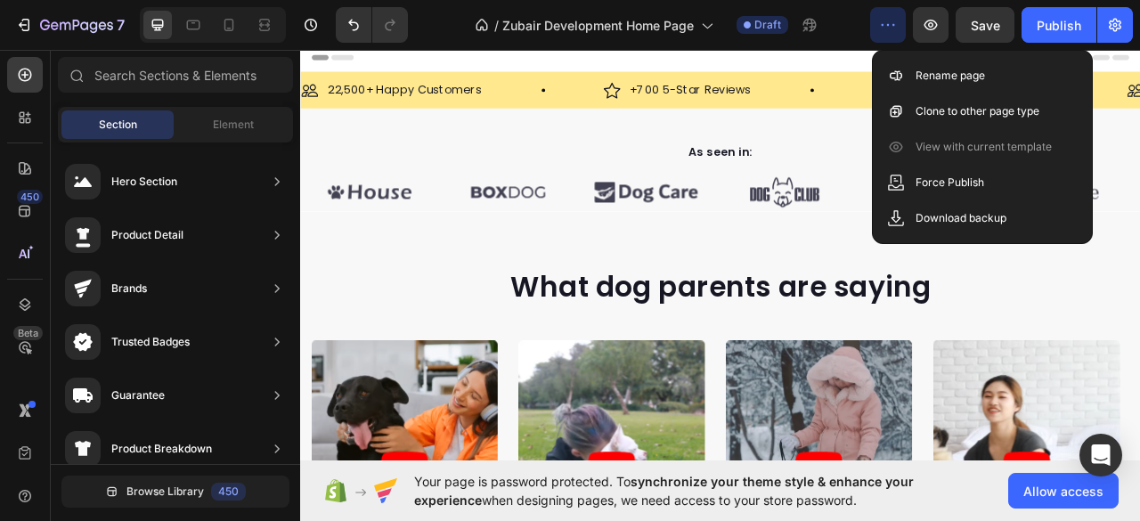
click at [896, 76] on div "Header" at bounding box center [834, 61] width 1041 height 36
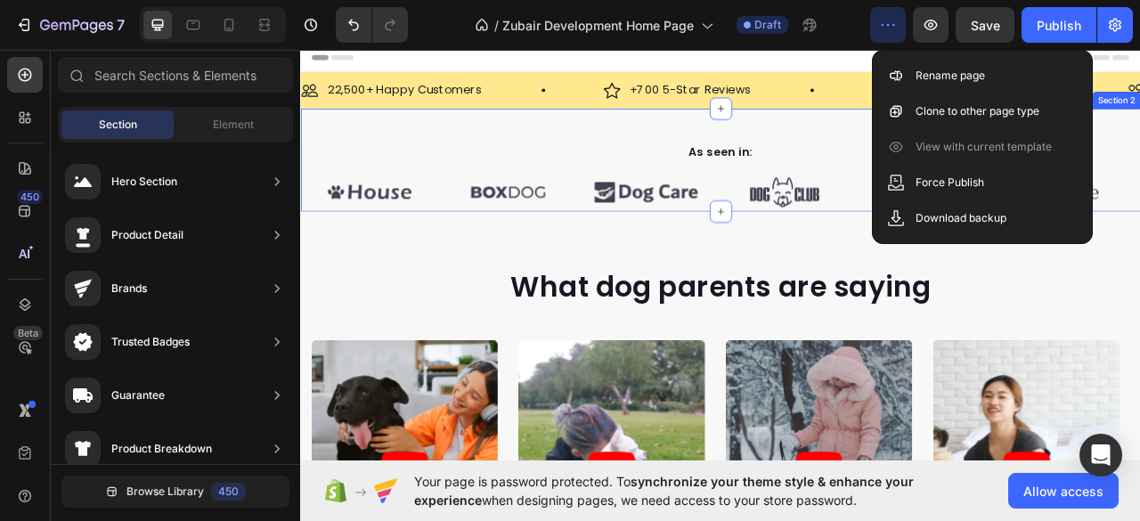
click at [901, 155] on div "As seen in: Text block Image Image Image Image Image Image Carousel Row Section…" at bounding box center [834, 191] width 1069 height 131
click at [919, 69] on div "Header" at bounding box center [834, 61] width 1041 height 36
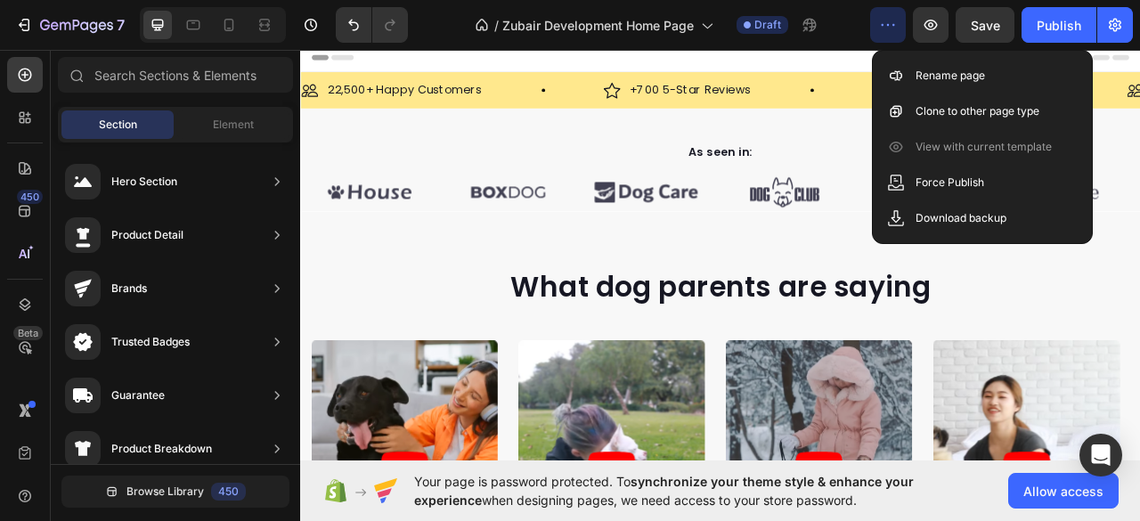
click at [897, 28] on icon "button" at bounding box center [888, 25] width 18 height 18
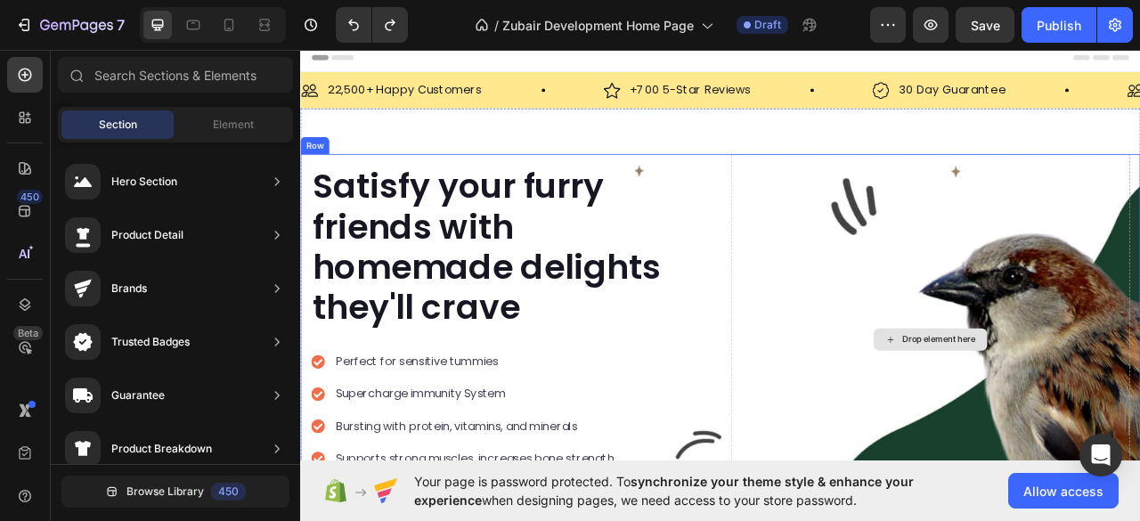
click at [875, 245] on div "Drop element here" at bounding box center [1102, 420] width 508 height 472
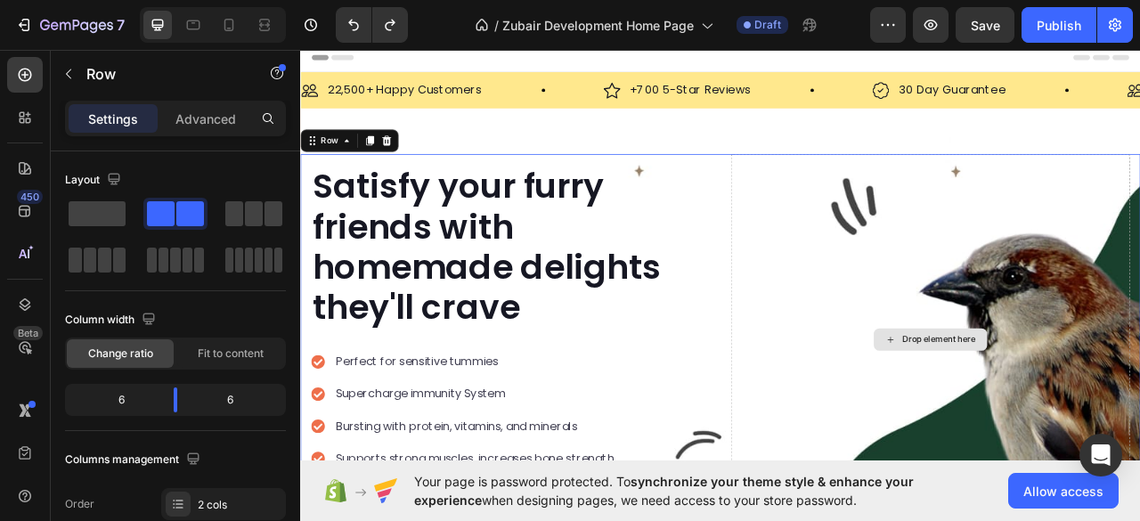
click at [848, 215] on div "Drop element here" at bounding box center [1102, 420] width 508 height 472
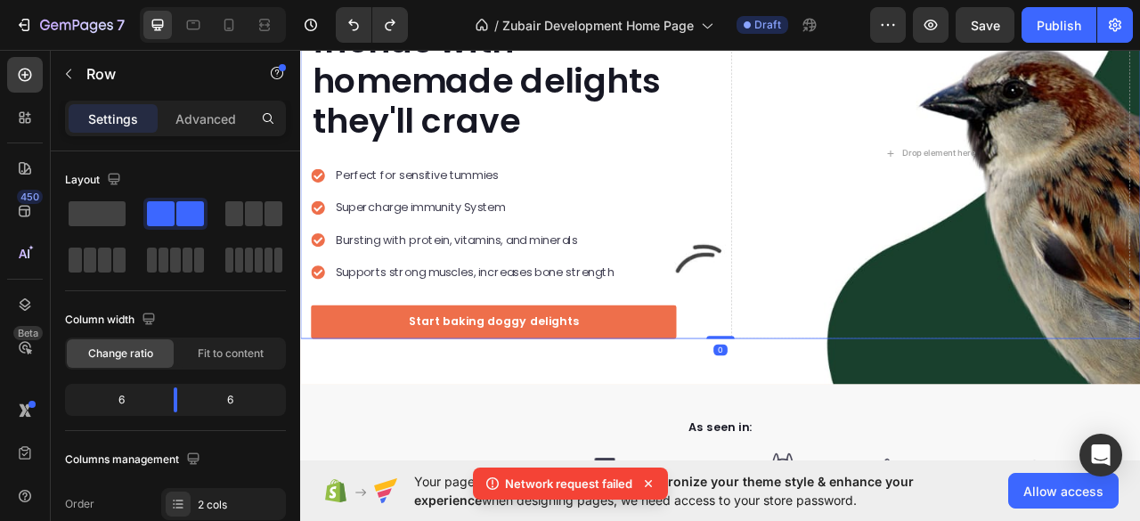
drag, startPoint x: 822, startPoint y: 415, endPoint x: 799, endPoint y: 406, distance: 24.8
click at [799, 406] on div "Satisfy your furry friends with homemade delights they'll crave Heading Perfect…" at bounding box center [834, 183] width 1069 height 472
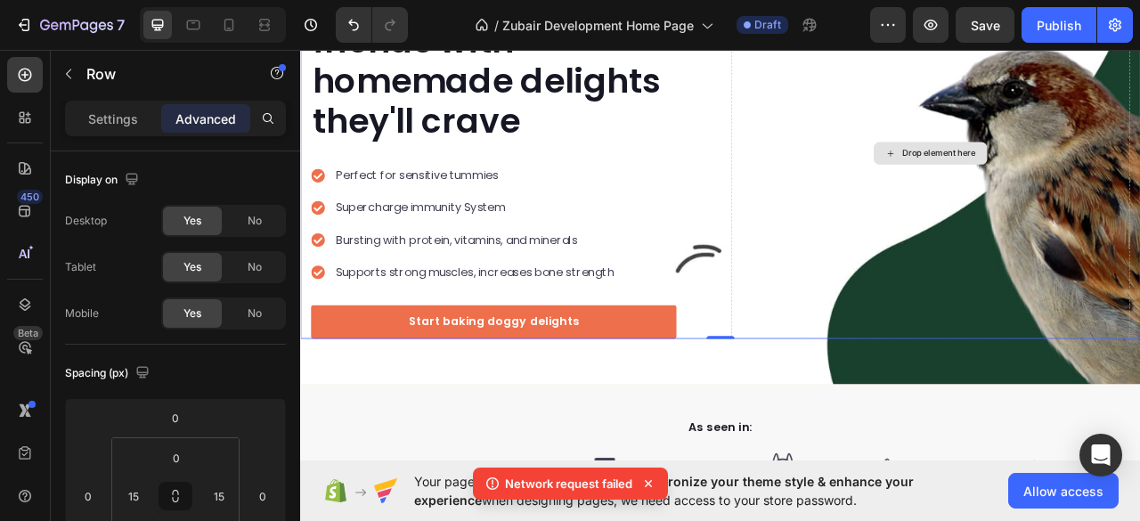
scroll to position [0, 0]
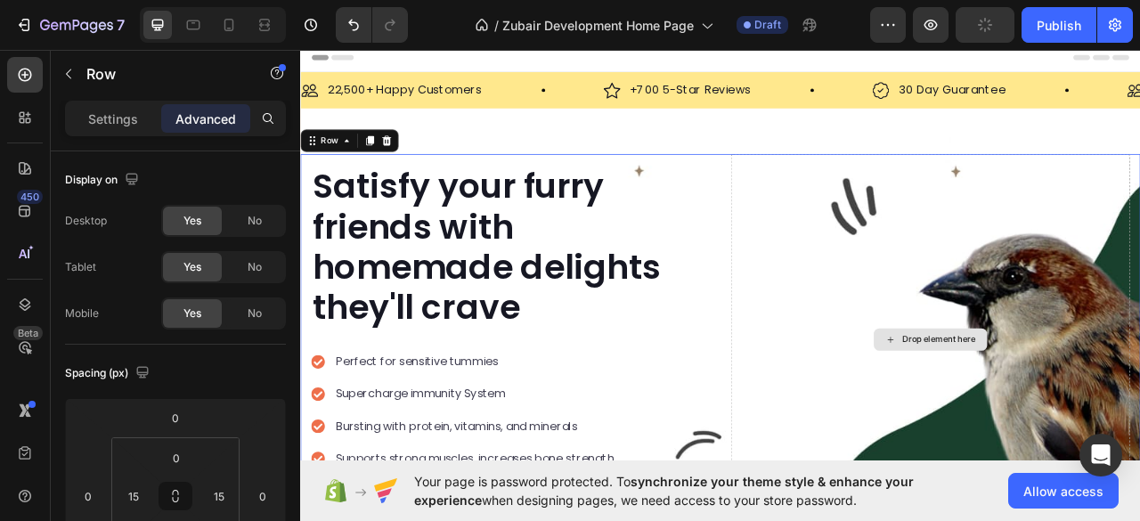
click at [963, 239] on div "Drop element here" at bounding box center [1102, 420] width 508 height 472
click at [910, 239] on div "Drop element here" at bounding box center [1102, 420] width 508 height 472
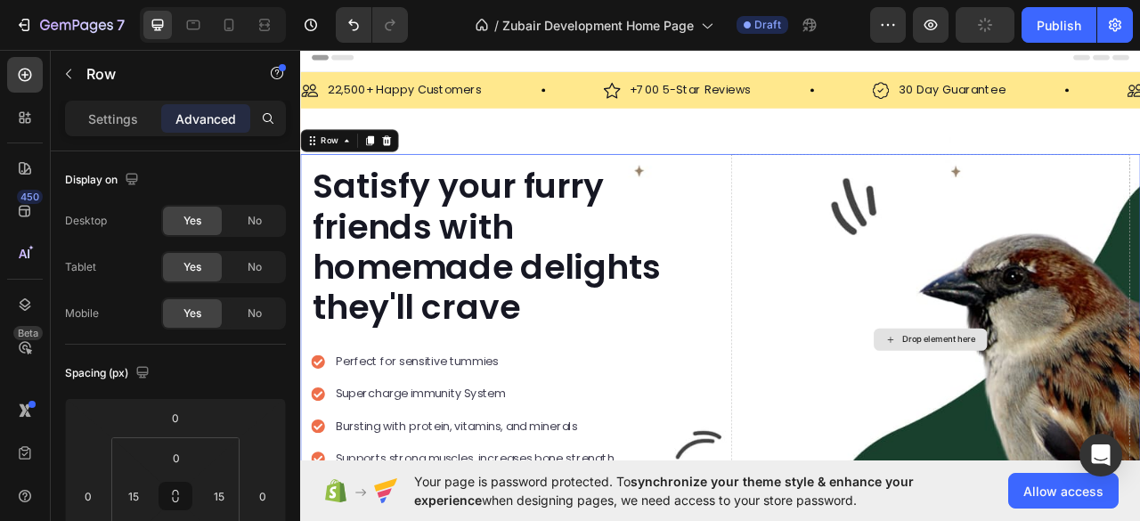
click at [910, 239] on div "Drop element here" at bounding box center [1102, 420] width 508 height 472
click at [91, 115] on p "Settings" at bounding box center [113, 119] width 50 height 19
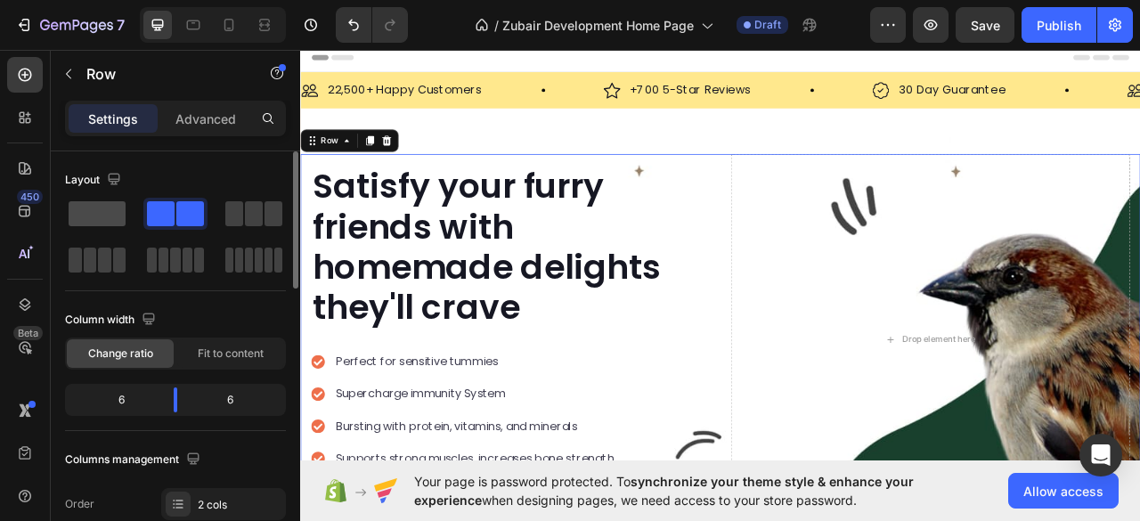
click at [86, 212] on span at bounding box center [97, 213] width 57 height 25
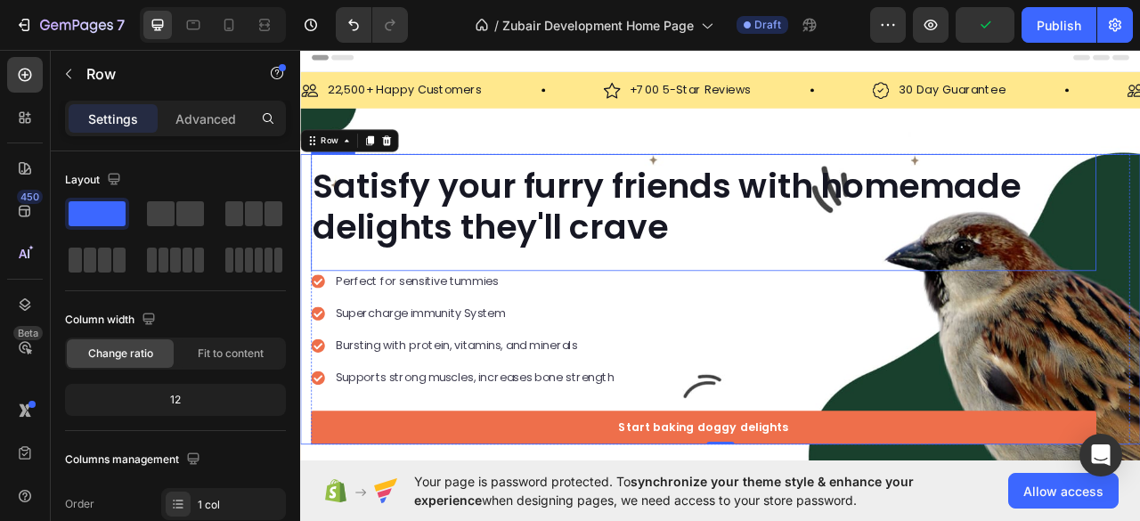
click at [420, 250] on p "Satisfy your furry friends with homemade delights they'll crave" at bounding box center [813, 251] width 996 height 102
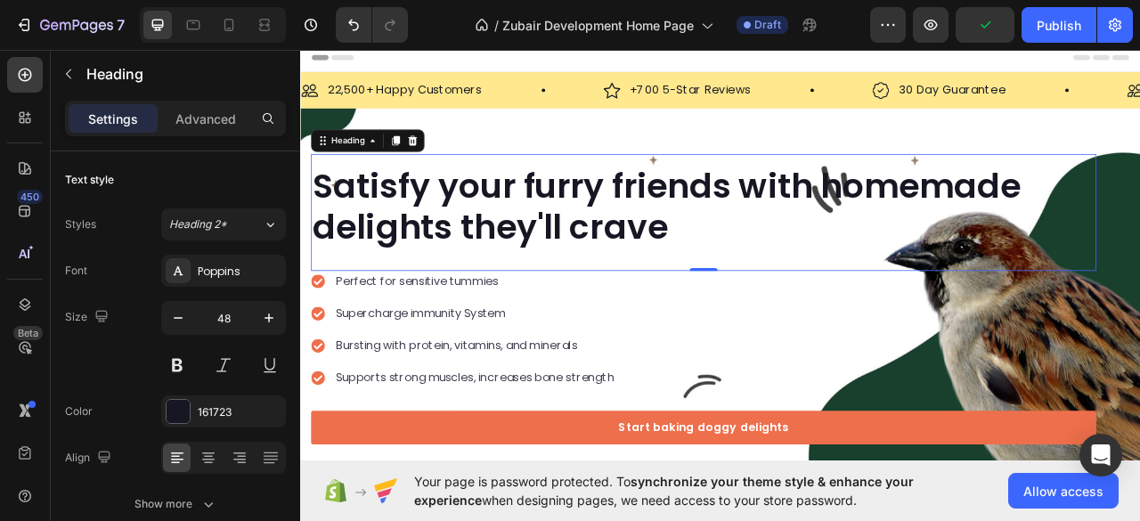
click at [420, 250] on p "Satisfy your furry friends with homemade delights they'll crave" at bounding box center [813, 251] width 996 height 102
click at [527, 241] on p "Satisfy your furry friends with homemade delights they'll crave" at bounding box center [813, 251] width 996 height 102
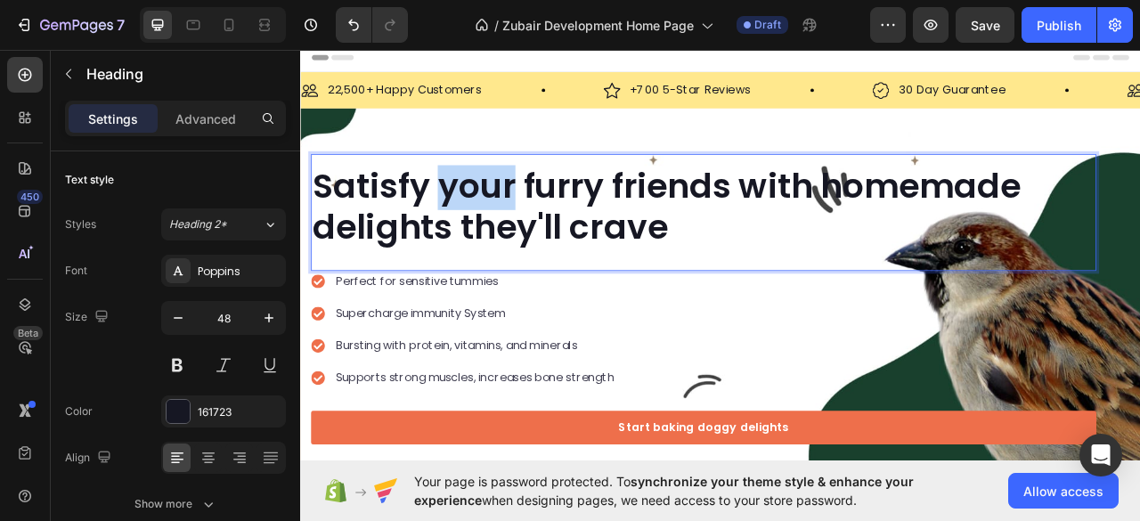
click at [529, 241] on p "Satisfy your furry friends with homemade delights they'll crave" at bounding box center [813, 251] width 996 height 102
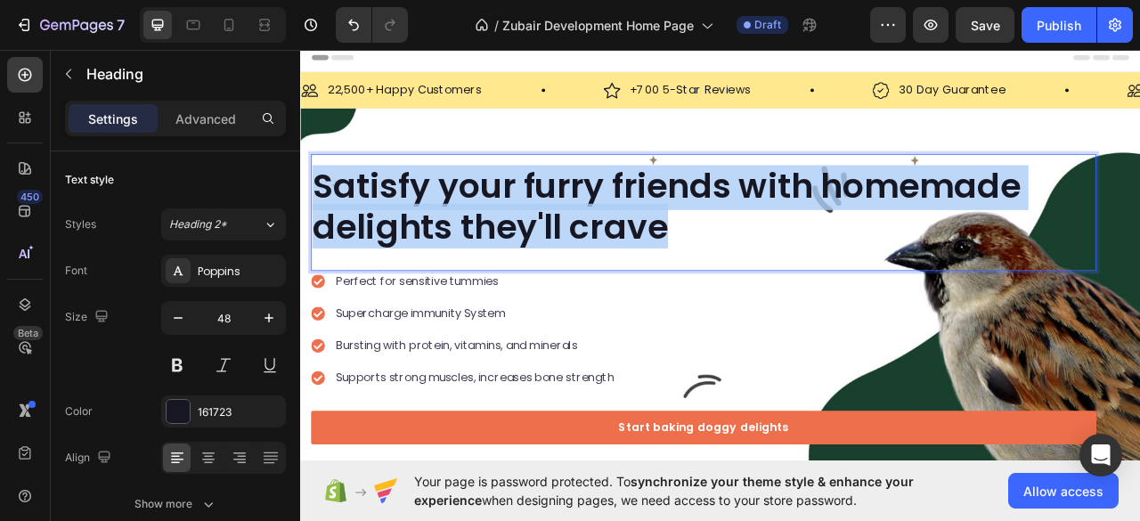
click at [529, 241] on p "Satisfy your furry friends with homemade delights they'll crave" at bounding box center [813, 251] width 996 height 102
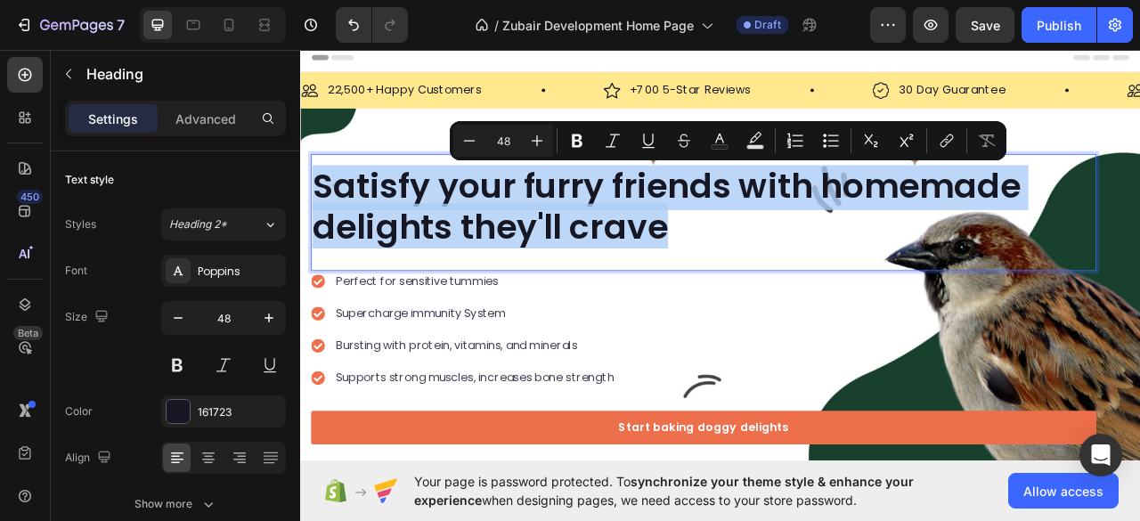
click at [700, 228] on p "Satisfy your furry friends with homemade delights they'll crave" at bounding box center [813, 251] width 996 height 102
click at [695, 228] on p "Satisfy your furry friends with homemade delights they'll crave" at bounding box center [813, 251] width 996 height 102
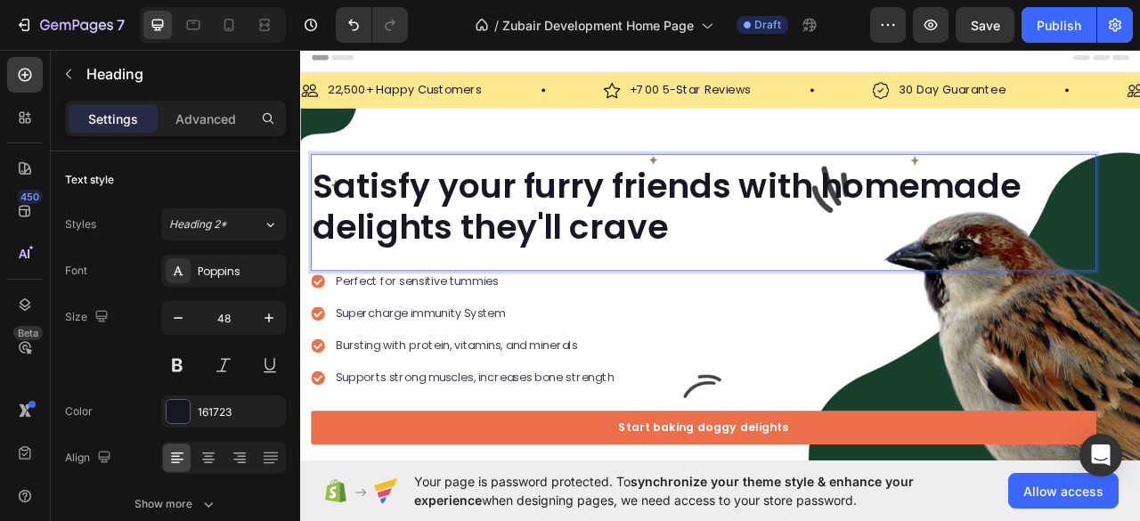
click at [688, 228] on p "Satisfy your furry friends with homemade delights they'll crave" at bounding box center [813, 251] width 996 height 102
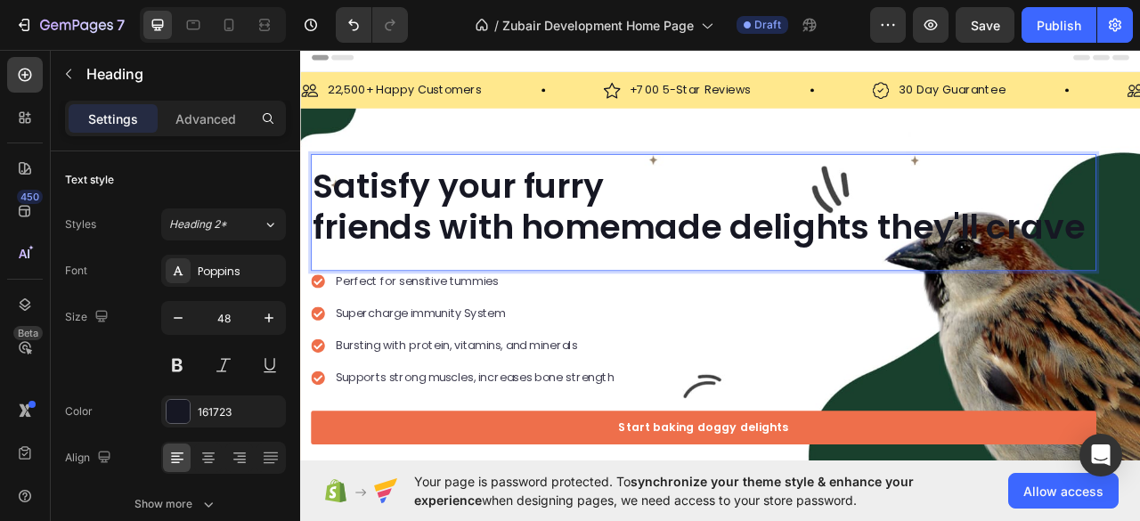
click at [849, 282] on p "Satisfy your furry friends with homemade delights they'll crave" at bounding box center [813, 251] width 996 height 102
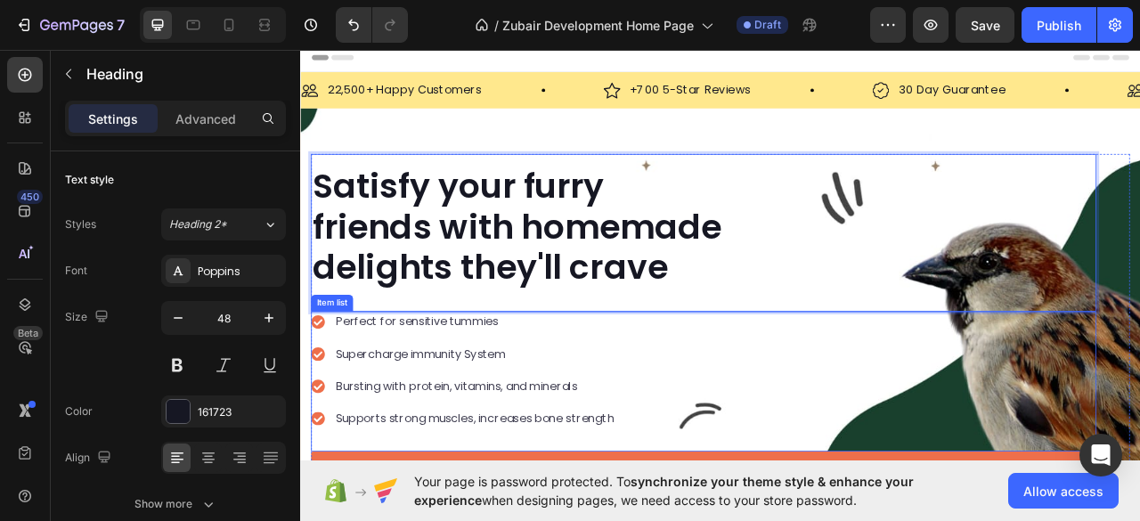
click at [318, 389] on icon at bounding box center [322, 396] width 17 height 17
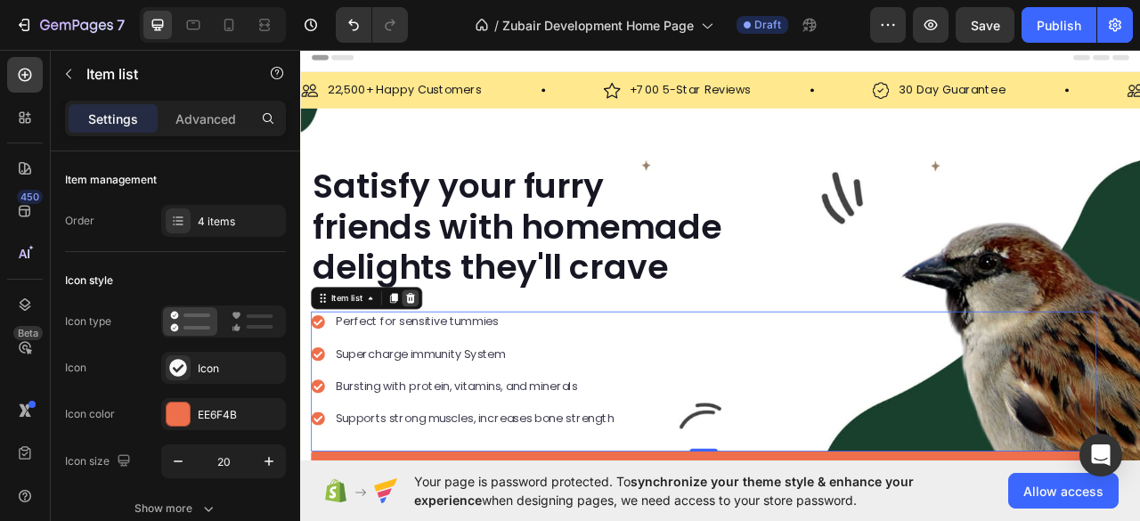
click at [442, 368] on icon at bounding box center [440, 367] width 14 height 14
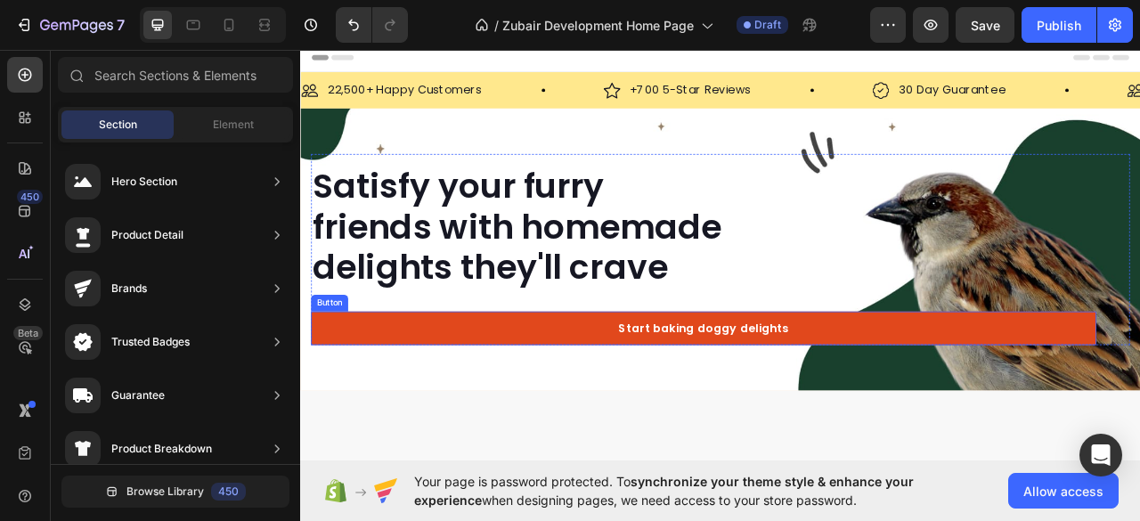
click at [533, 388] on link "Start baking doggy delights" at bounding box center [814, 405] width 1000 height 43
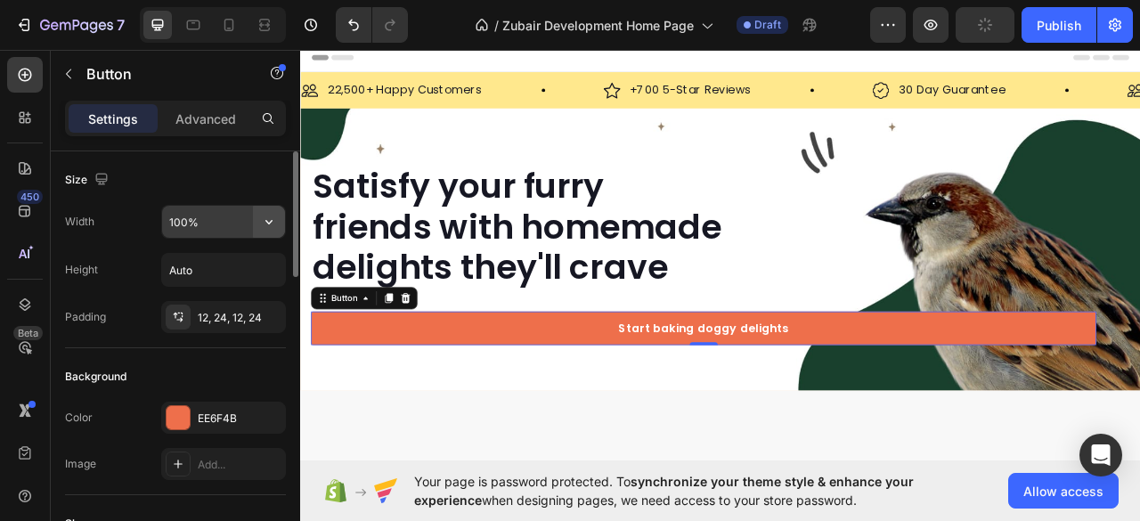
click at [262, 215] on icon "button" at bounding box center [269, 222] width 18 height 18
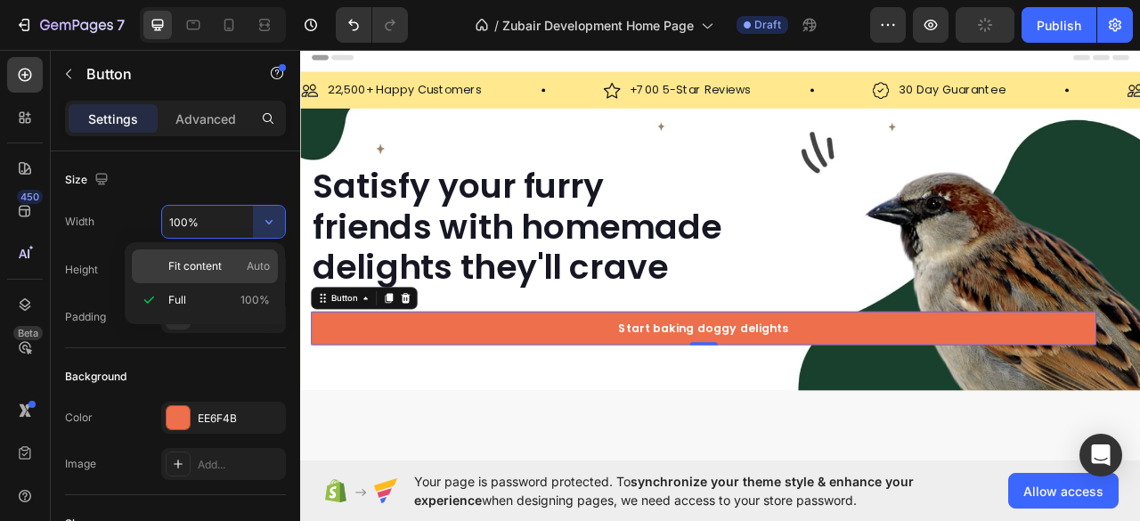
click at [224, 262] on p "Fit content Auto" at bounding box center [219, 266] width 102 height 16
type input "Auto"
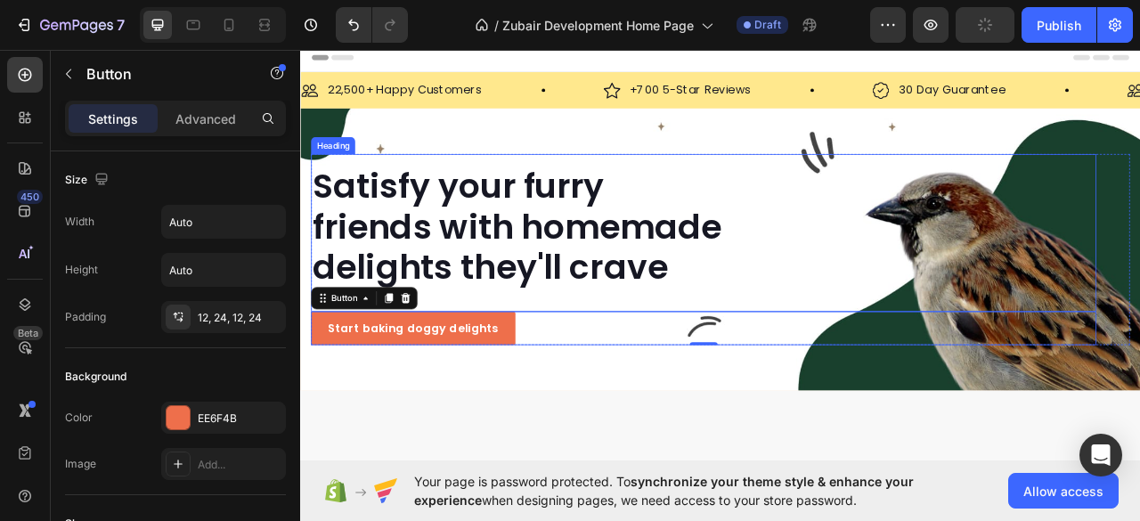
click at [756, 378] on div "Satisfy your furry friends with homemade delights they'll crave Heading" at bounding box center [814, 284] width 1000 height 200
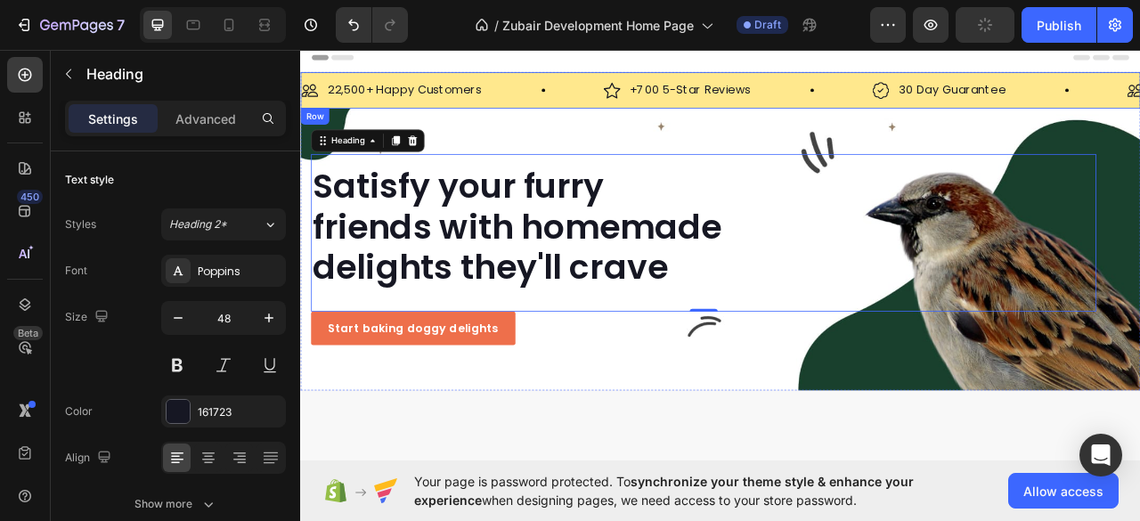
click at [557, 82] on div "Image 22,500+ Happy Customers Text Block Row Image +700 5-Star Reviews Text Blo…" at bounding box center [834, 102] width 1069 height 46
